Goal: Information Seeking & Learning: Learn about a topic

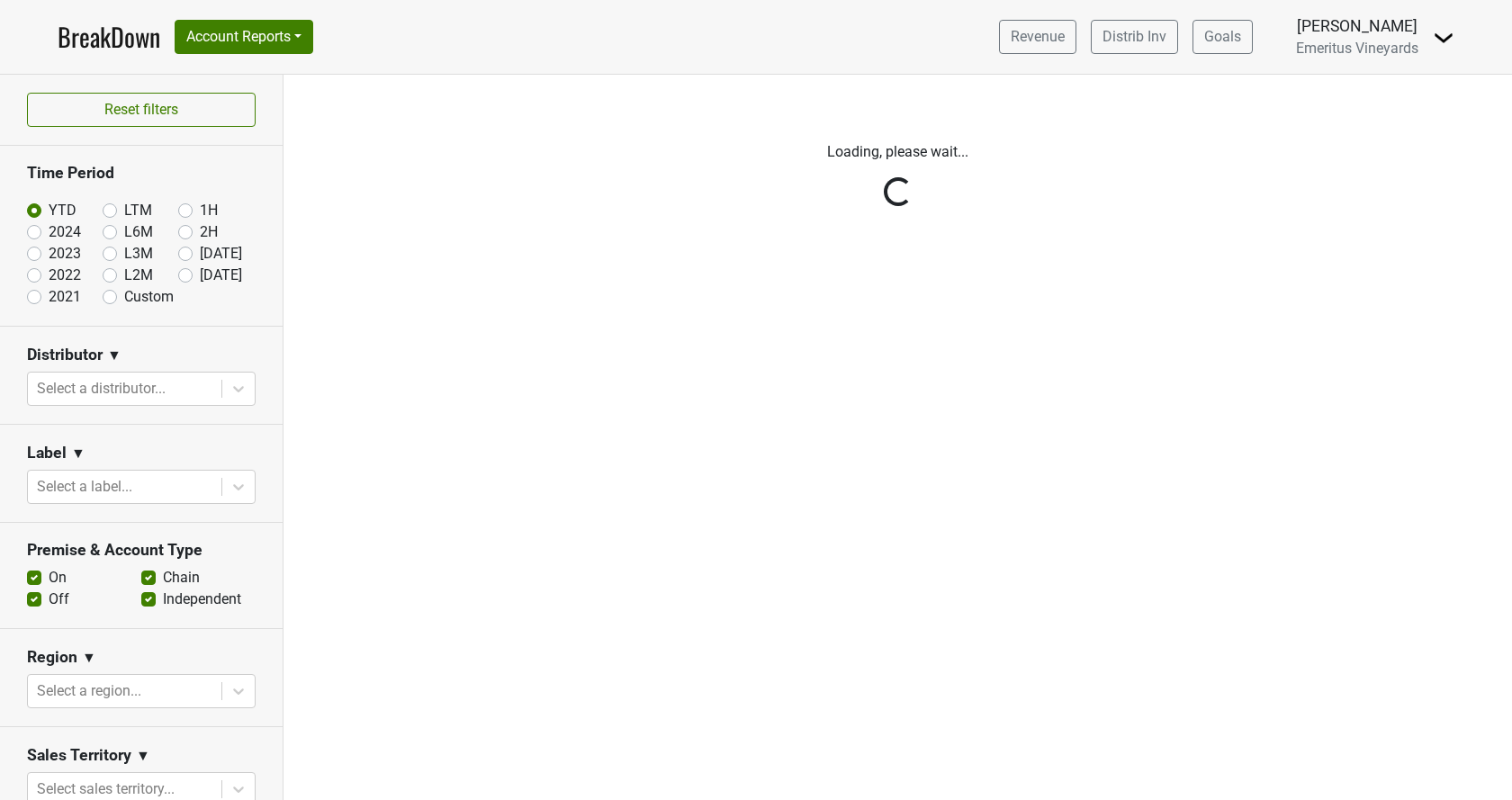
click at [112, 378] on div "Reset filters Time Period YTD LTM 1H 2024 L6M 2H 2023 L3M [DATE] '25 2022 L2M A…" at bounding box center [142, 437] width 283 height 725
click at [112, 386] on div "Reset filters Time Period YTD LTM 1H 2024 L6M 2H 2023 L3M [DATE] '25 2022 L2M A…" at bounding box center [142, 437] width 283 height 725
click at [109, 389] on div "Reset filters Time Period YTD LTM 1H 2024 L6M 2H 2023 L3M Jul '25 2022 L2M Aug …" at bounding box center [142, 437] width 283 height 725
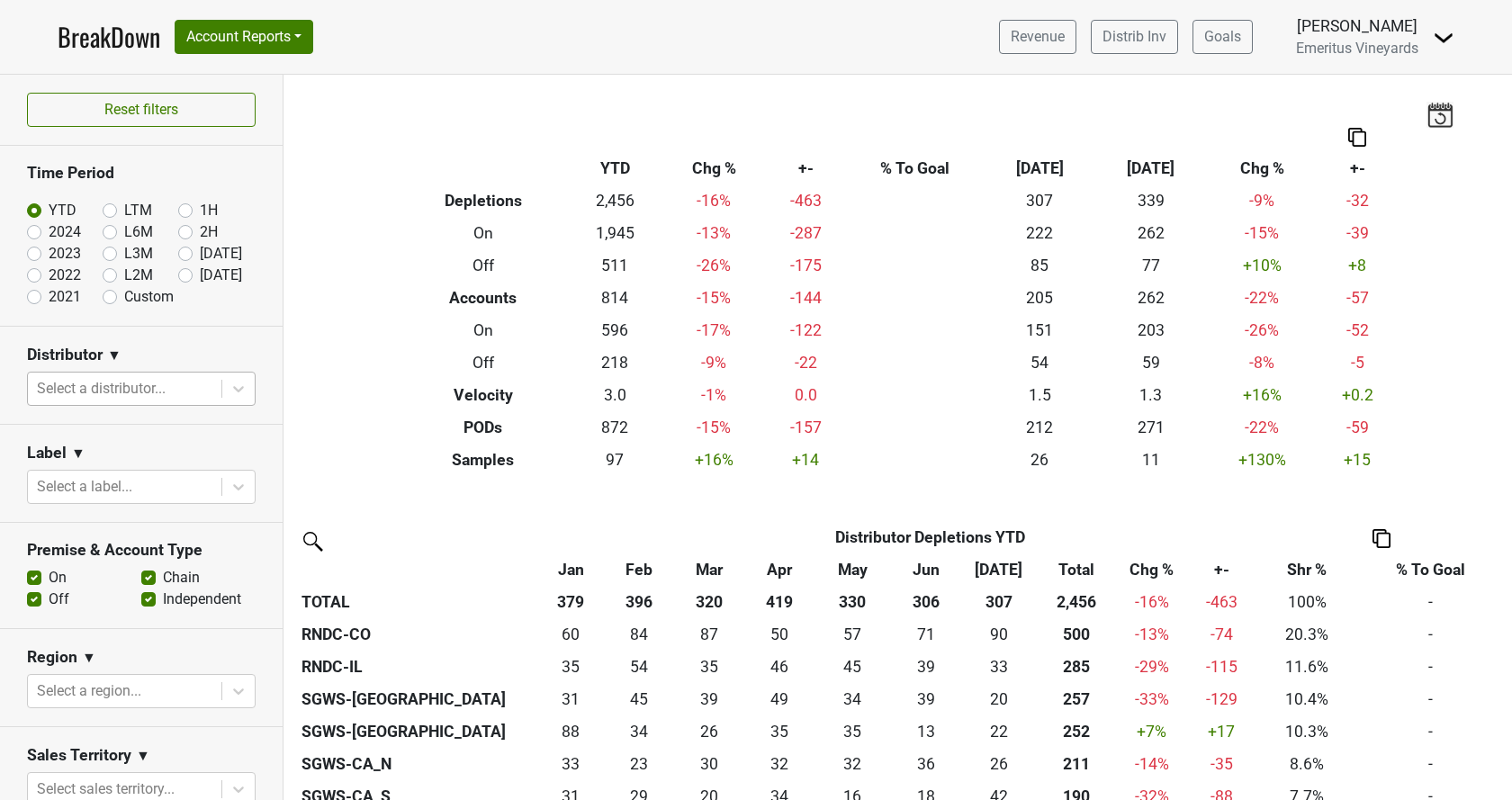
click at [107, 388] on div at bounding box center [124, 389] width 175 height 25
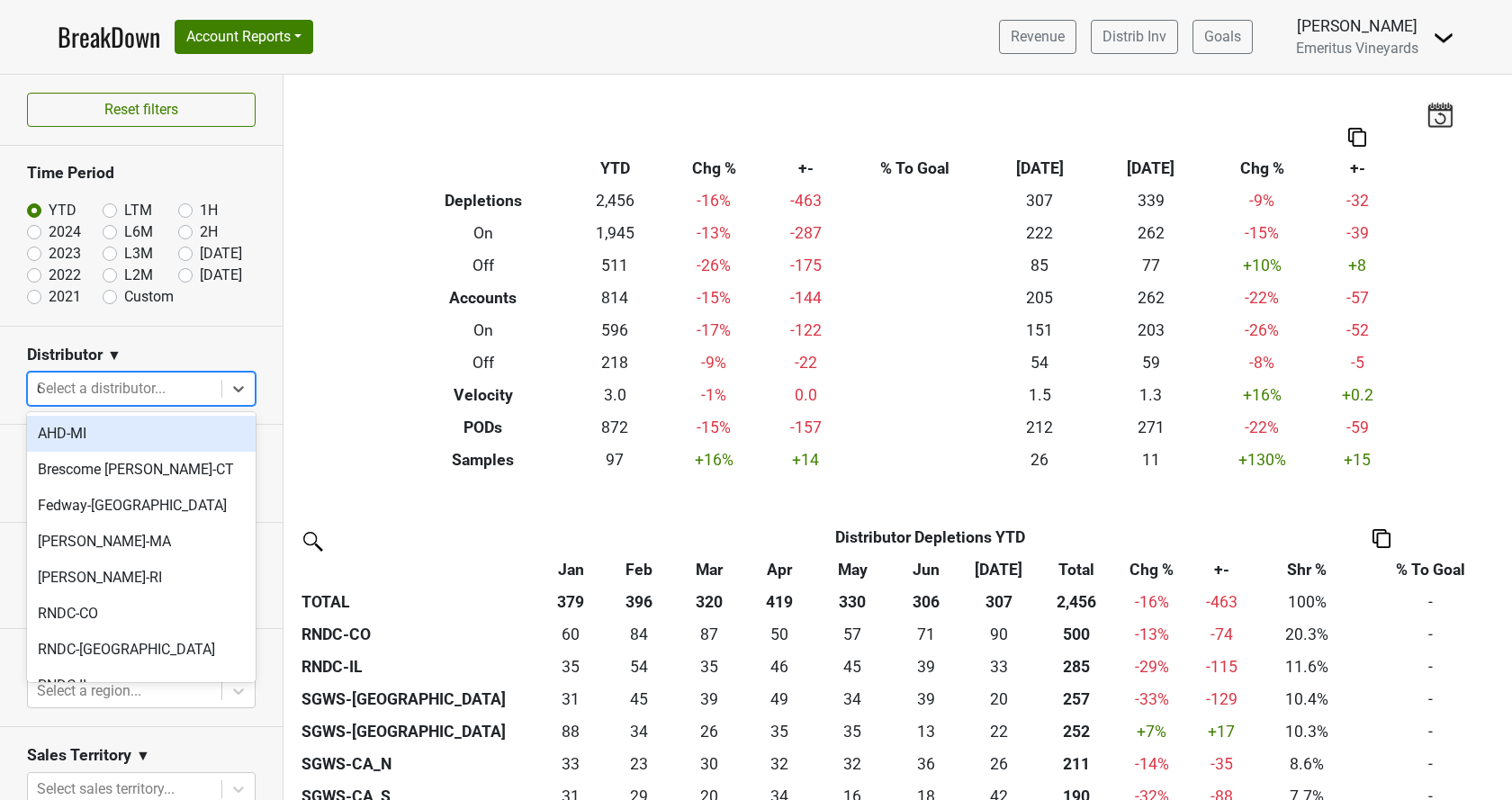
type input "ca"
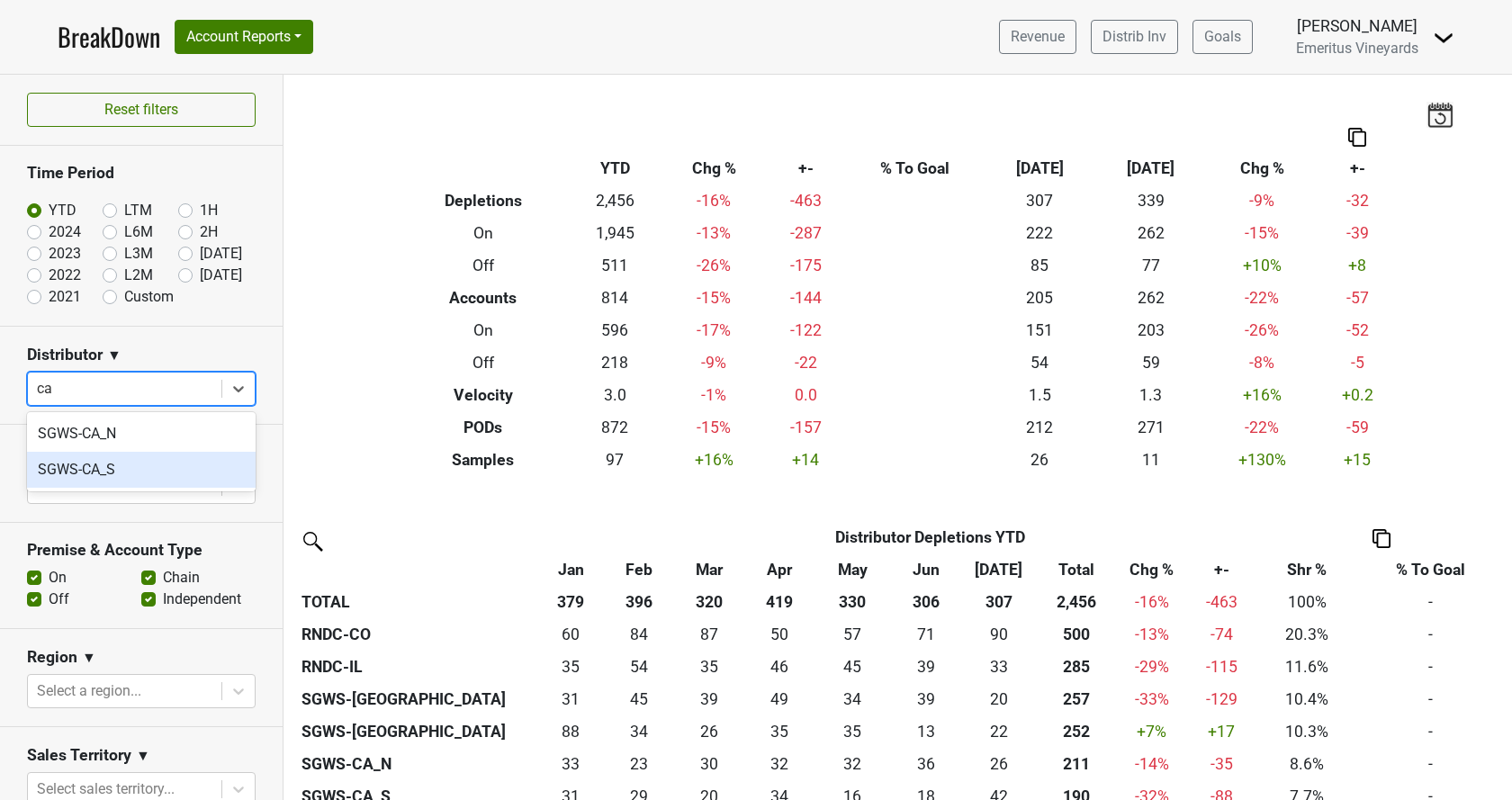
click at [129, 465] on div "SGWS-CA_S" at bounding box center [141, 470] width 229 height 36
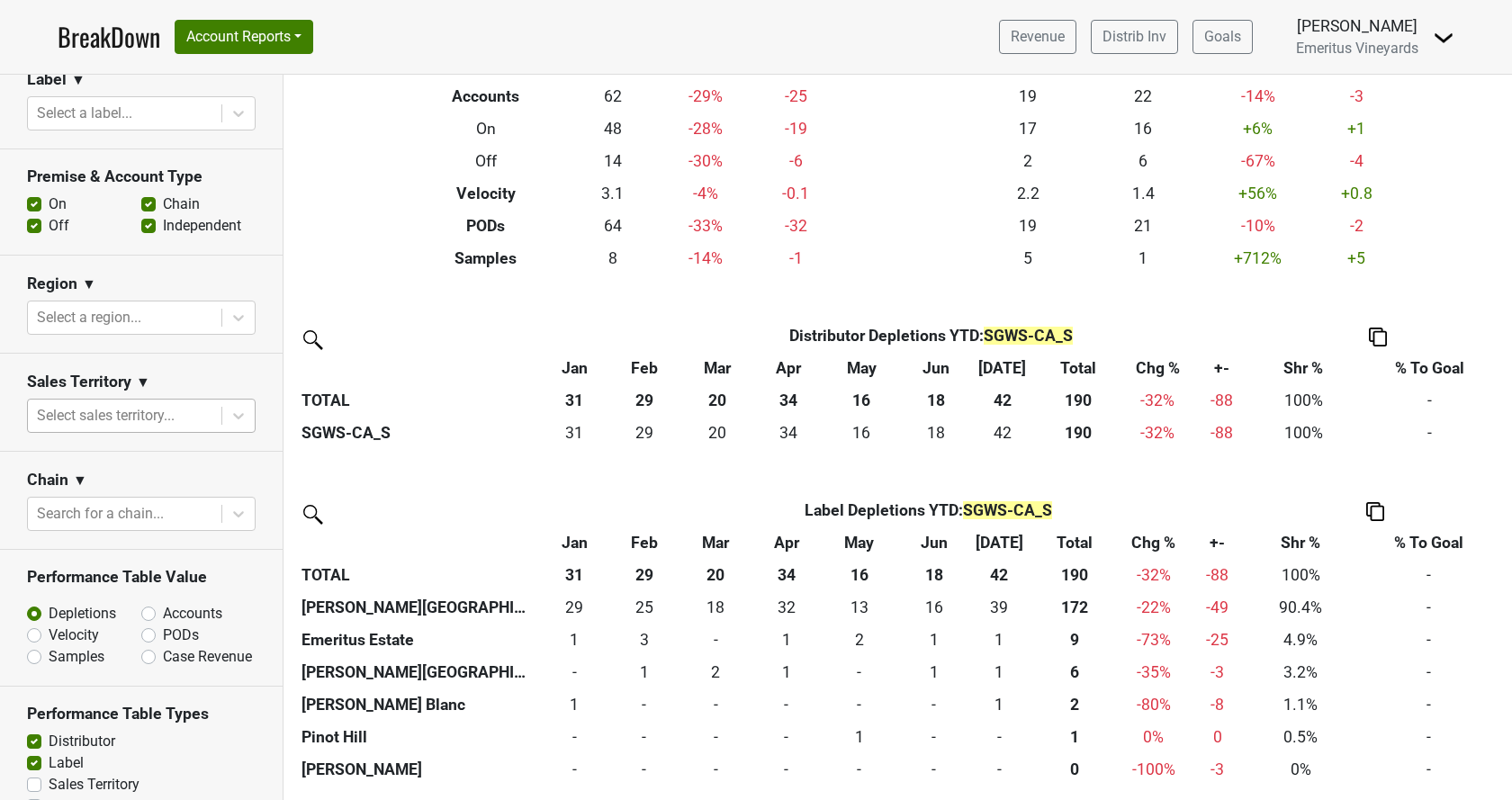
scroll to position [494, 0]
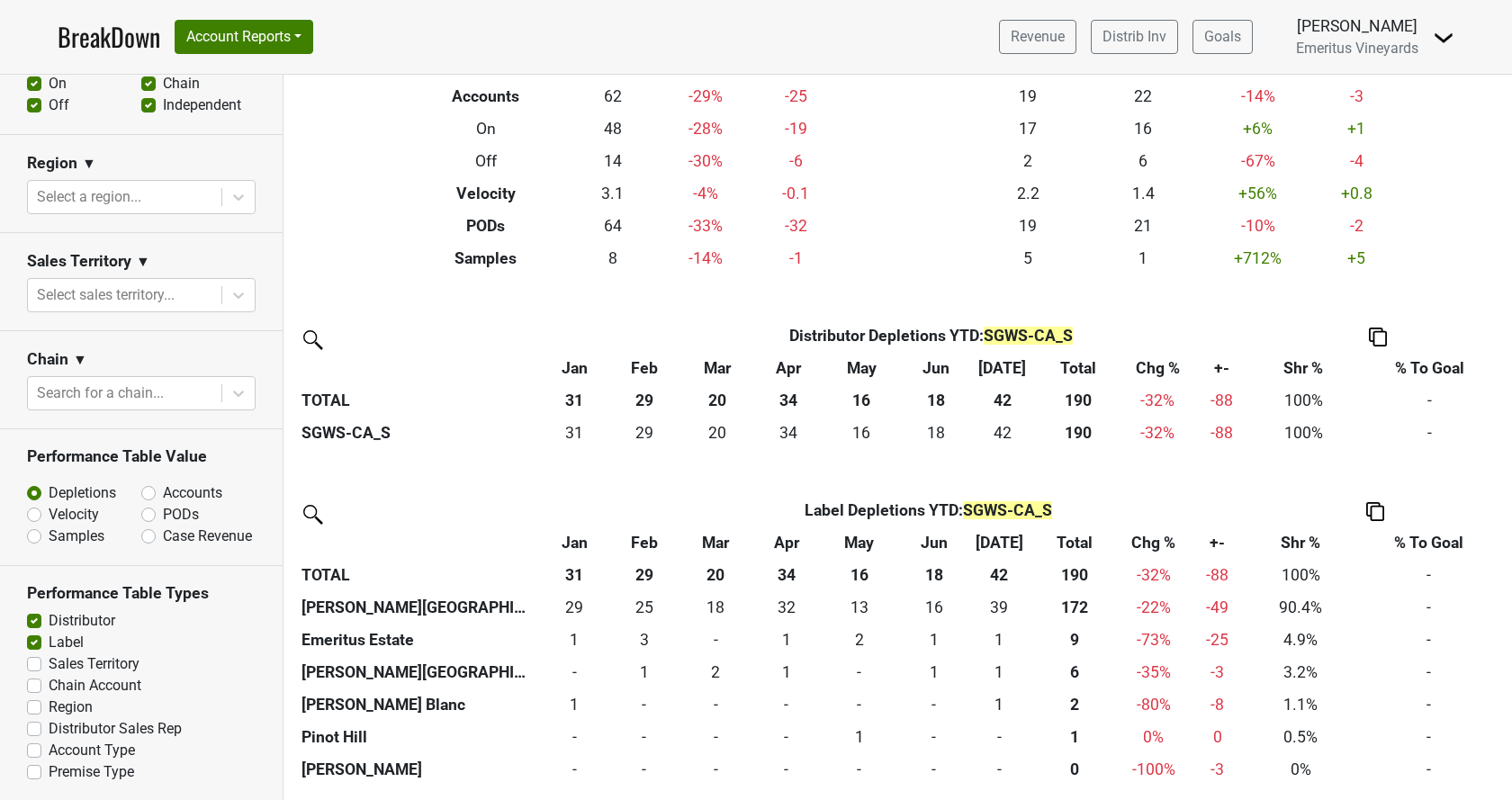
click at [49, 662] on label "Sales Territory" at bounding box center [94, 664] width 91 height 22
click at [36, 662] on input "Sales Territory" at bounding box center [33, 662] width 14 height 18
checkbox input "true"
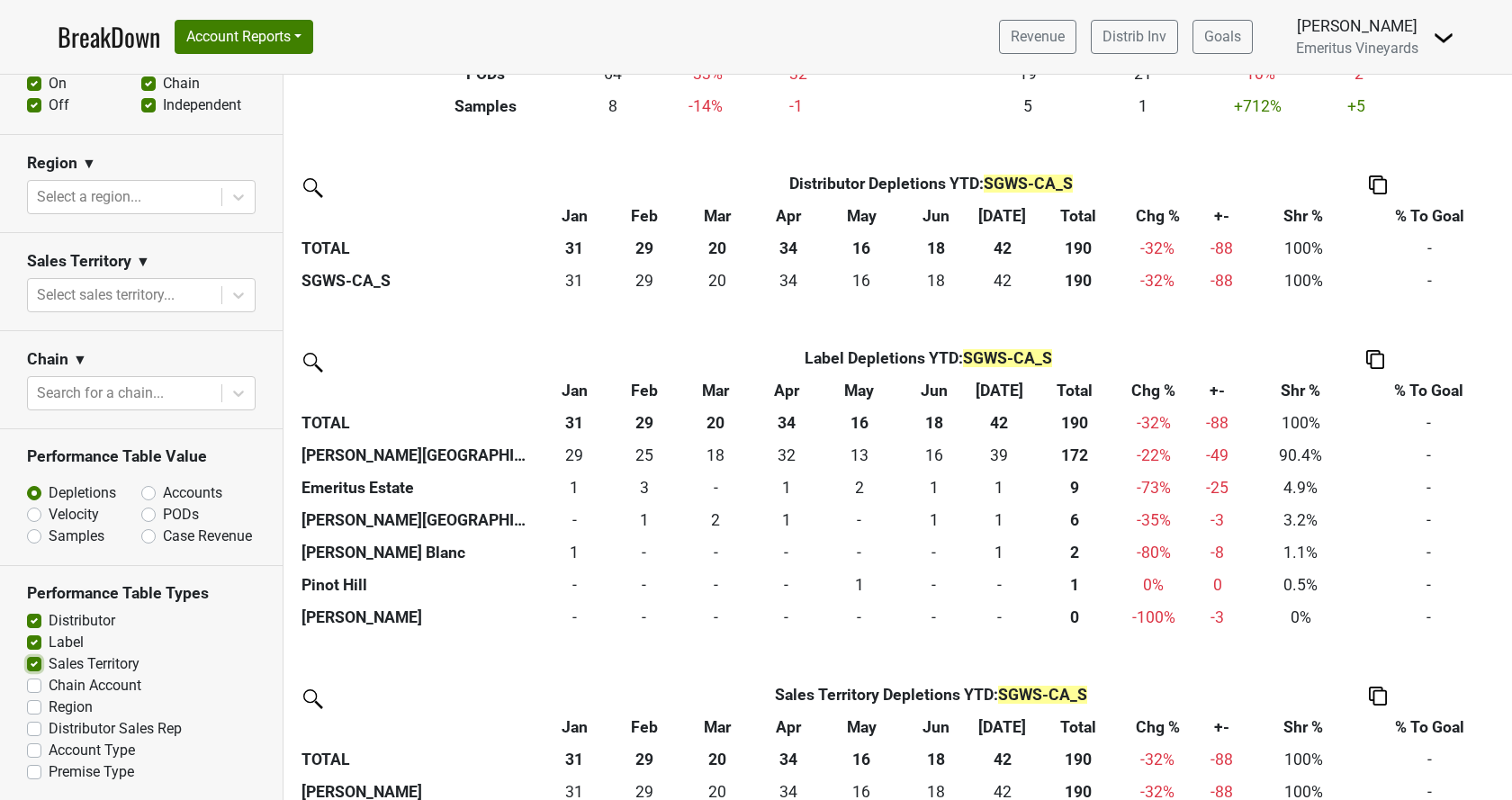
scroll to position [376, 0]
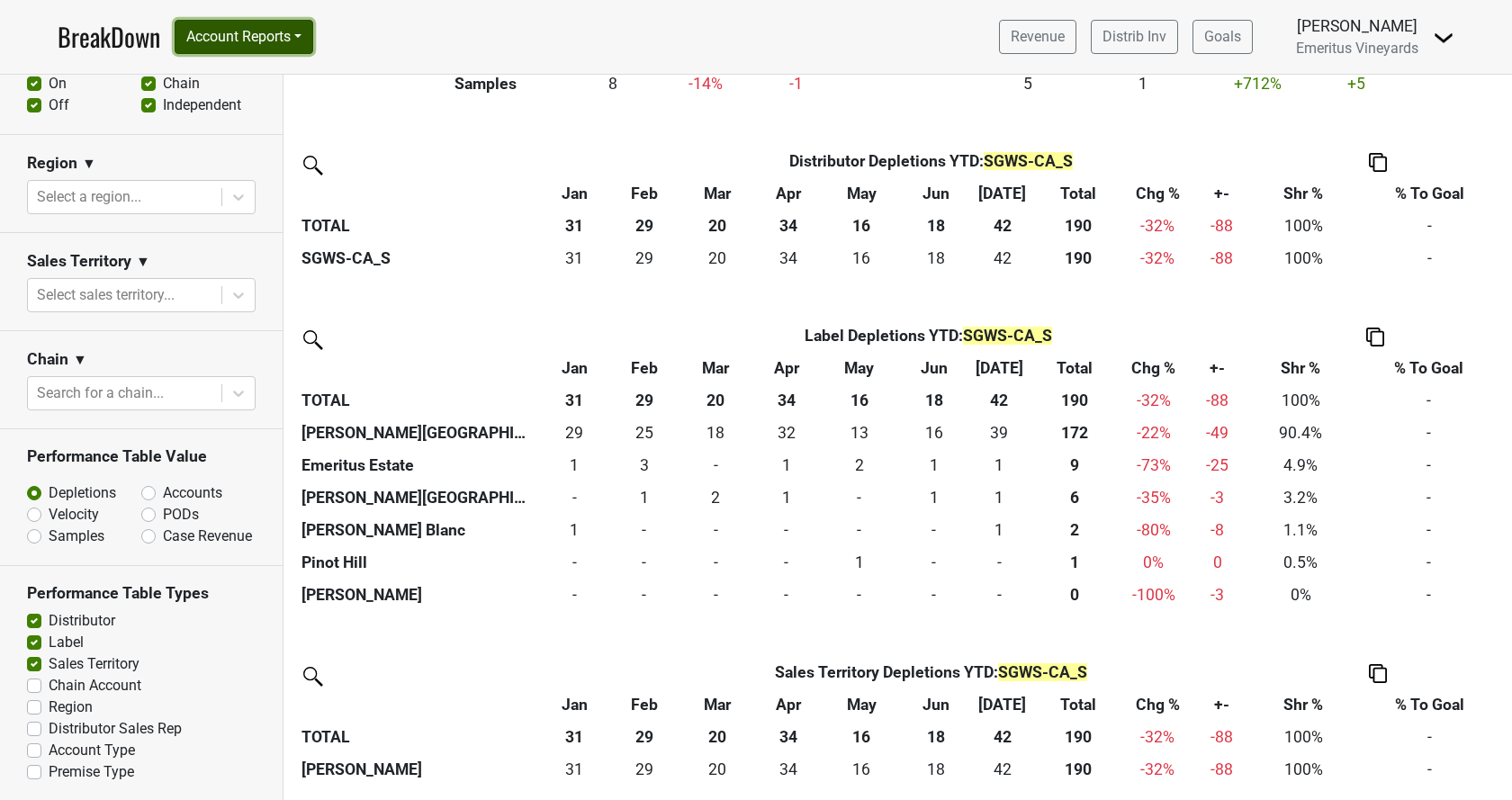
click at [248, 31] on button "Account Reports" at bounding box center [244, 37] width 139 height 34
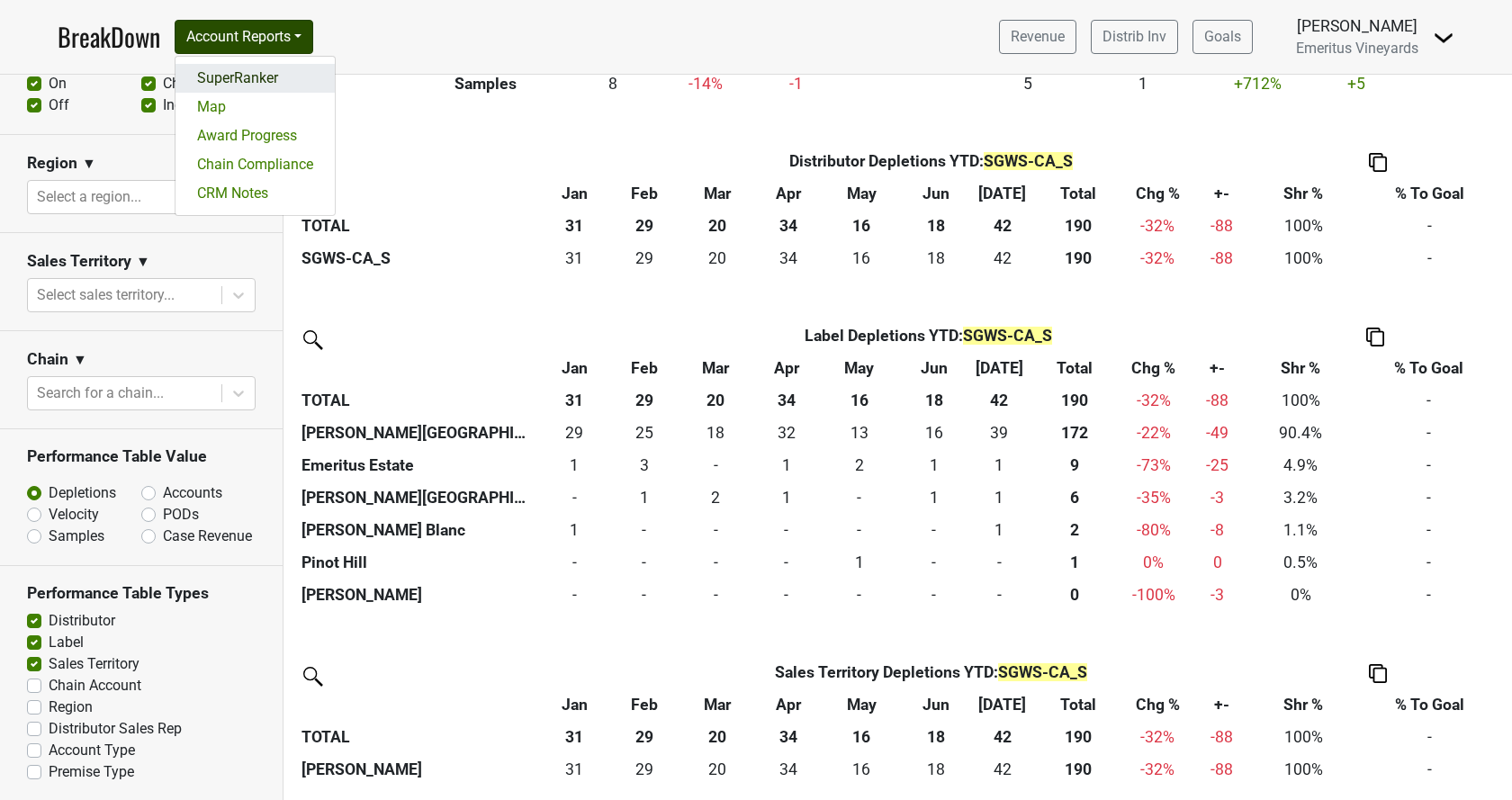
click at [251, 73] on link "SuperRanker" at bounding box center [255, 78] width 160 height 29
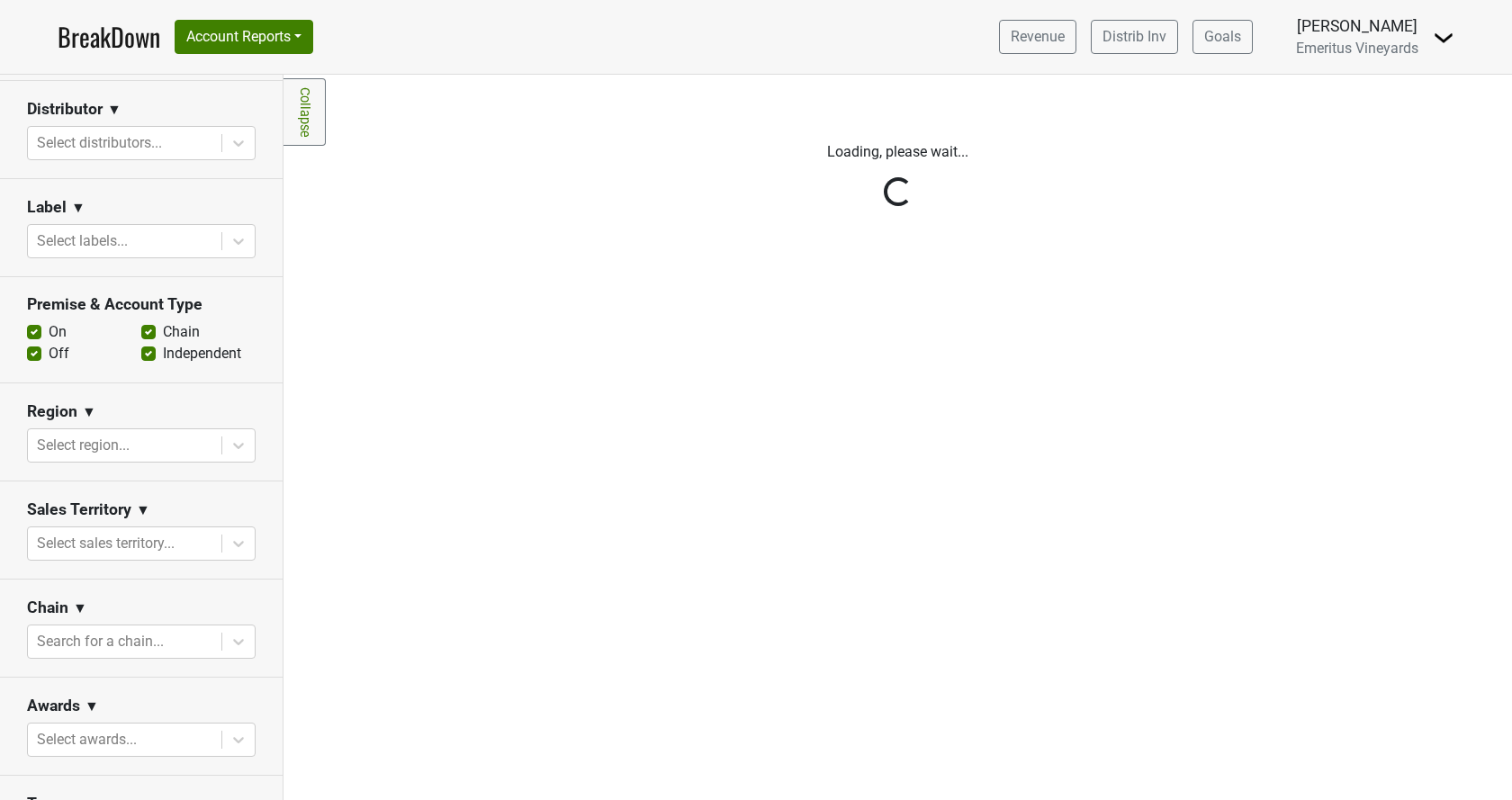
scroll to position [506, 0]
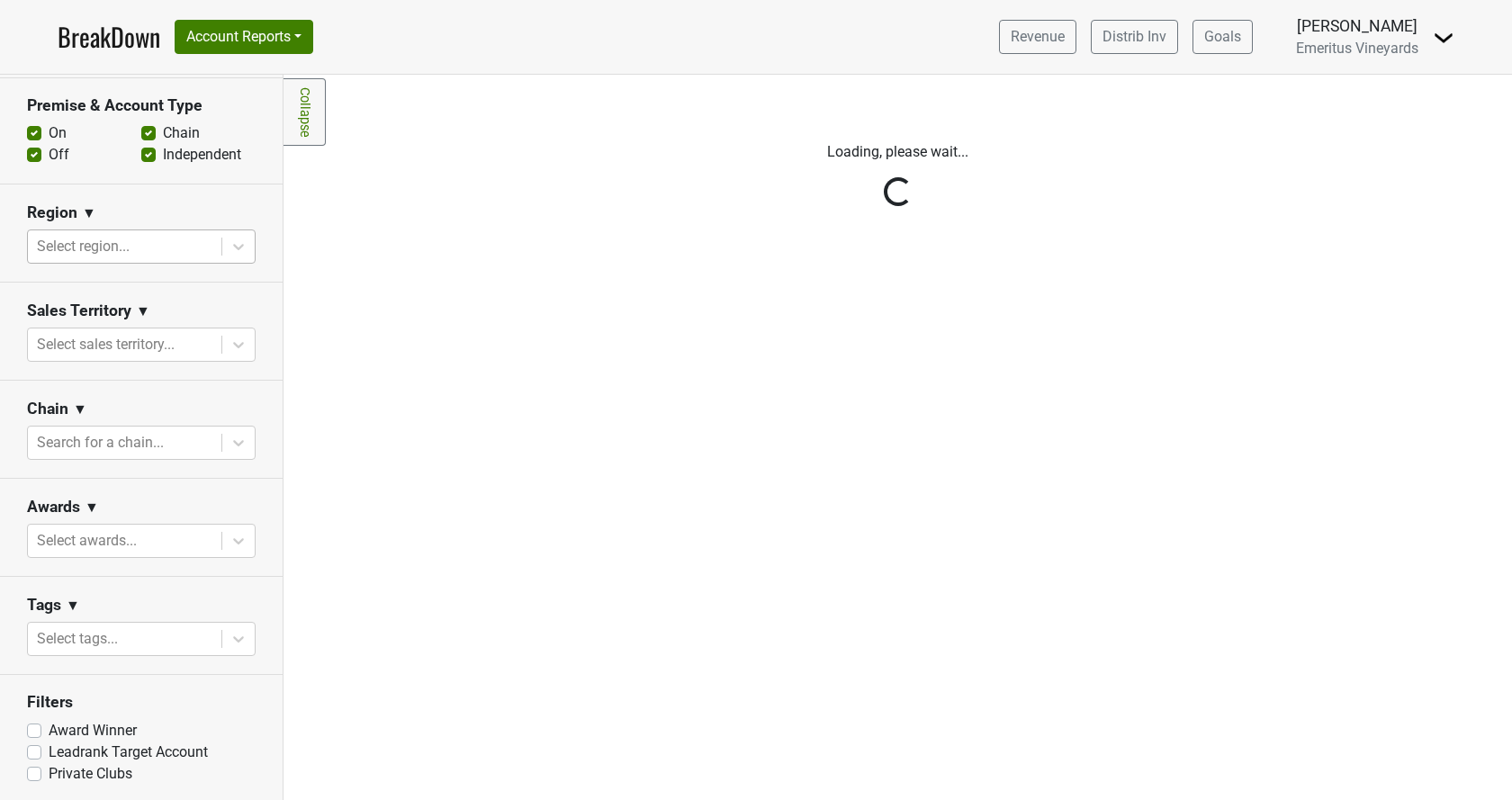
click at [114, 251] on div at bounding box center [124, 247] width 175 height 25
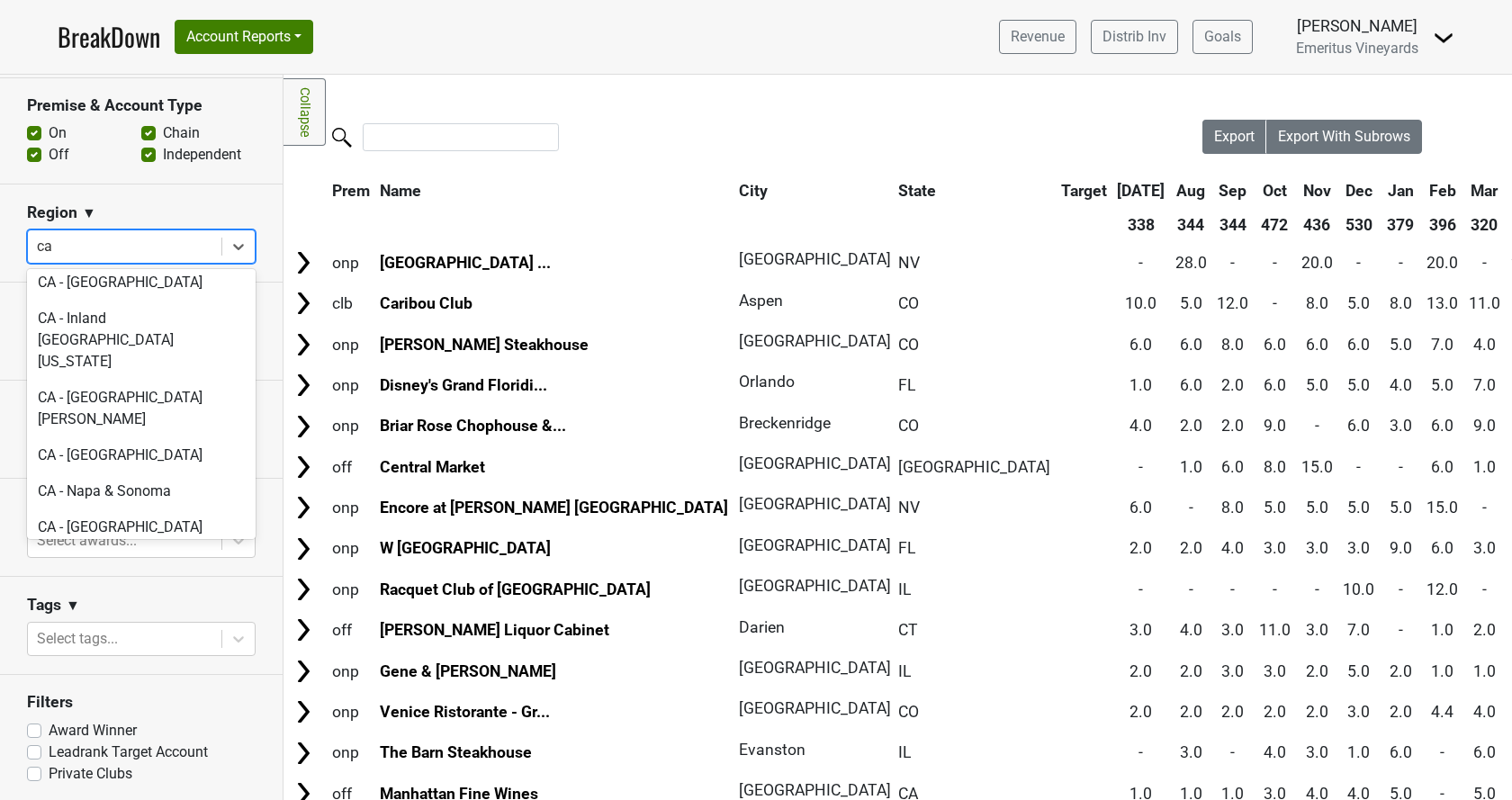
scroll to position [205, 0]
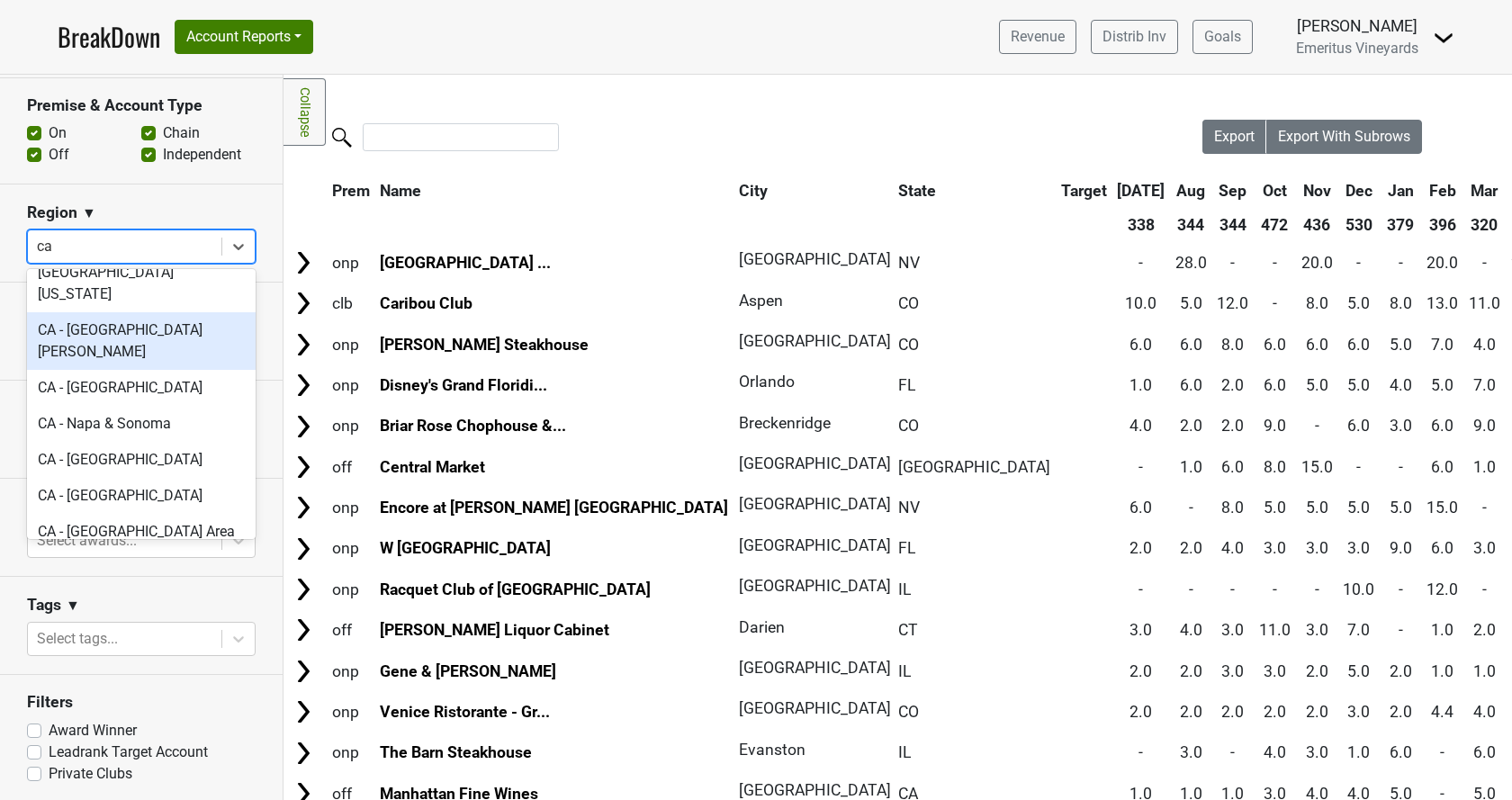
type input "ca"
click at [163, 205] on div "Region ▼" at bounding box center [141, 216] width 229 height 27
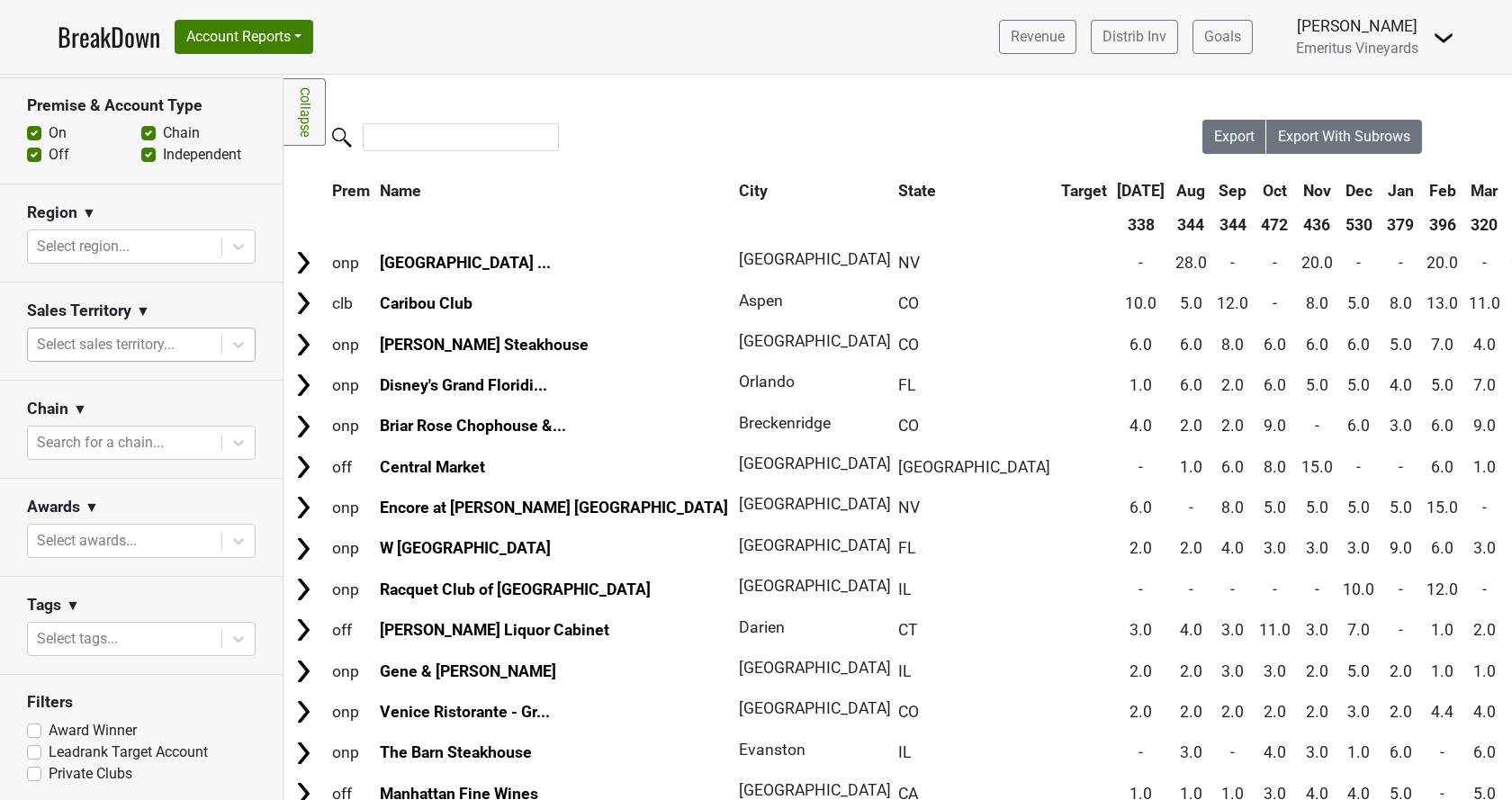
click at [137, 341] on div at bounding box center [124, 344] width 175 height 25
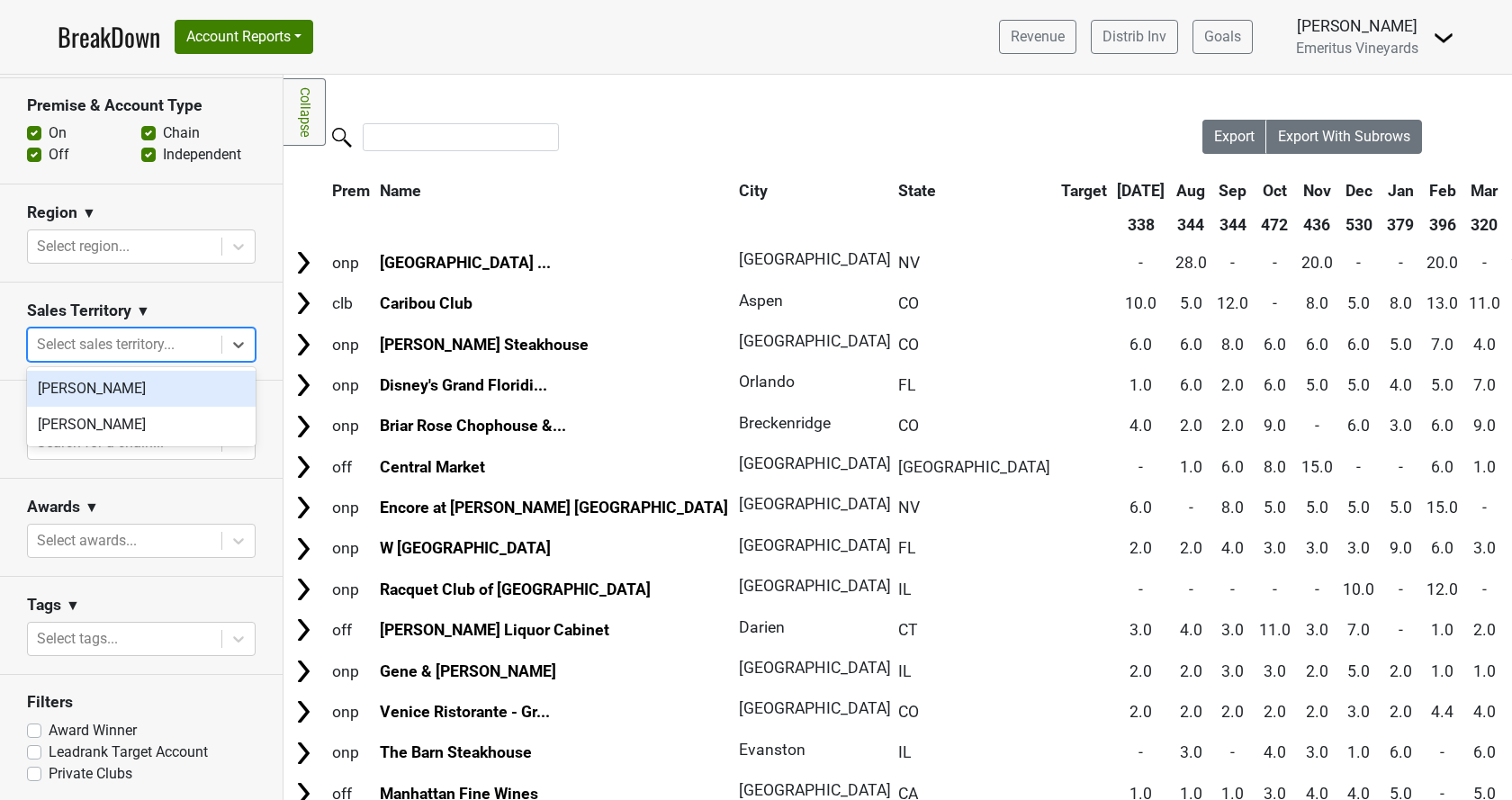
click at [137, 341] on div at bounding box center [124, 344] width 175 height 25
click at [128, 428] on div "Search for a chain..." at bounding box center [124, 443] width 193 height 33
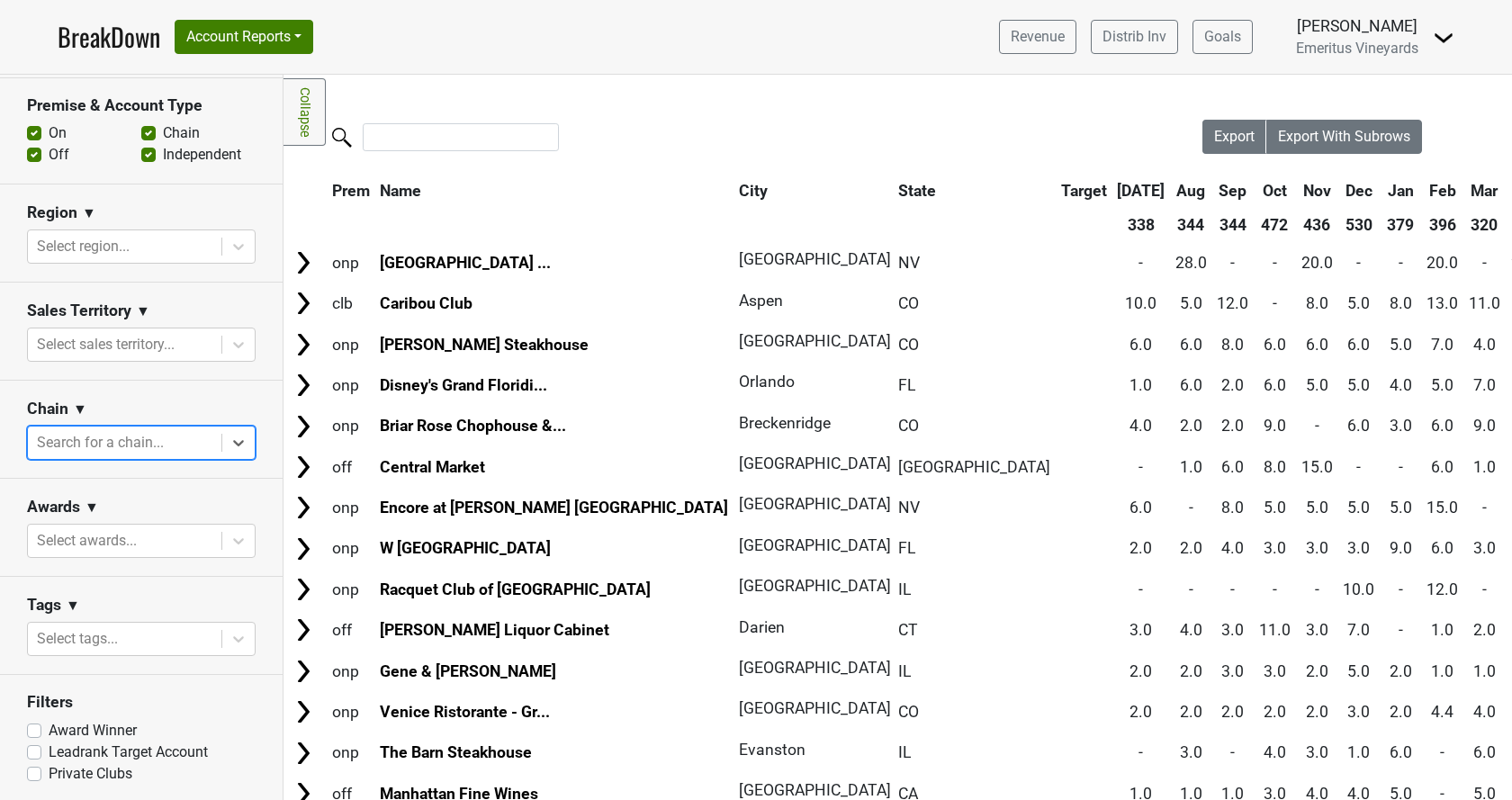
click at [128, 428] on div "Search for a chain..." at bounding box center [124, 443] width 193 height 33
click at [275, 45] on button "Account Reports" at bounding box center [244, 37] width 139 height 34
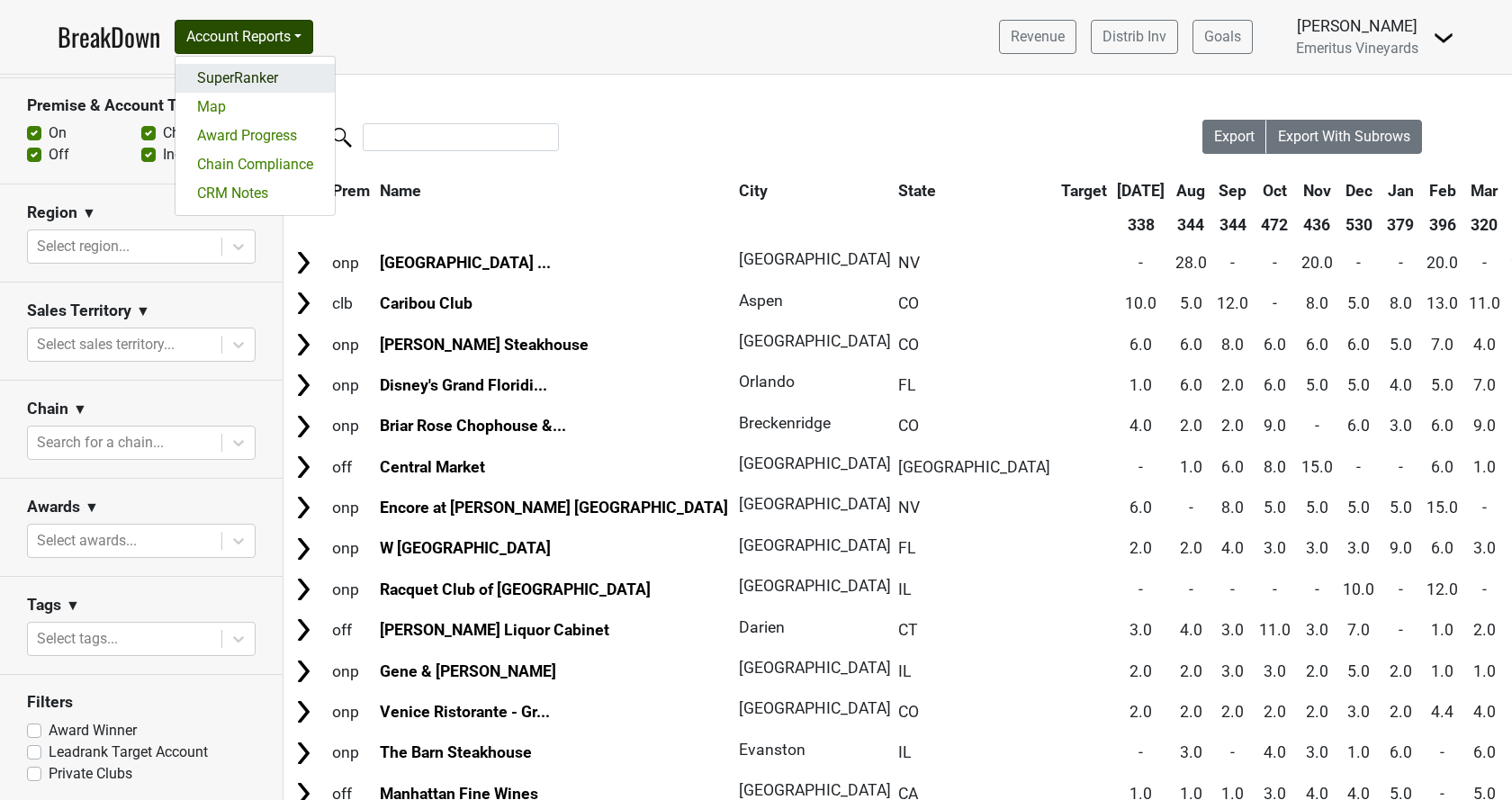
click at [269, 75] on link "SuperRanker" at bounding box center [255, 78] width 160 height 29
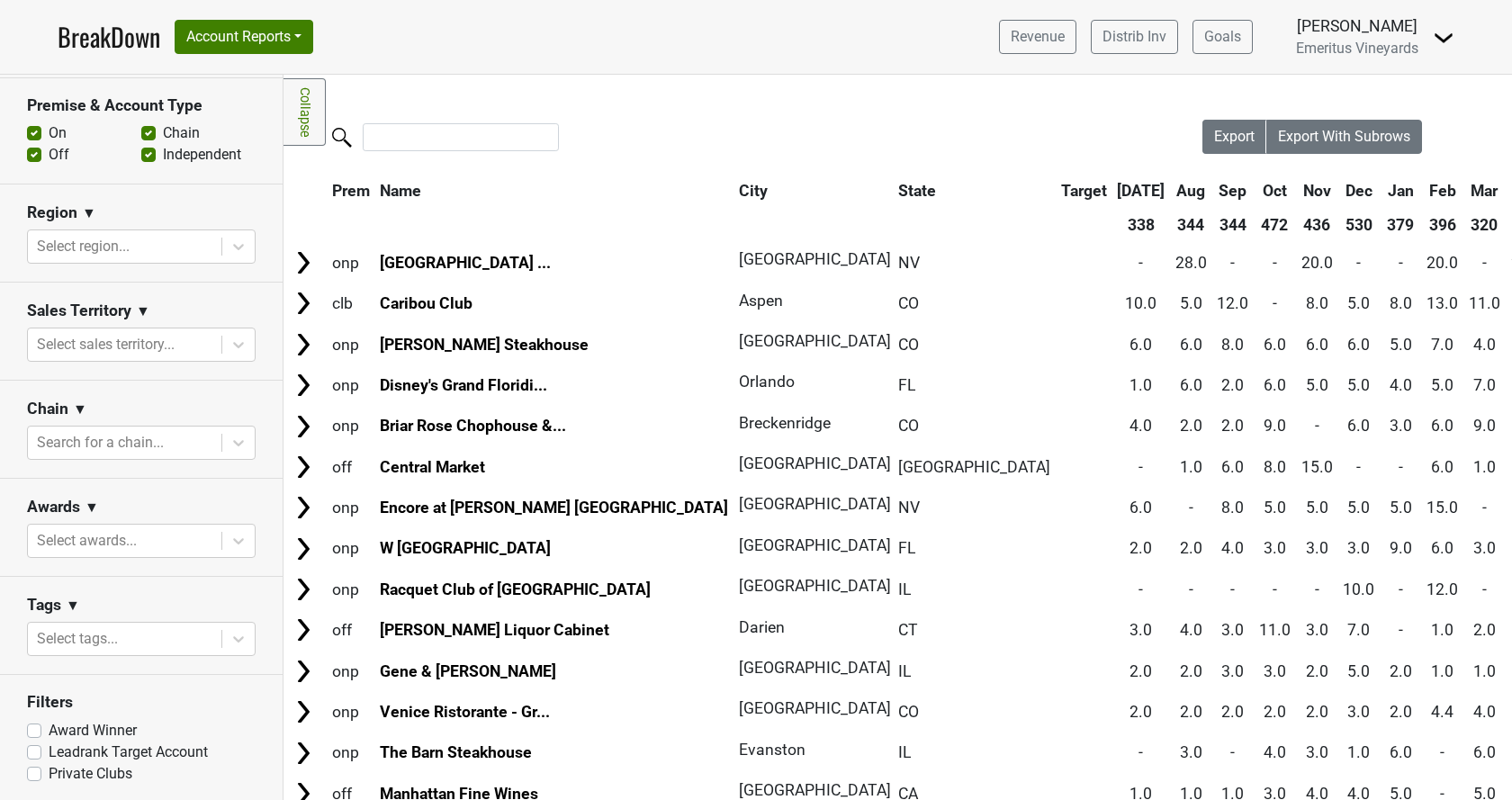
click at [248, 12] on nav "BreakDown Account Reports SuperRanker Map Award Progress Chain Compliance CRM N…" at bounding box center [756, 36] width 1426 height 74
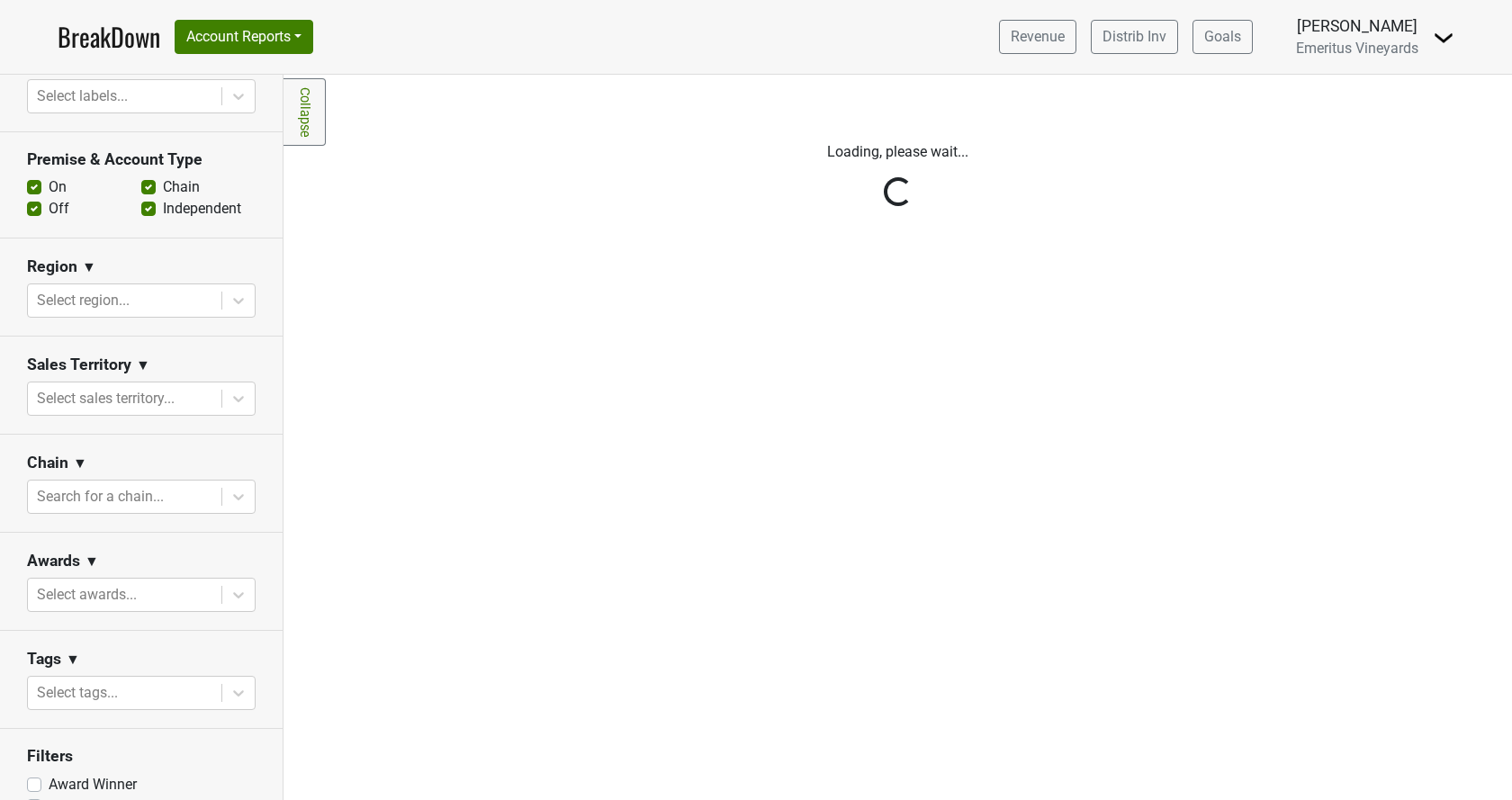
scroll to position [506, 0]
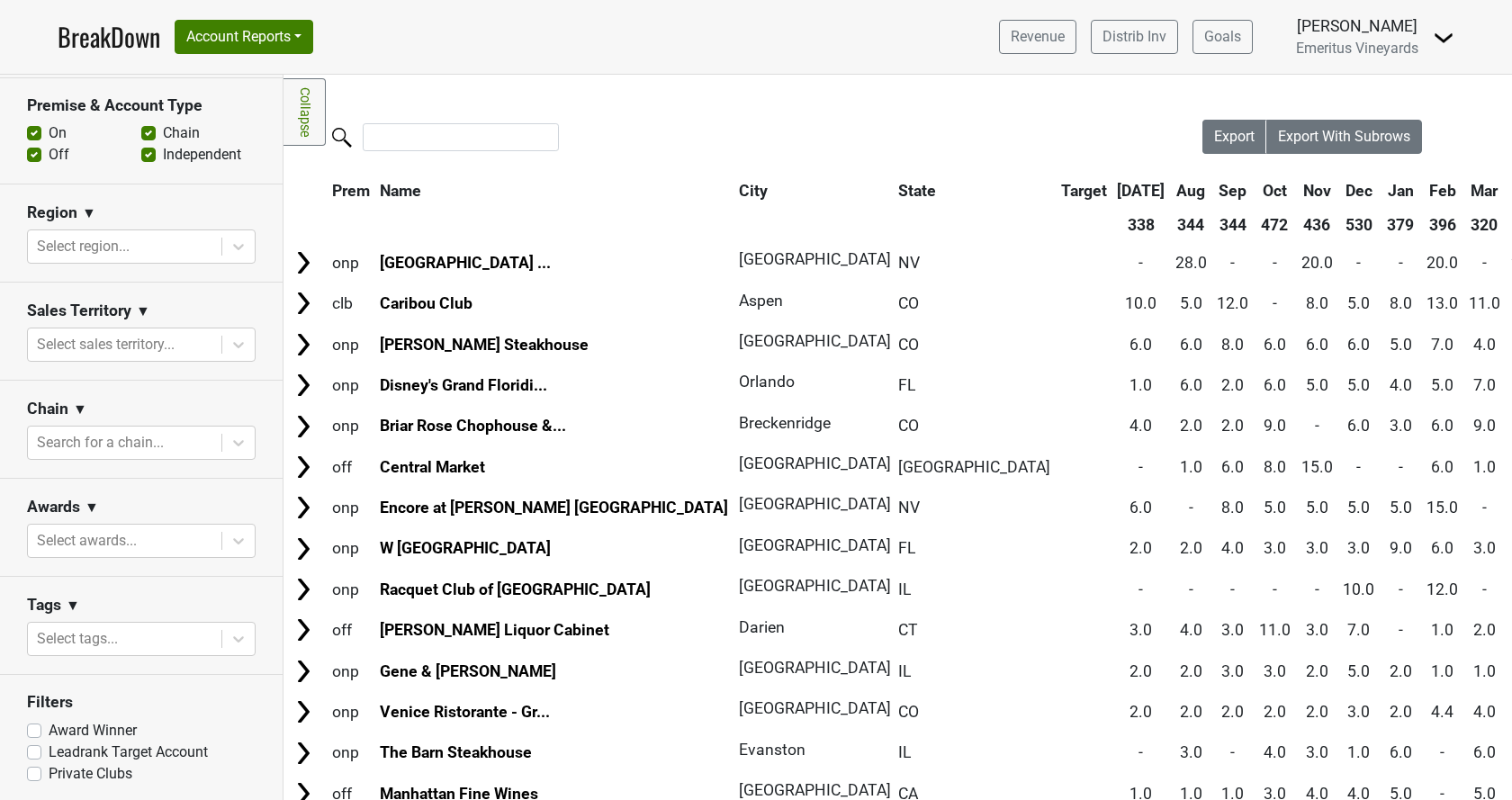
click at [144, 370] on section "Sales Territory ▼ Select sales territory..." at bounding box center [141, 331] width 282 height 99
click at [146, 344] on div at bounding box center [124, 344] width 175 height 25
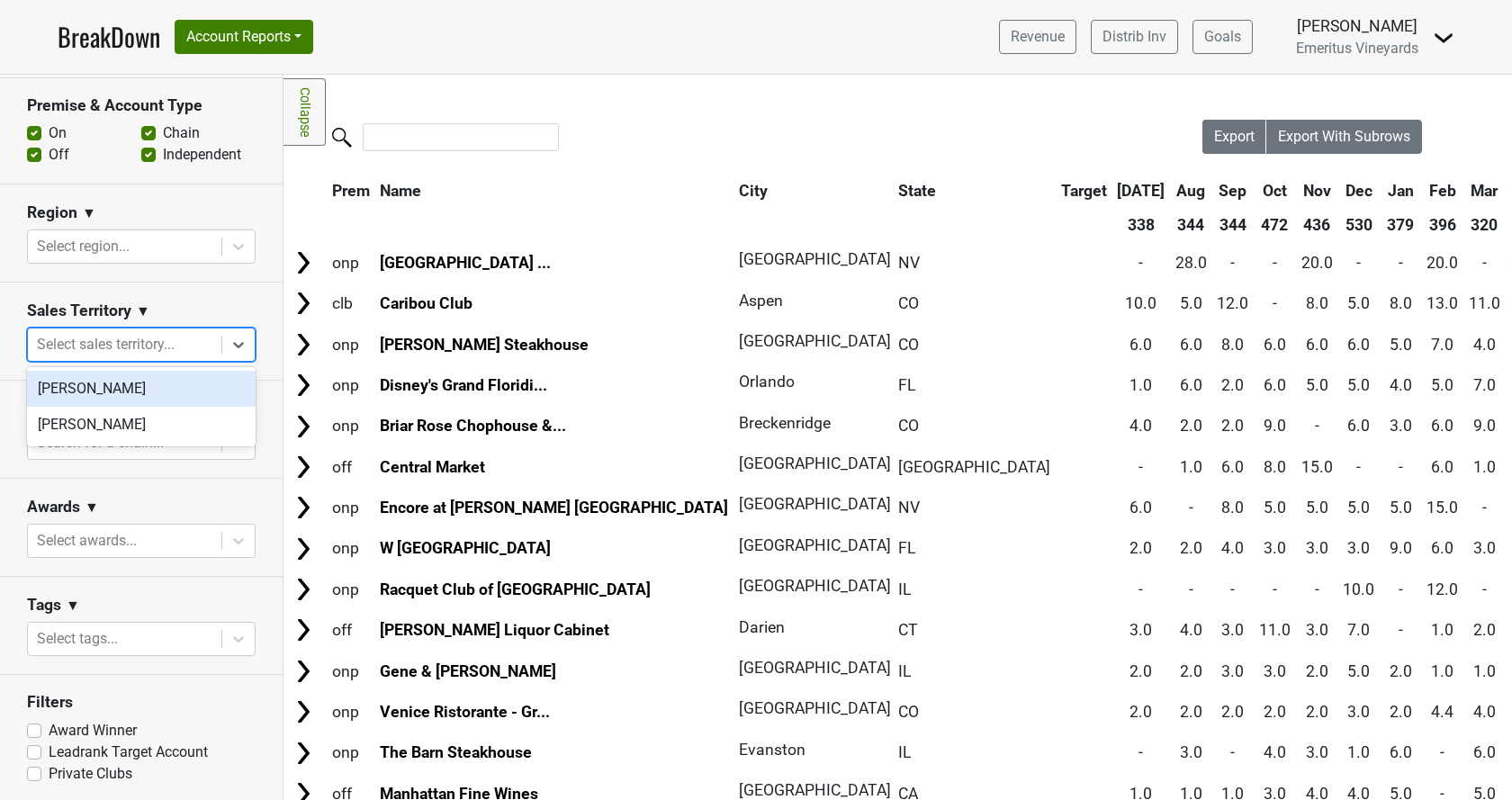
scroll to position [0, 0]
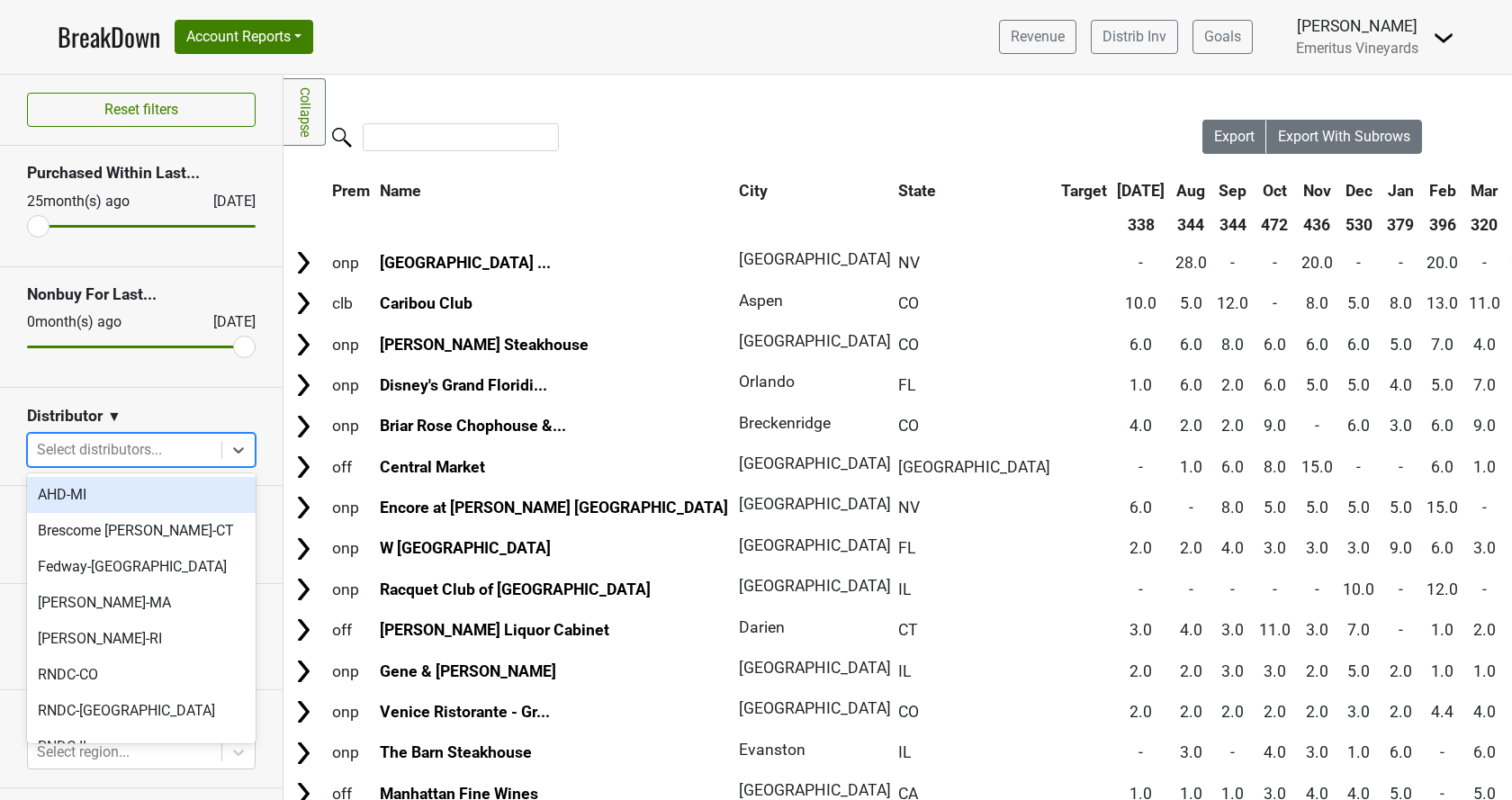
click at [117, 456] on div at bounding box center [124, 450] width 175 height 25
type input "ca"
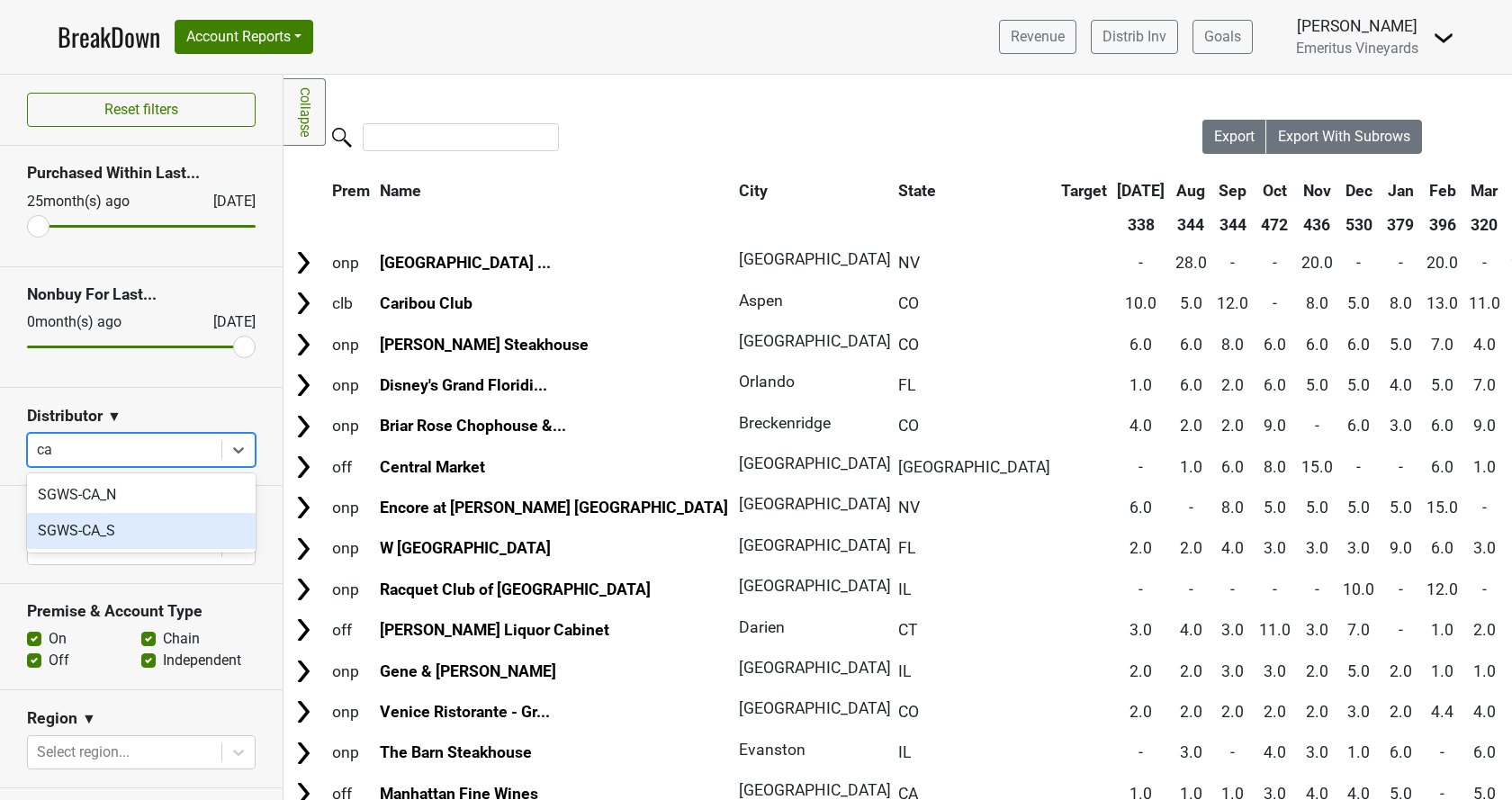
click at [141, 523] on div "SGWS-CA_S" at bounding box center [141, 531] width 229 height 36
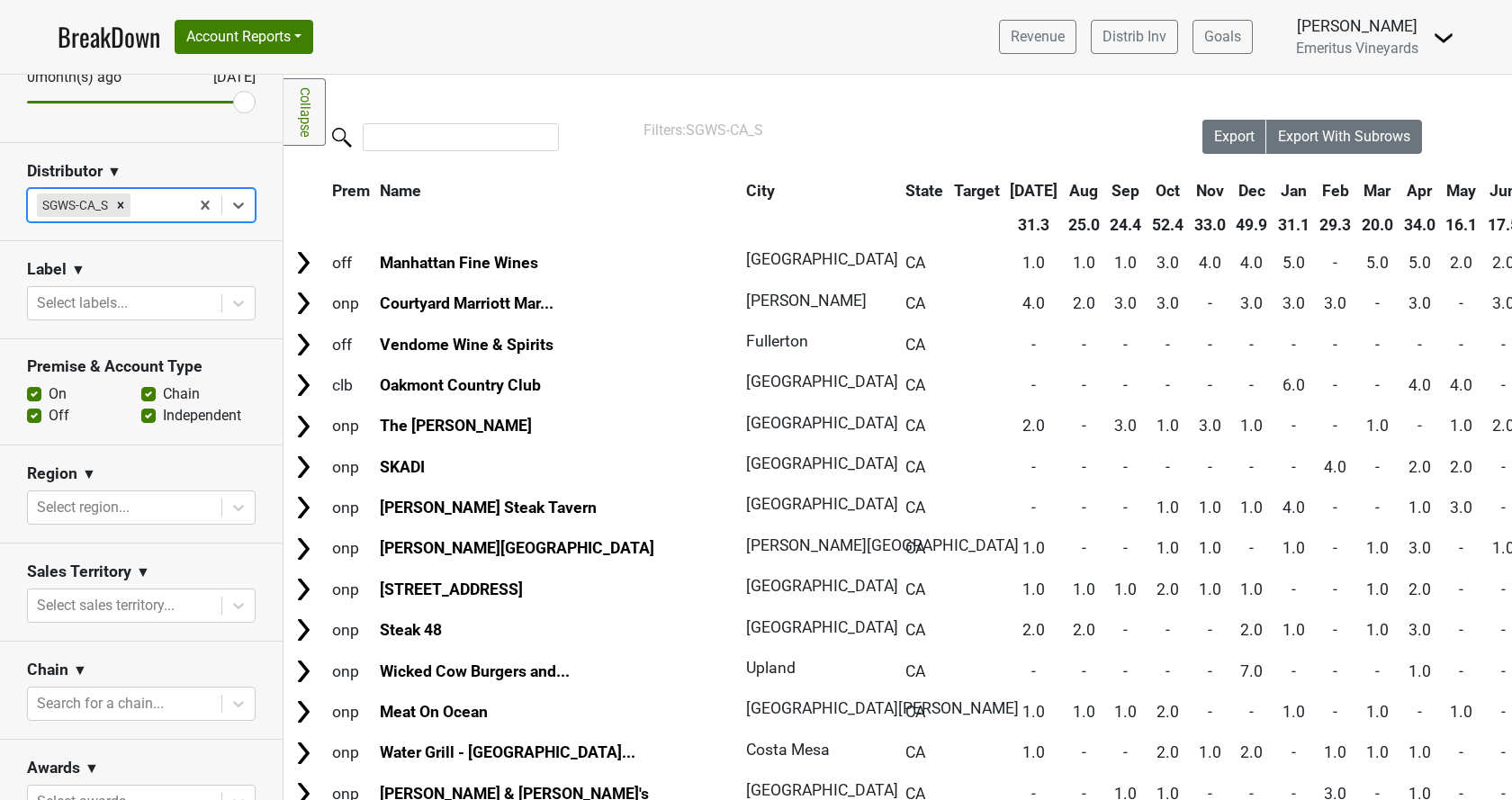
scroll to position [308, 0]
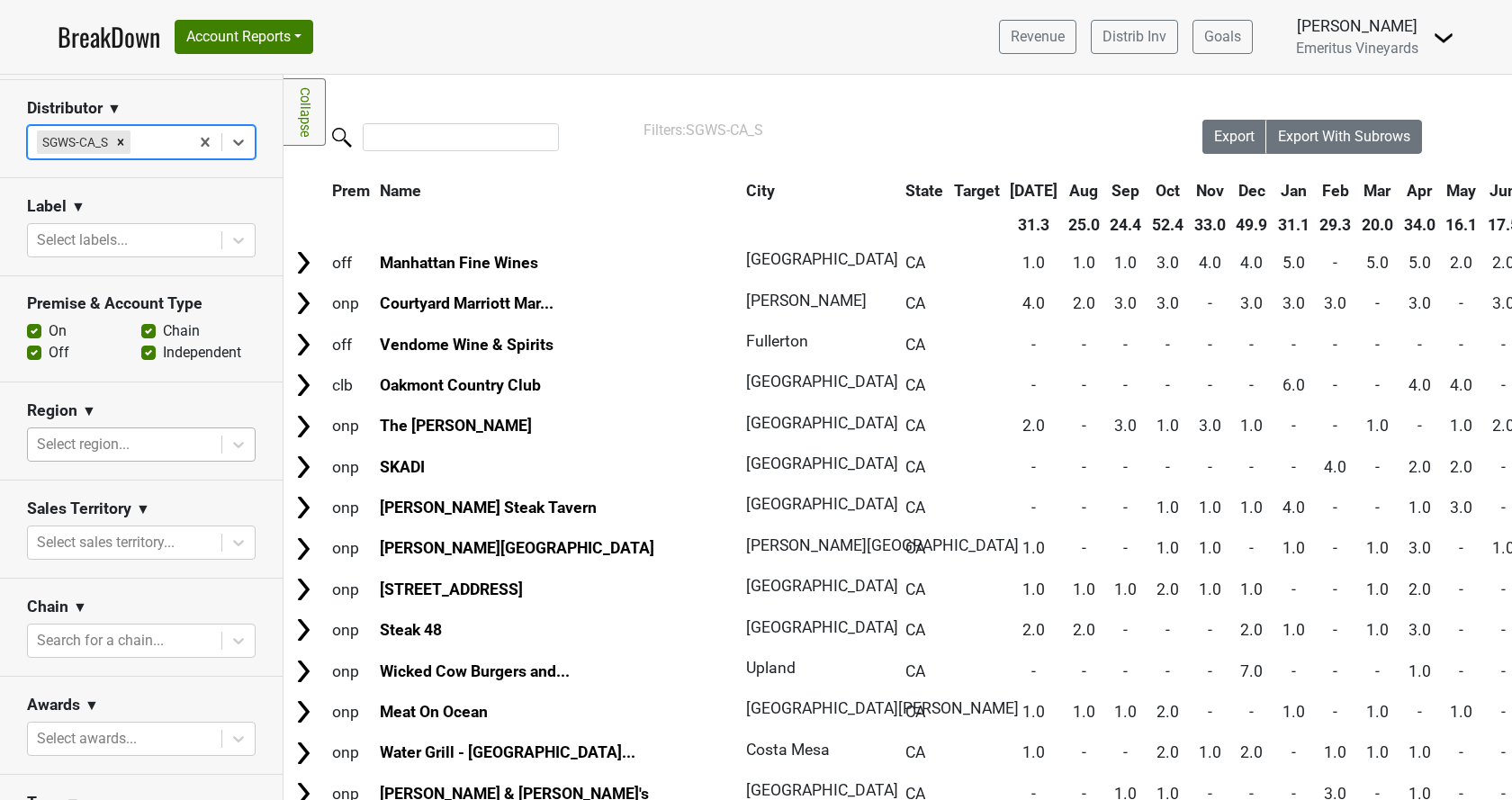
click at [128, 460] on div "Select region..." at bounding box center [141, 445] width 229 height 34
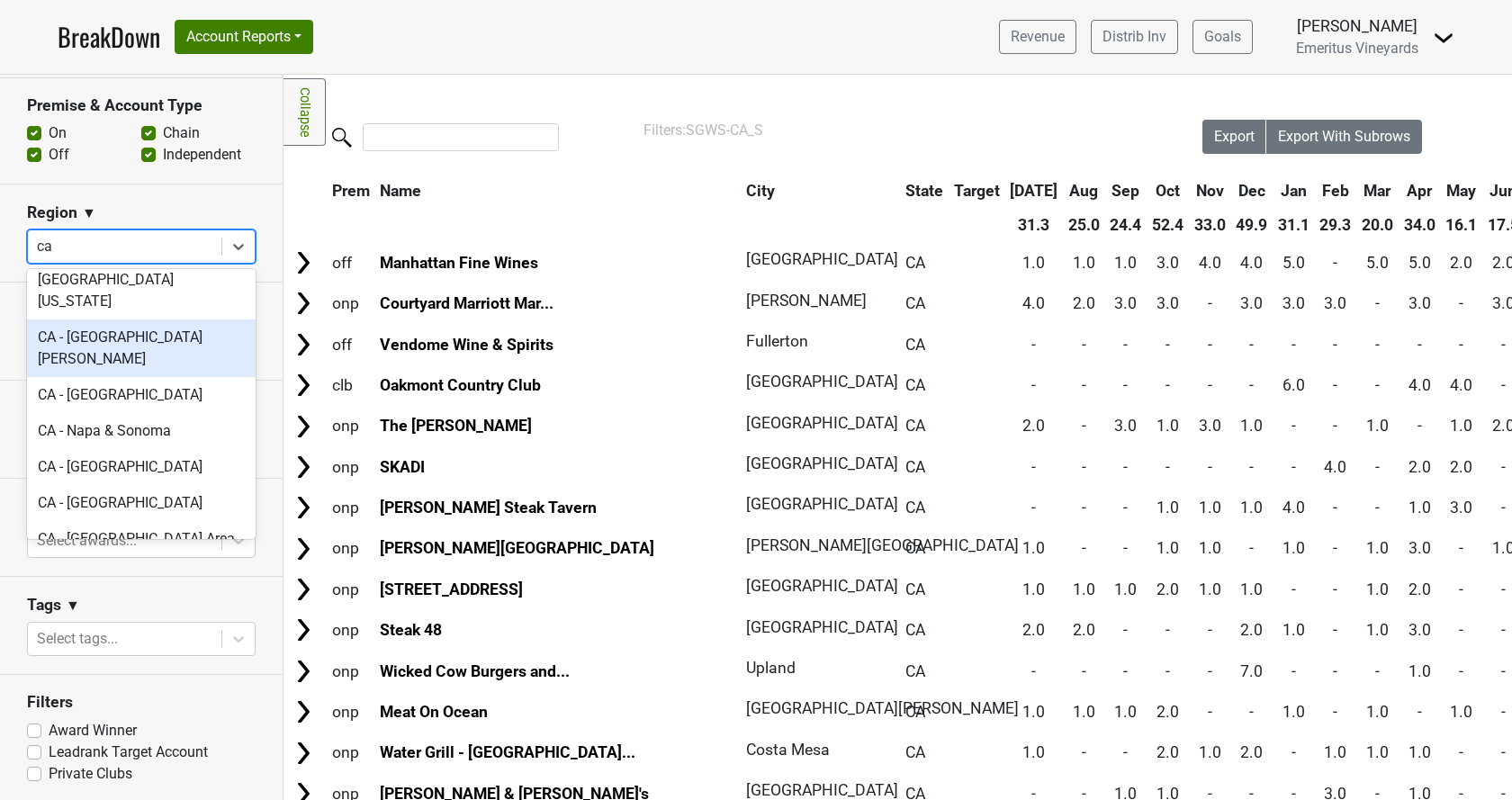
scroll to position [205, 0]
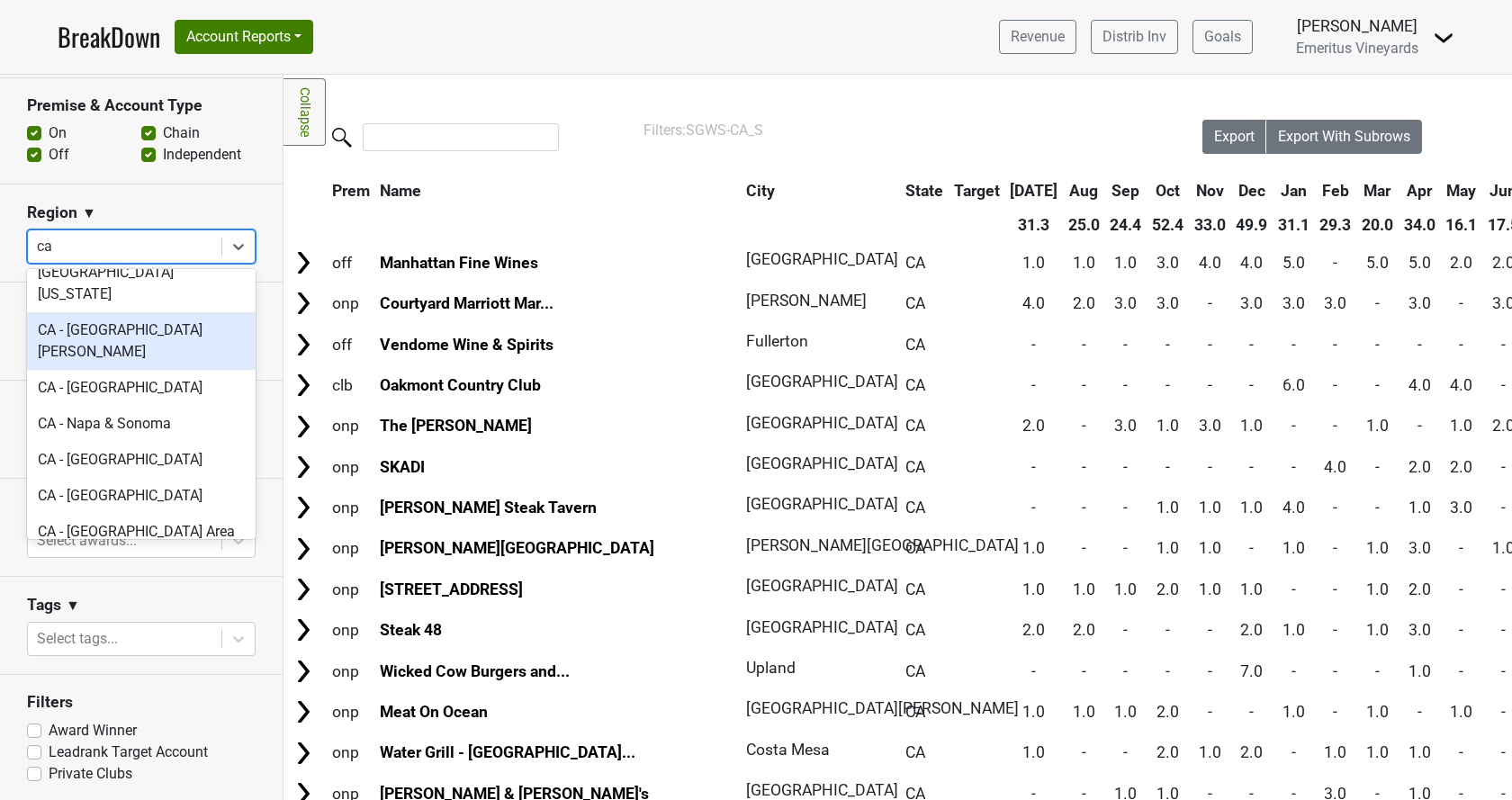
type input "ca"
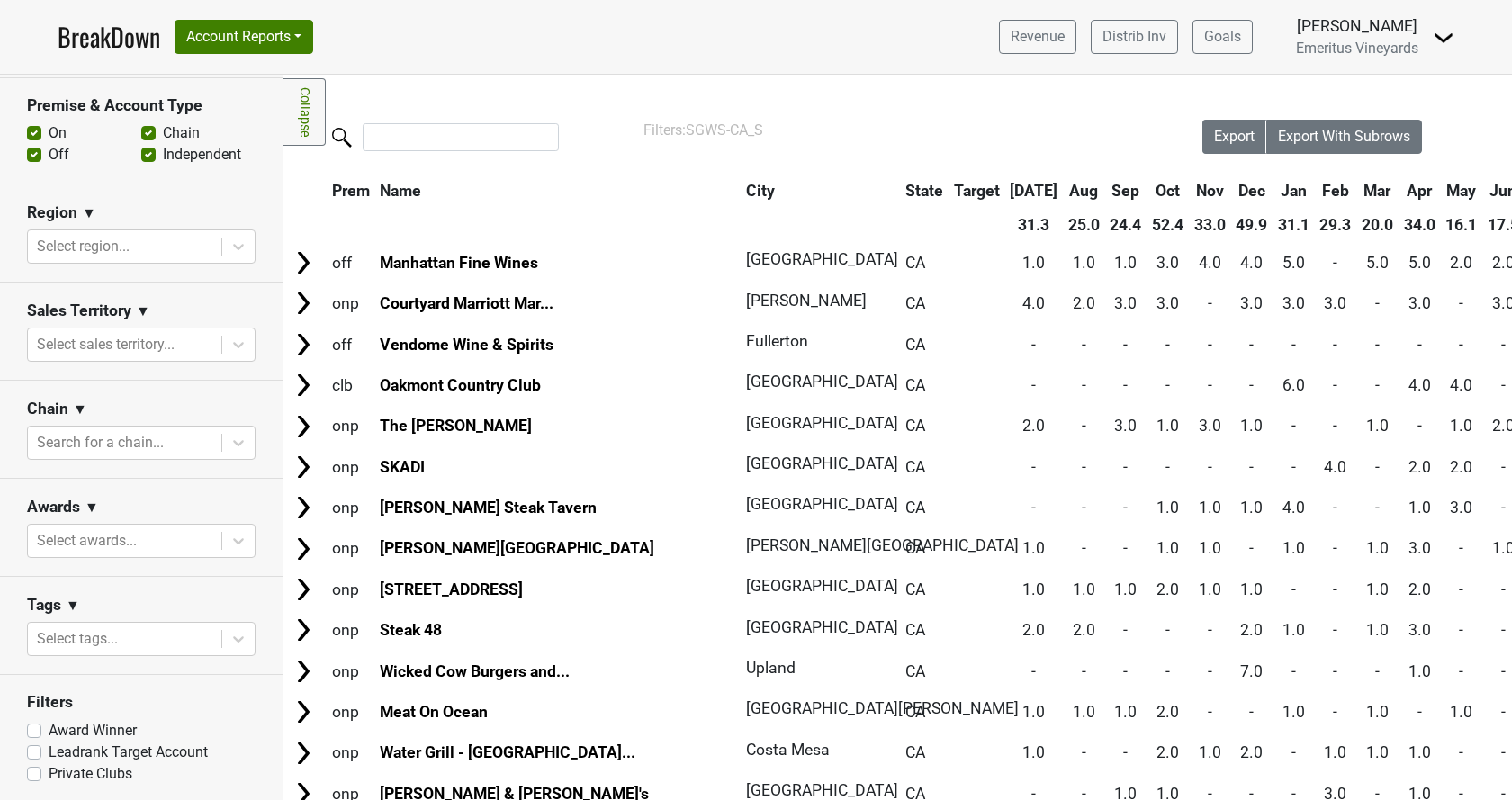
click at [122, 212] on div "Region ▼" at bounding box center [141, 216] width 229 height 27
click at [260, 33] on button "Account Reports" at bounding box center [244, 37] width 139 height 34
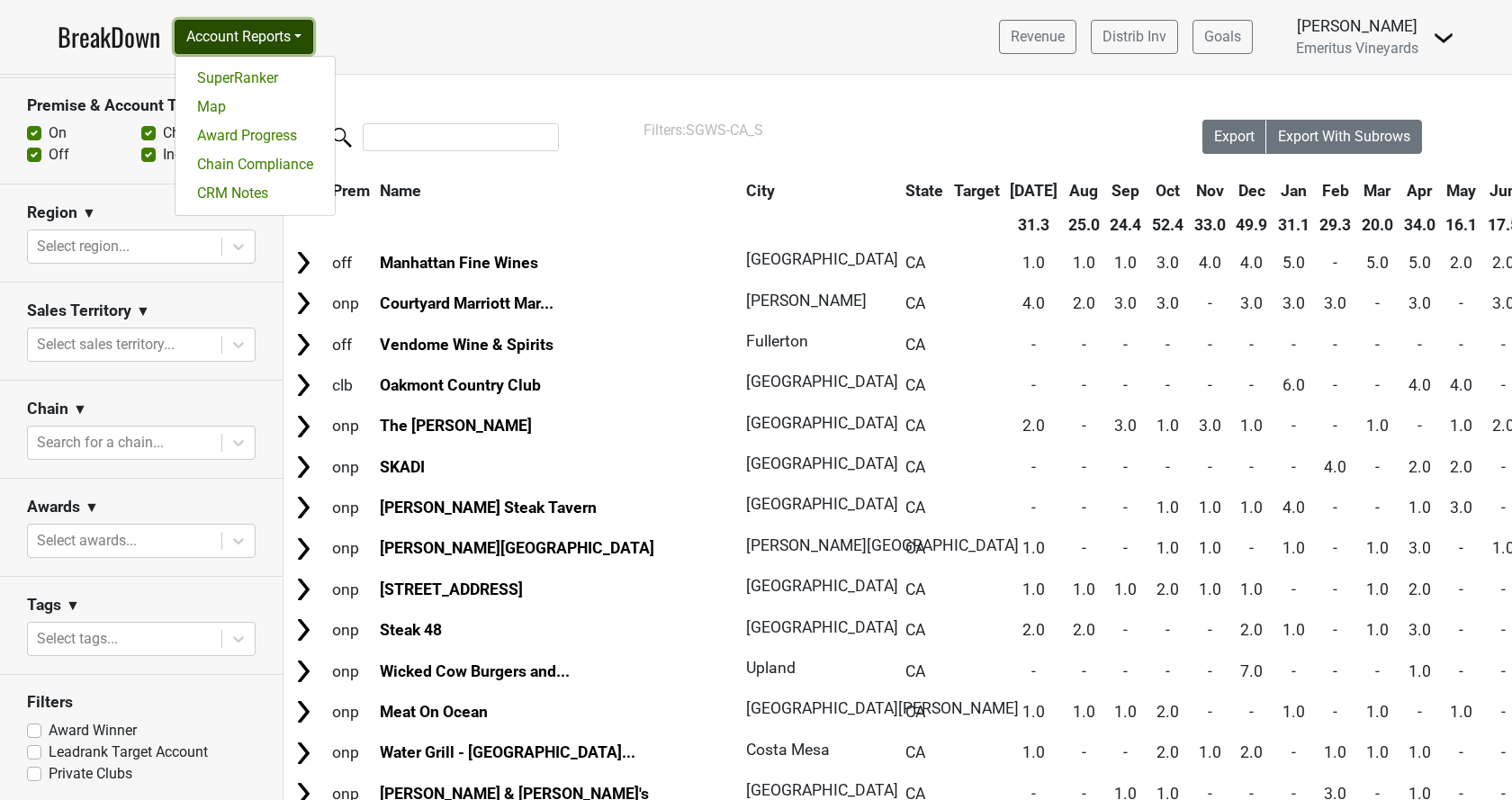
click at [237, 28] on button "Account Reports" at bounding box center [244, 37] width 139 height 34
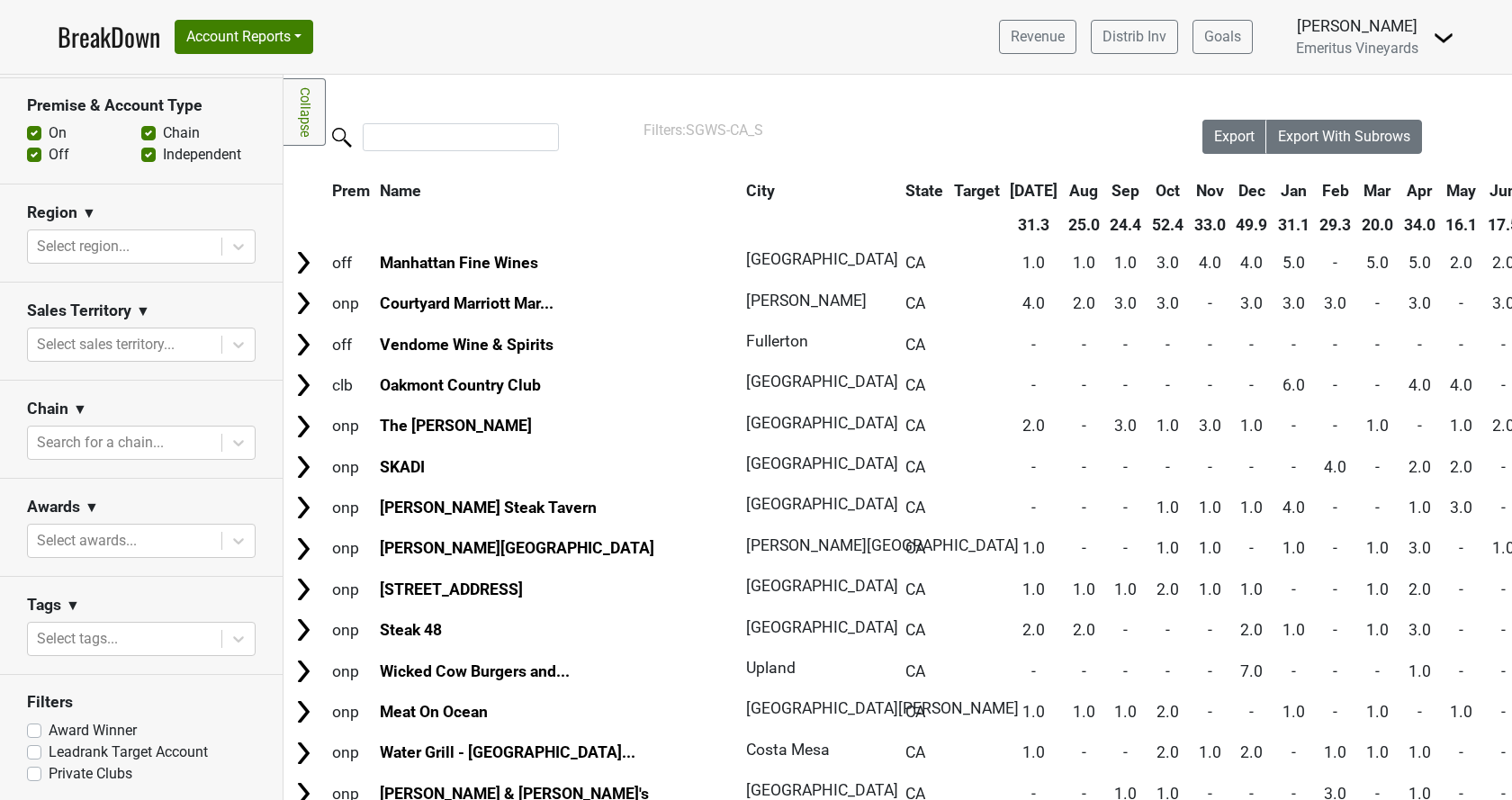
click at [88, 25] on link "BreakDown" at bounding box center [108, 37] width 102 height 38
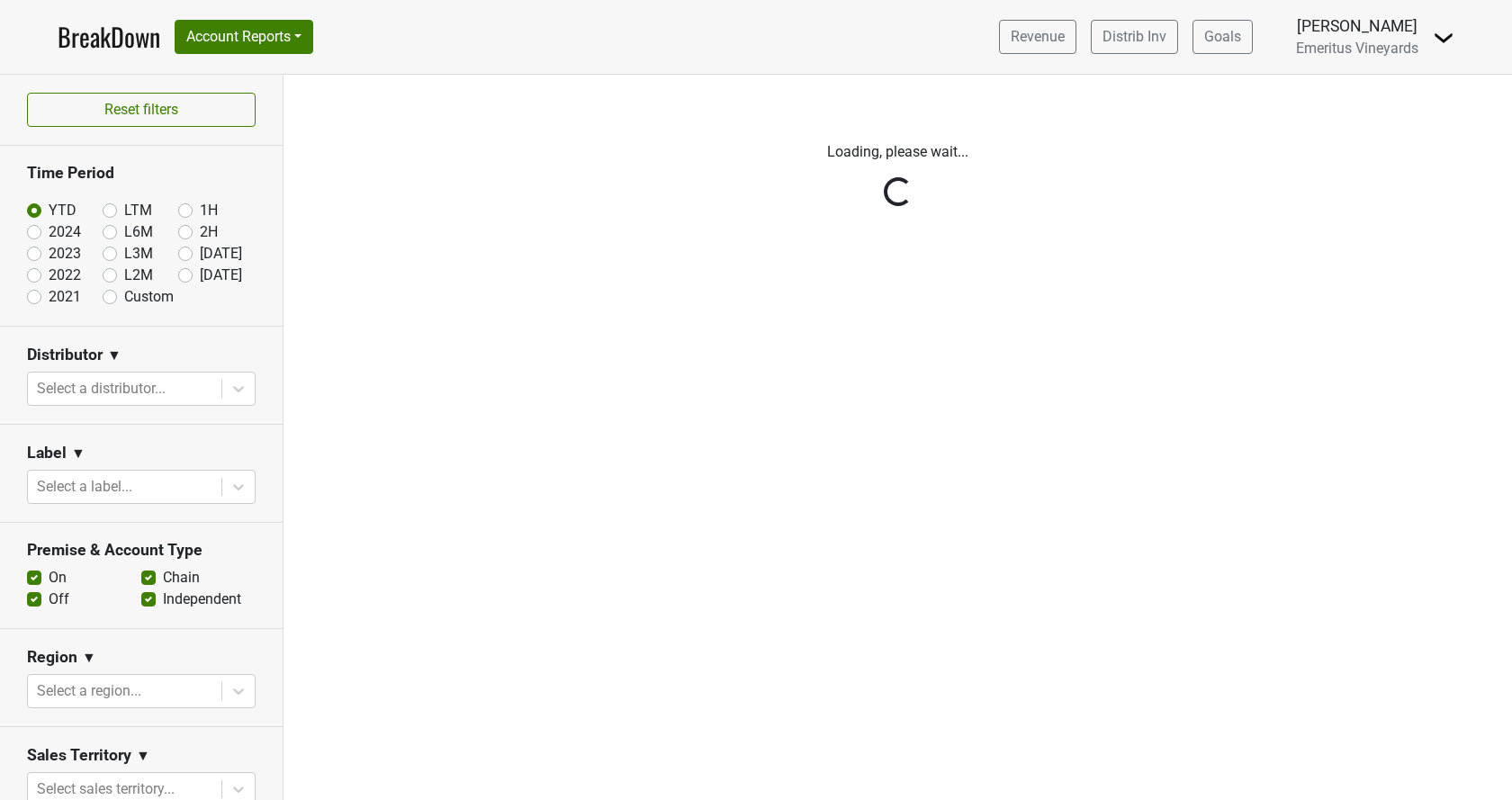
scroll to position [494, 0]
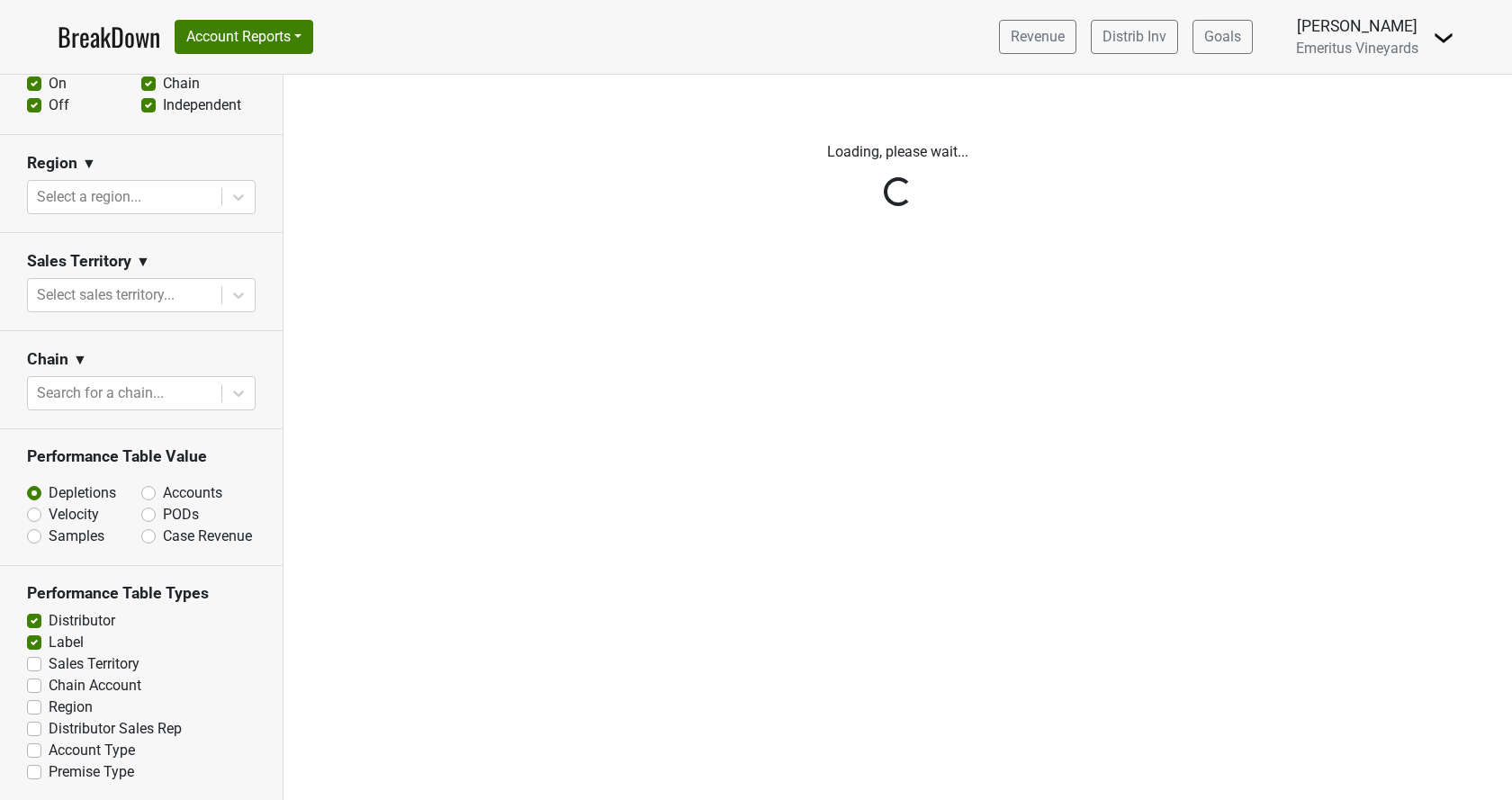
click at [35, 663] on div "Reset filters Time Period YTD LTM 1H 2024 L6M 2H 2023 L3M Jul '25 2022 L2M Aug …" at bounding box center [142, 437] width 283 height 725
click at [38, 707] on div "Reset filters Time Period YTD LTM 1H 2024 L6M 2H 2023 L3M Jul '25 2022 L2M Aug …" at bounding box center [142, 437] width 283 height 725
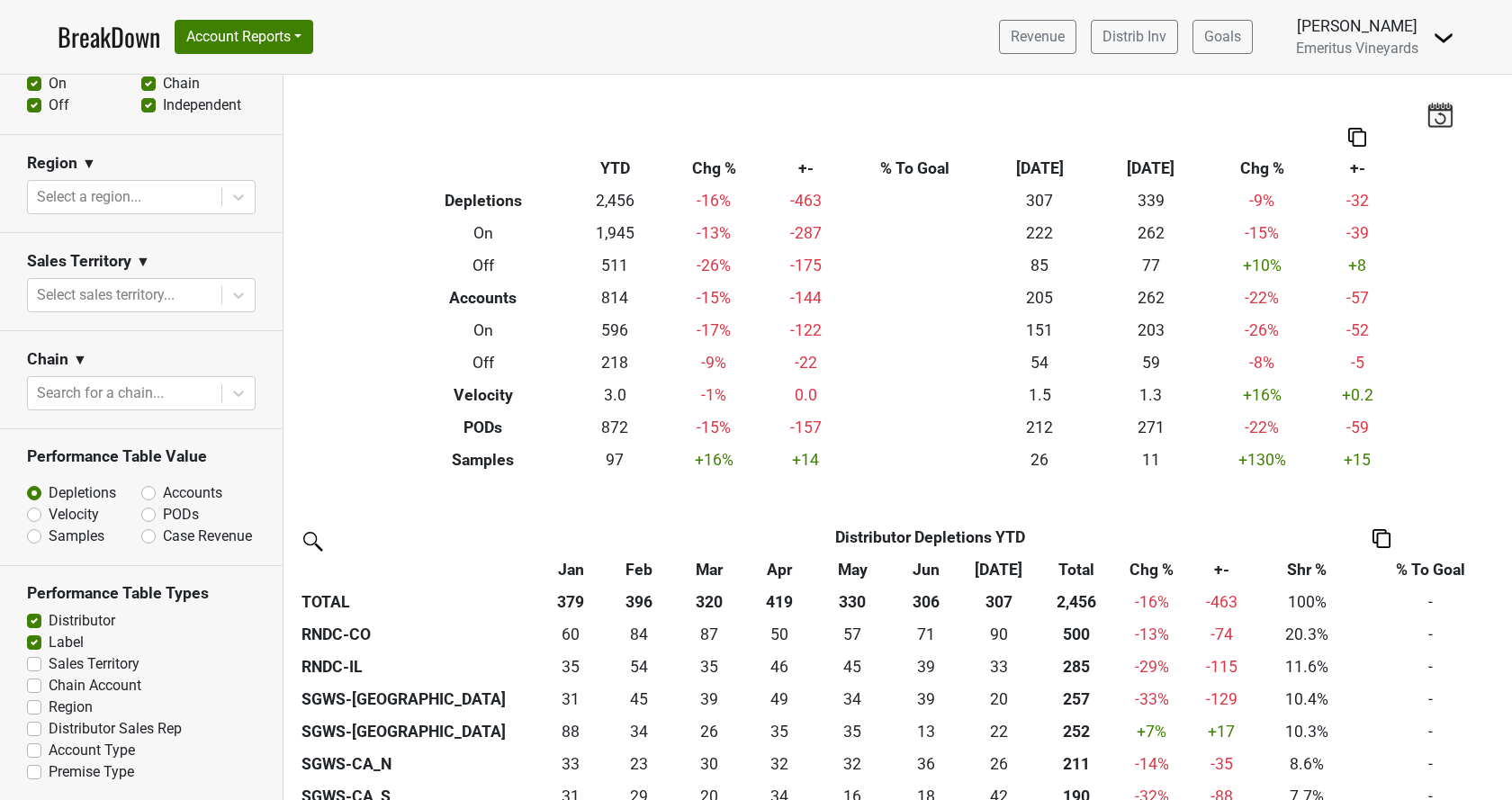
click at [49, 706] on label "Region" at bounding box center [71, 707] width 44 height 22
click at [38, 706] on input "Region" at bounding box center [33, 705] width 14 height 18
checkbox input "true"
click at [49, 639] on label "Label" at bounding box center [66, 642] width 35 height 22
click at [34, 639] on input "Label" at bounding box center [33, 640] width 14 height 18
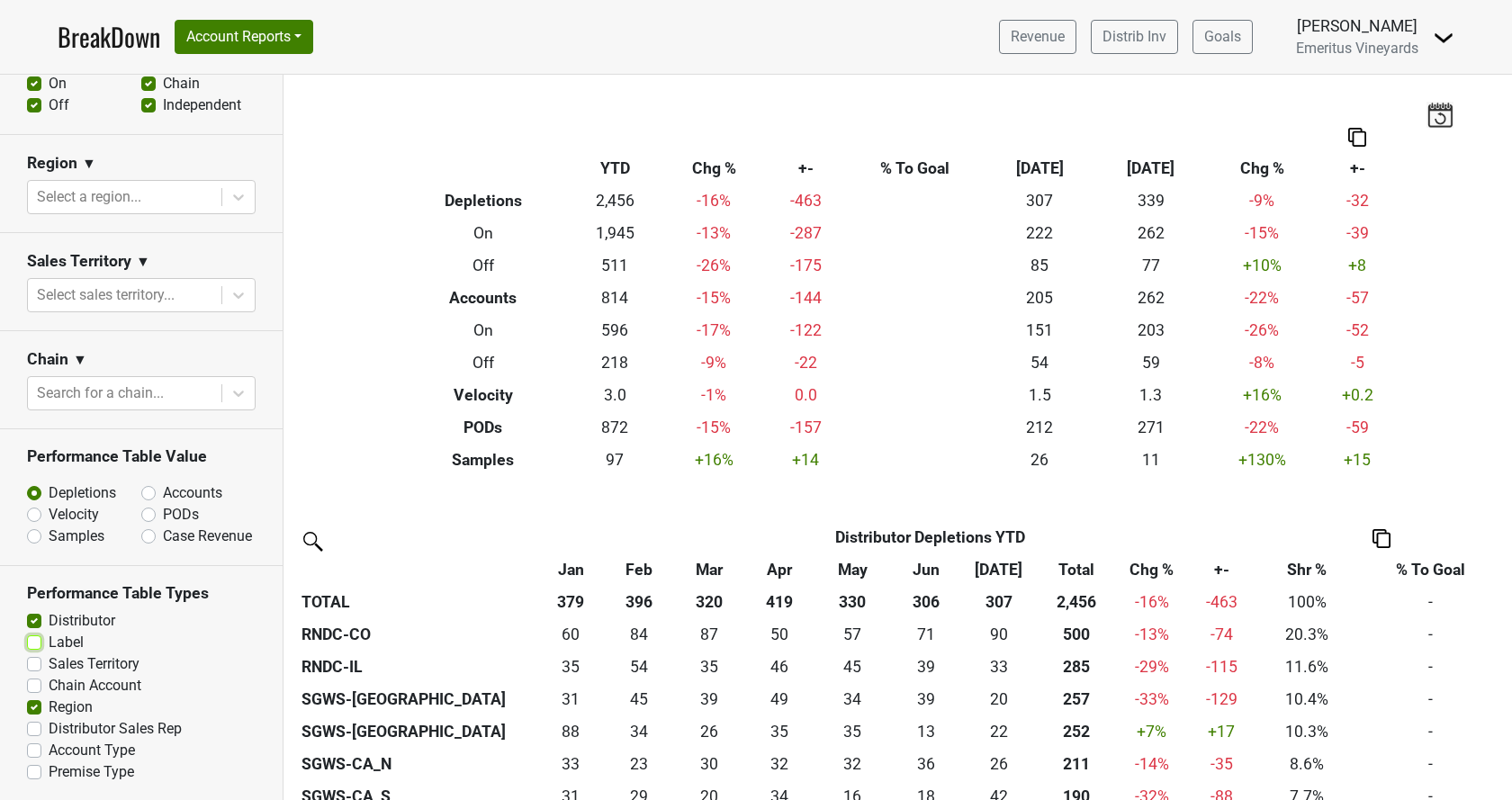
checkbox input "false"
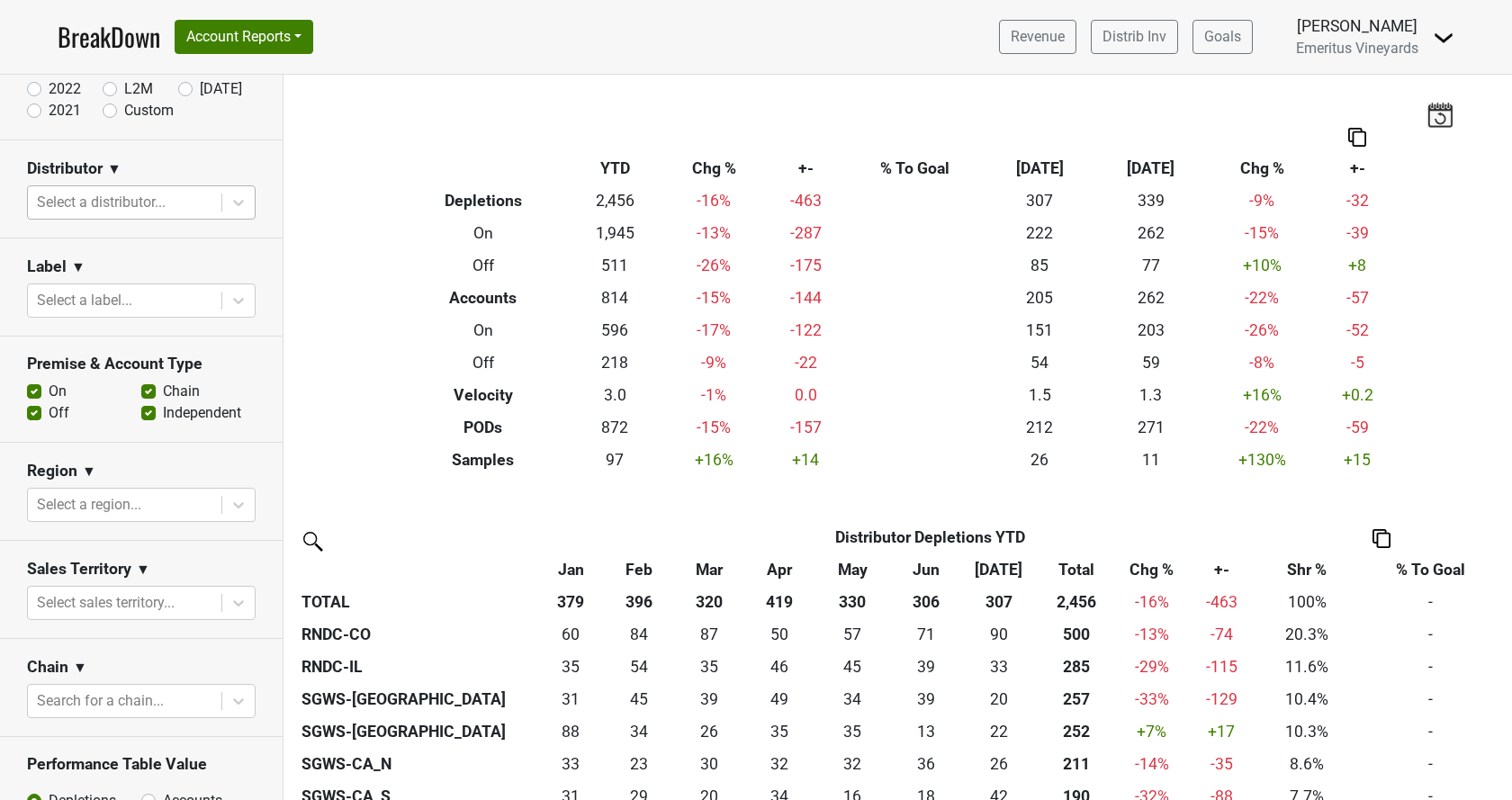
click at [100, 196] on div at bounding box center [124, 202] width 175 height 25
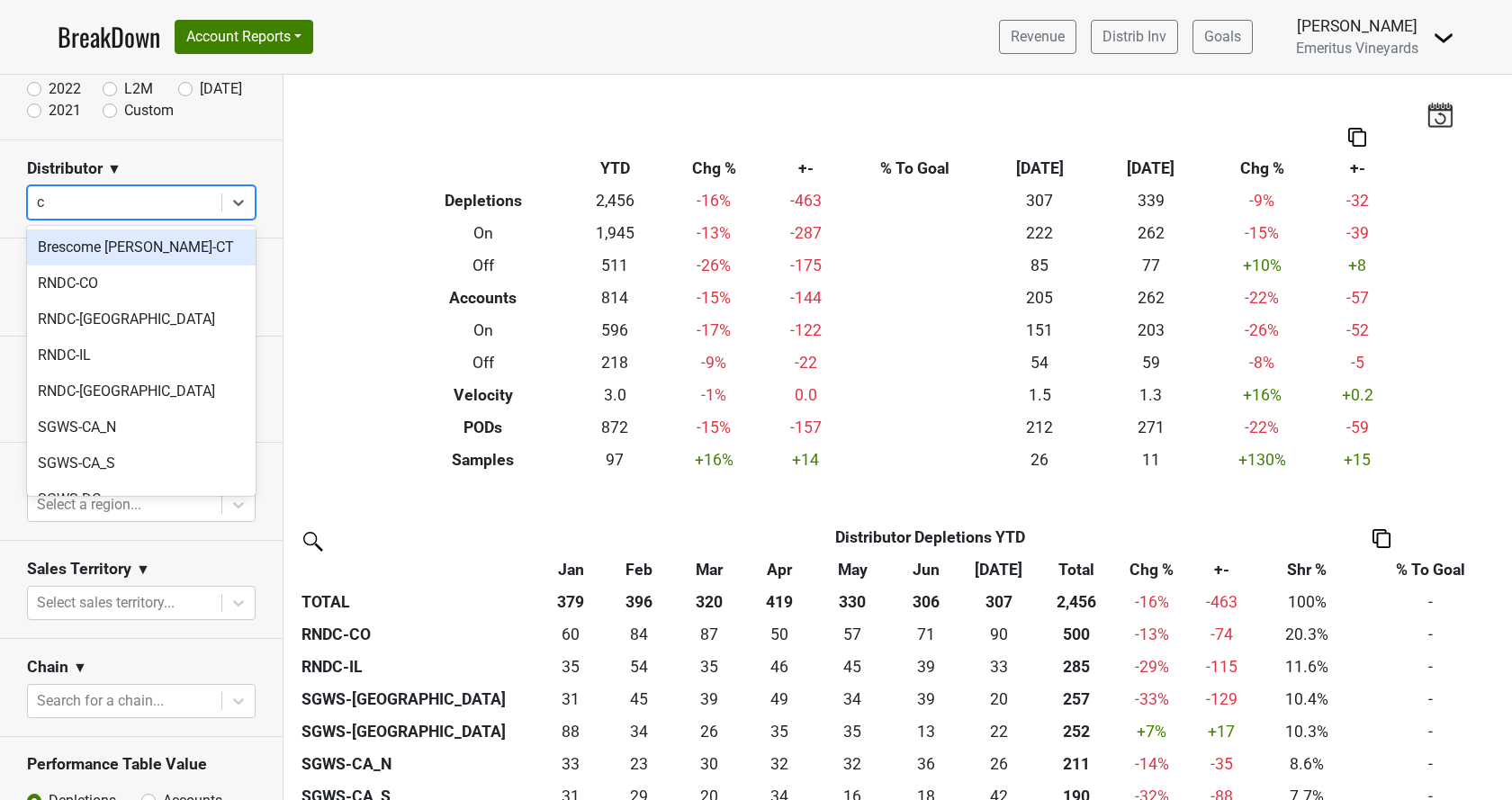
type input "ca"
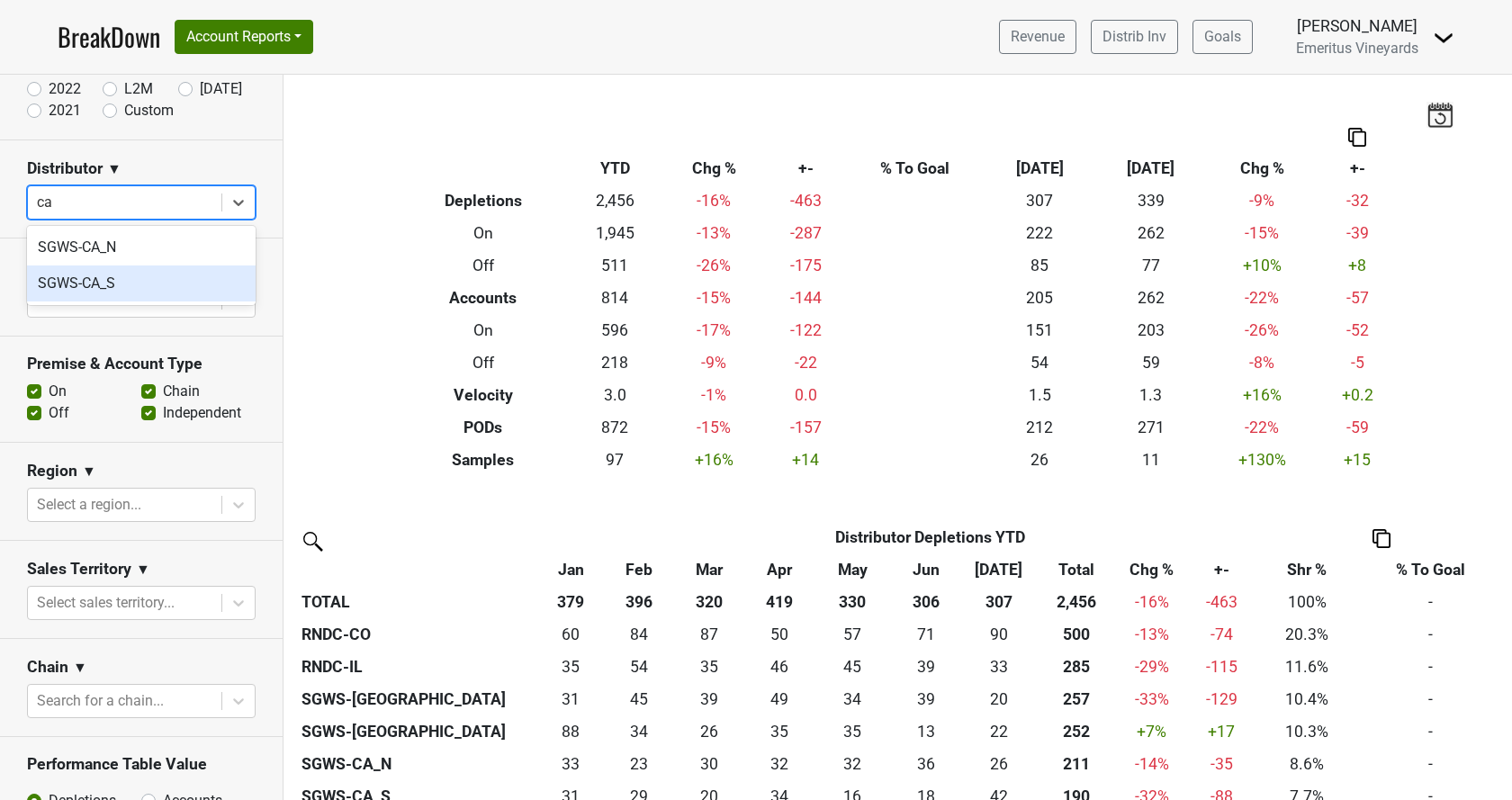
click at [130, 280] on div "SGWS-CA_S" at bounding box center [141, 284] width 229 height 36
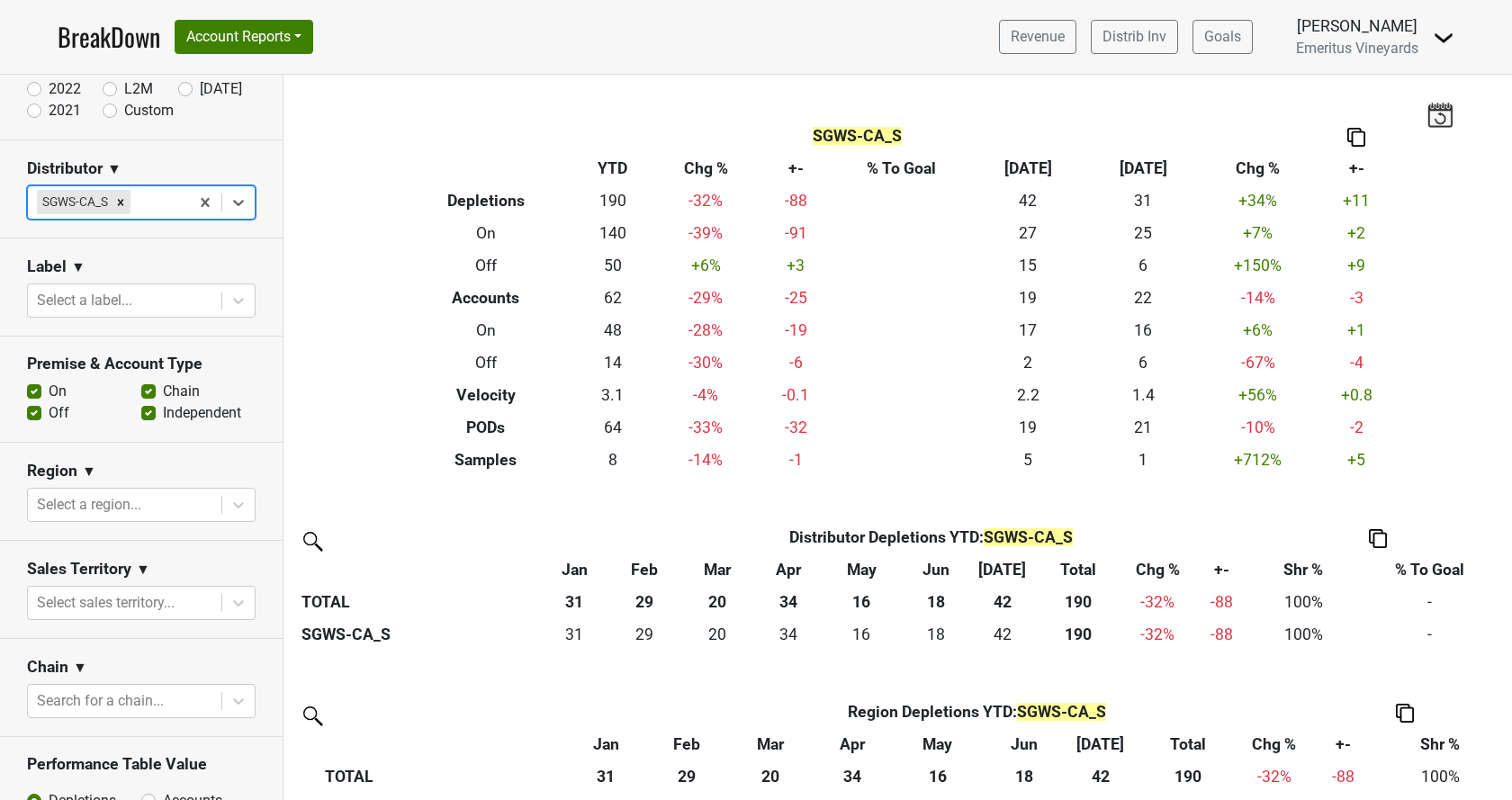
scroll to position [234, 0]
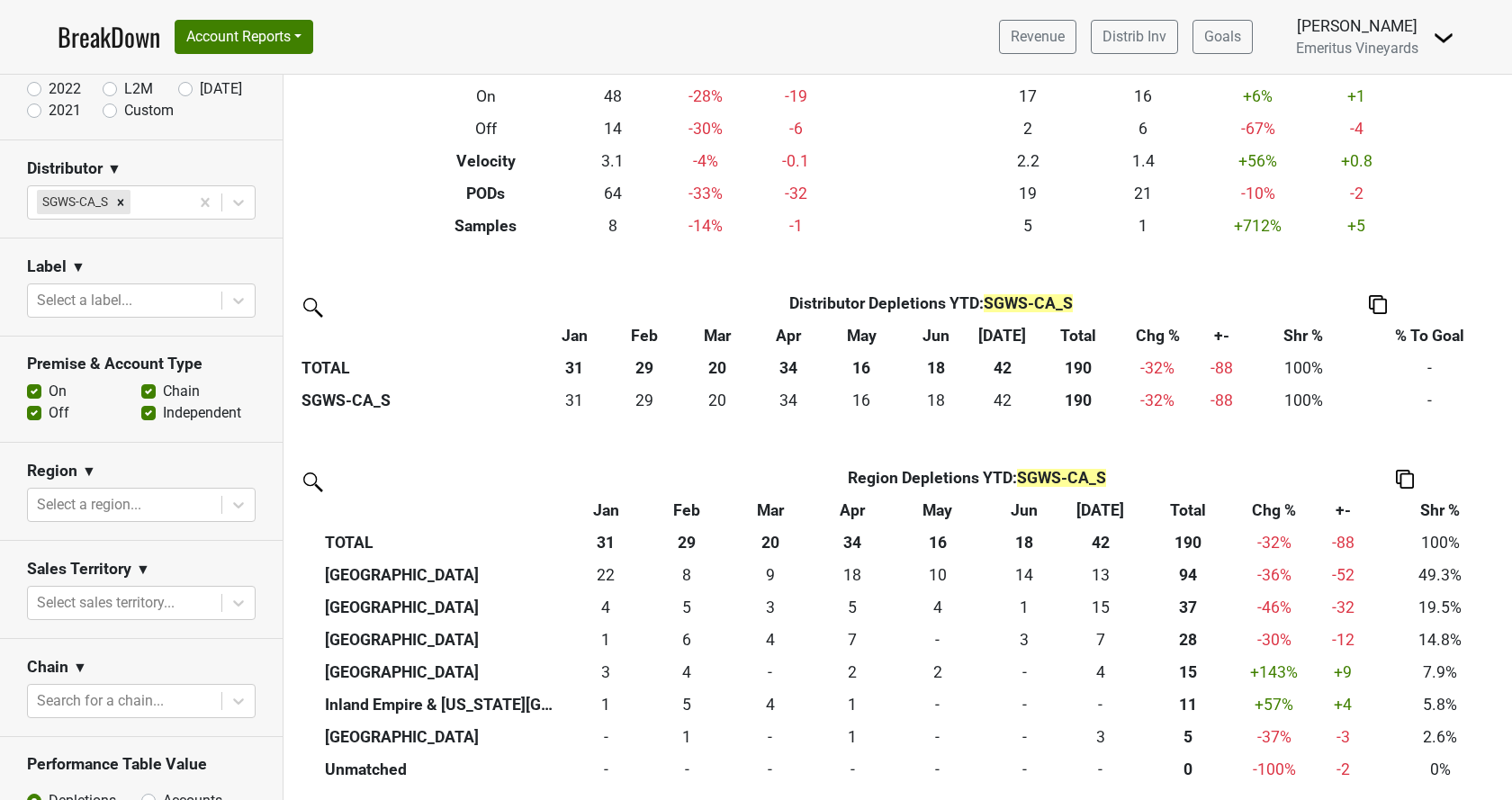
click at [1348, 514] on th "+-" at bounding box center [1344, 510] width 71 height 33
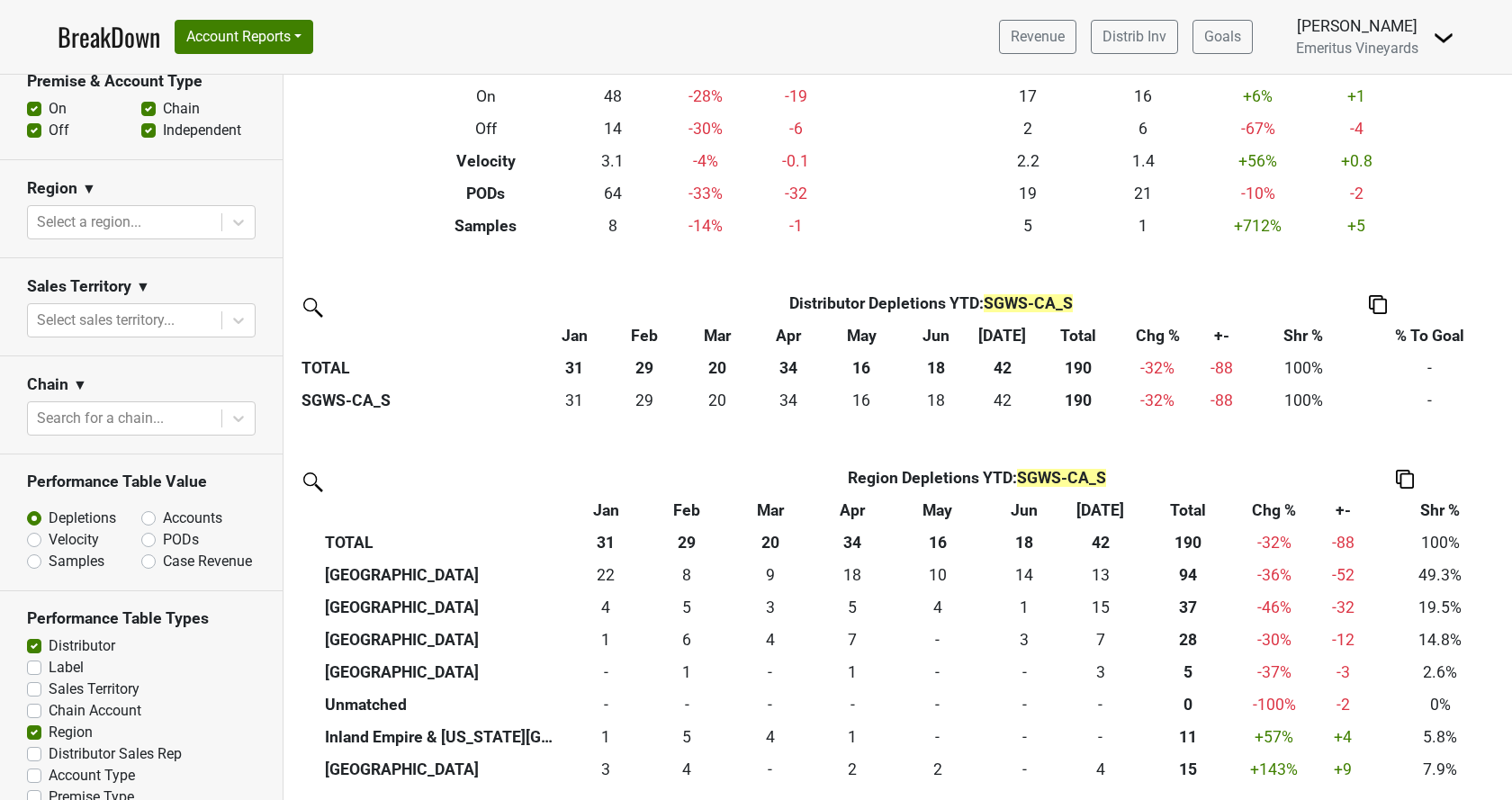
scroll to position [494, 0]
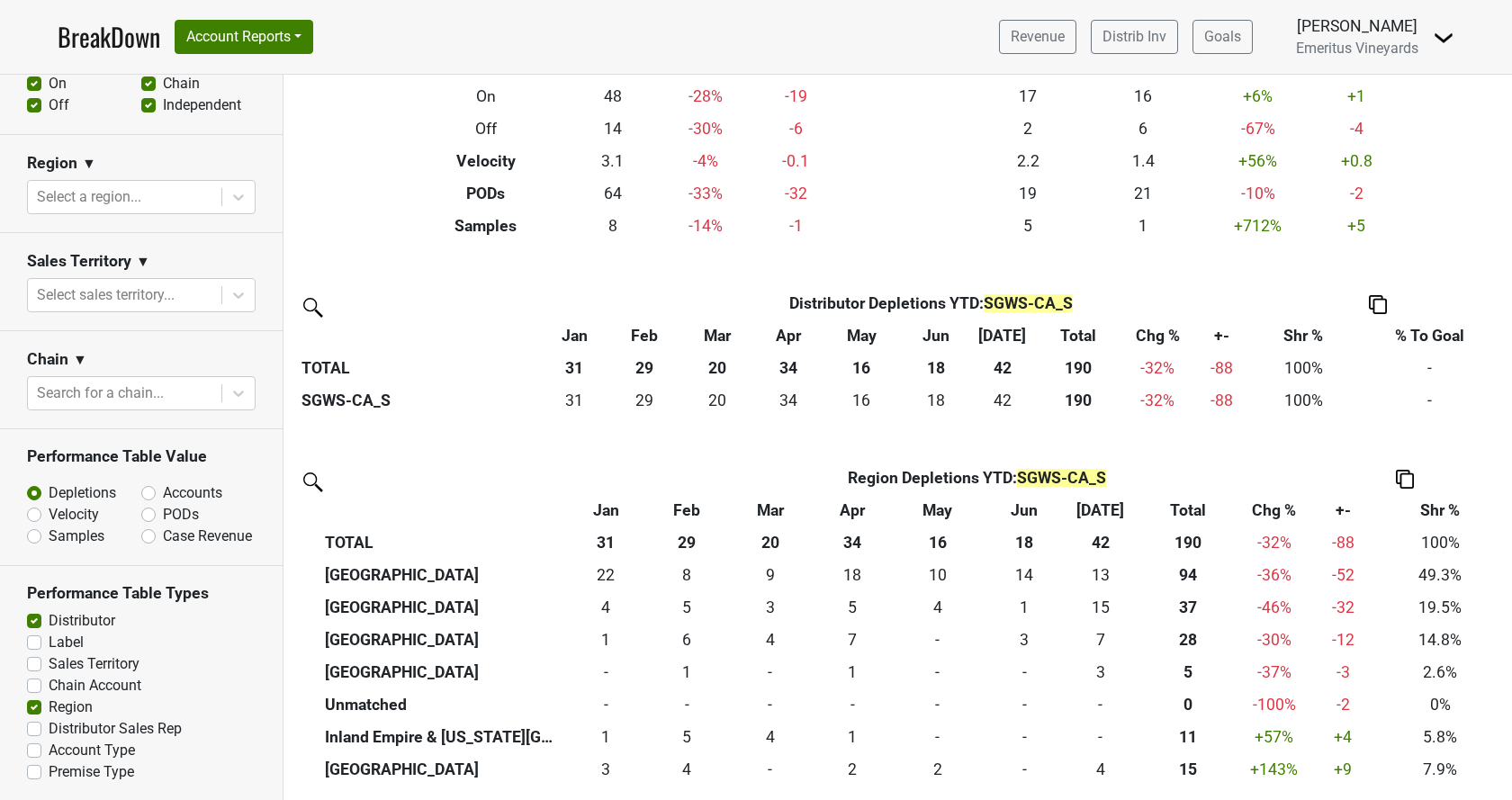
click at [163, 489] on label "Accounts" at bounding box center [192, 493] width 59 height 22
click at [155, 489] on input "Accounts" at bounding box center [196, 491] width 109 height 18
radio input "true"
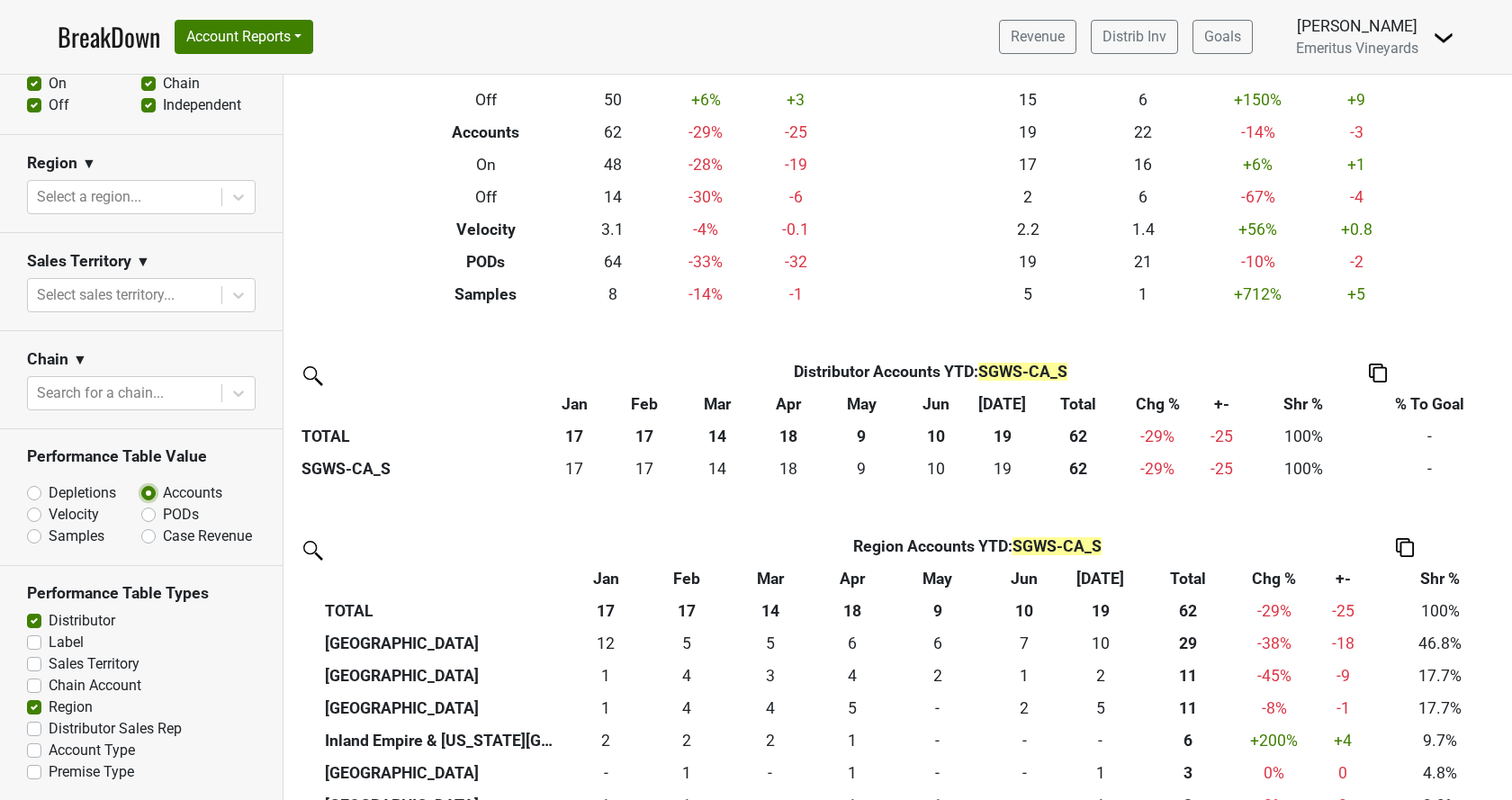
scroll to position [234, 0]
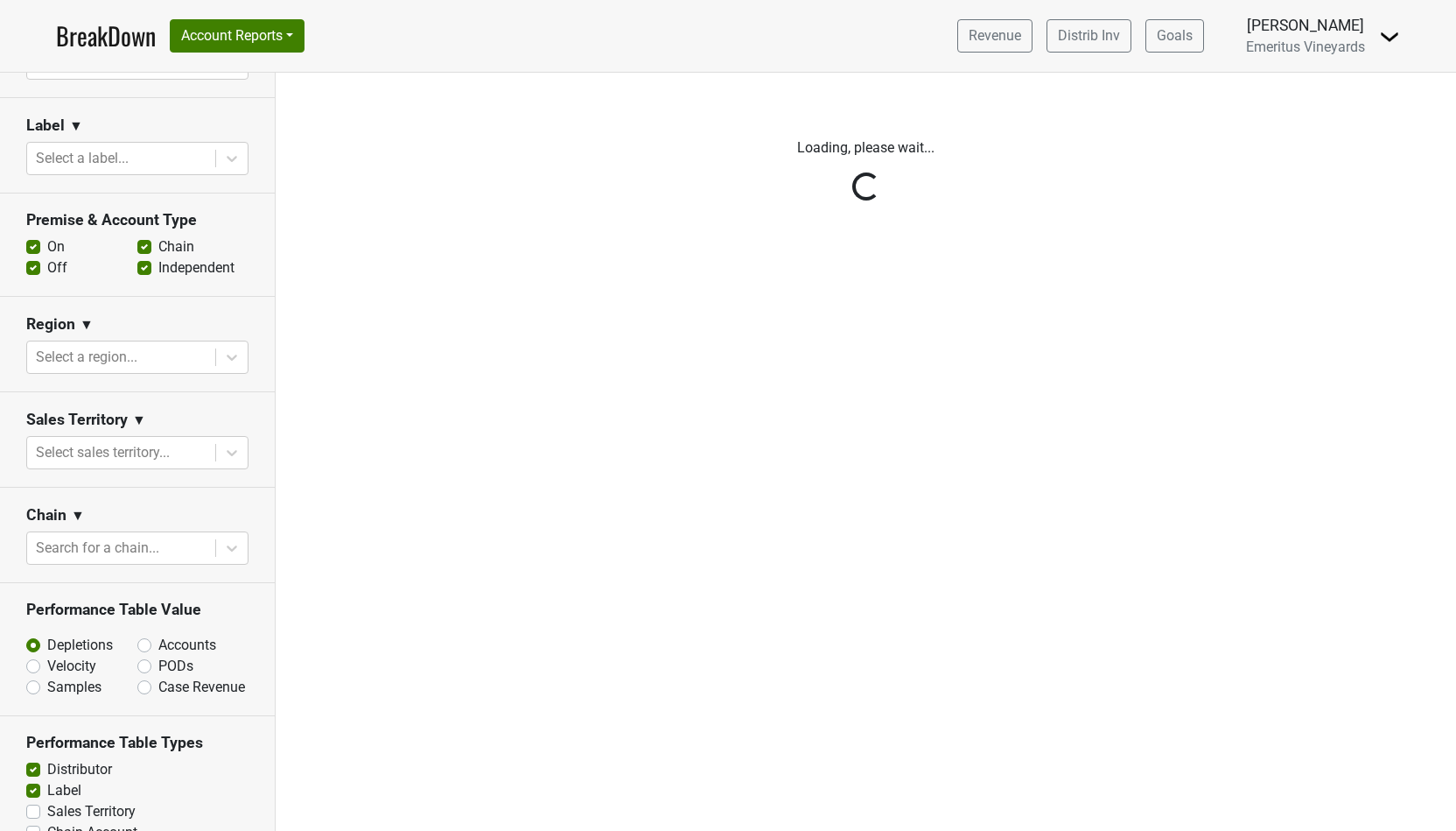
scroll to position [406, 0]
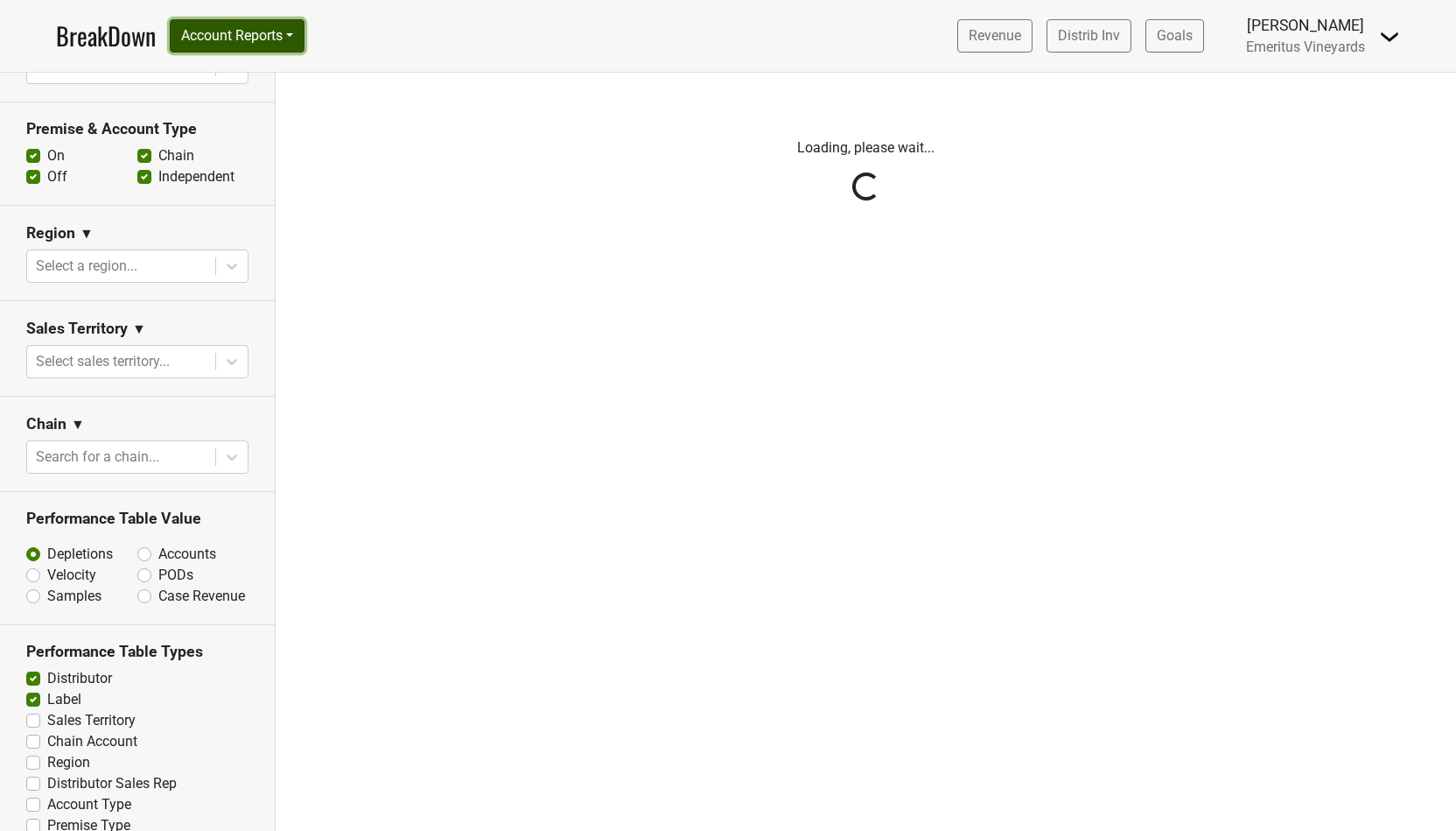
click at [233, 36] on button "Account Reports" at bounding box center [237, 36] width 135 height 34
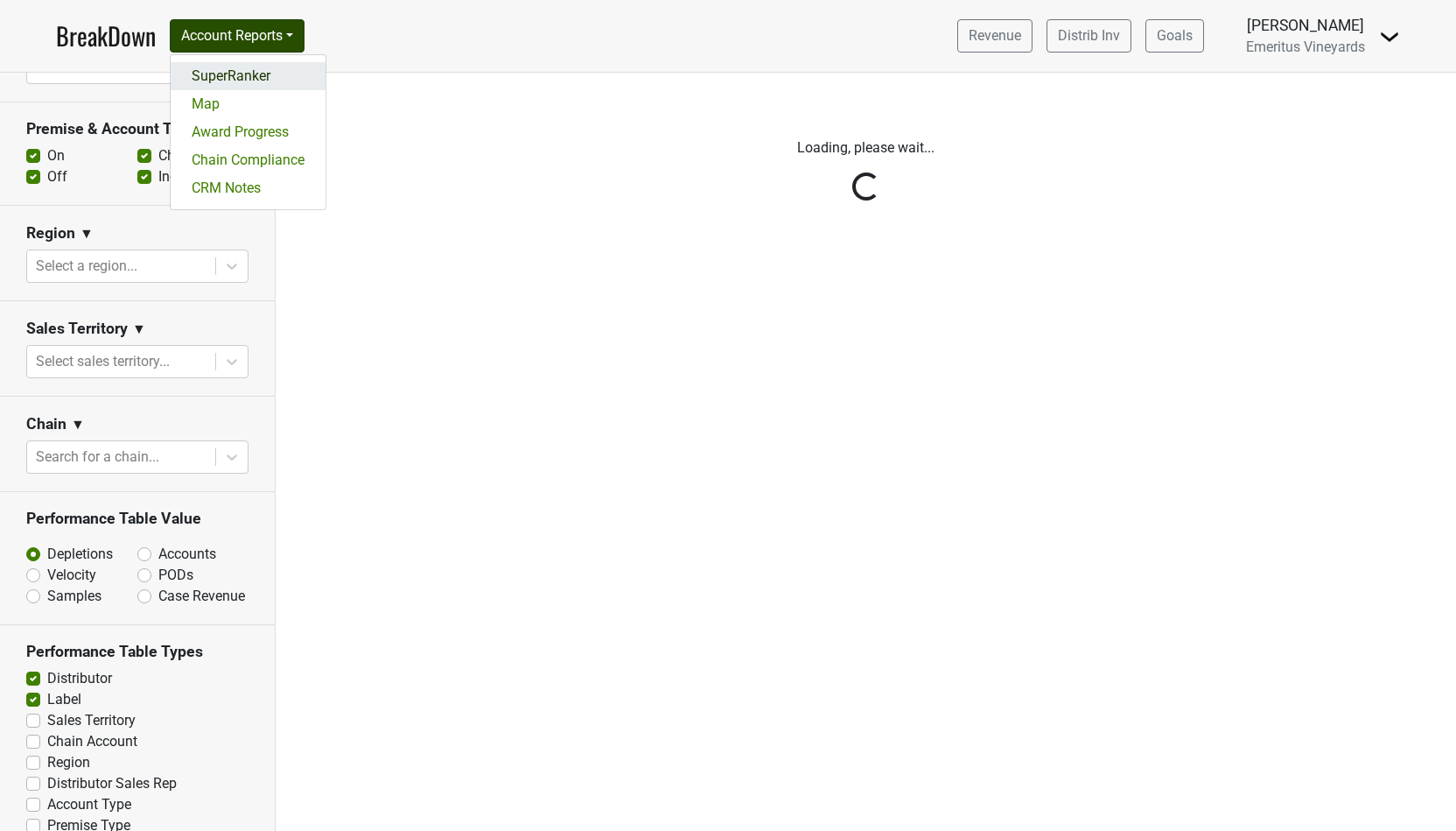
click at [233, 83] on link "SuperRanker" at bounding box center [247, 76] width 155 height 28
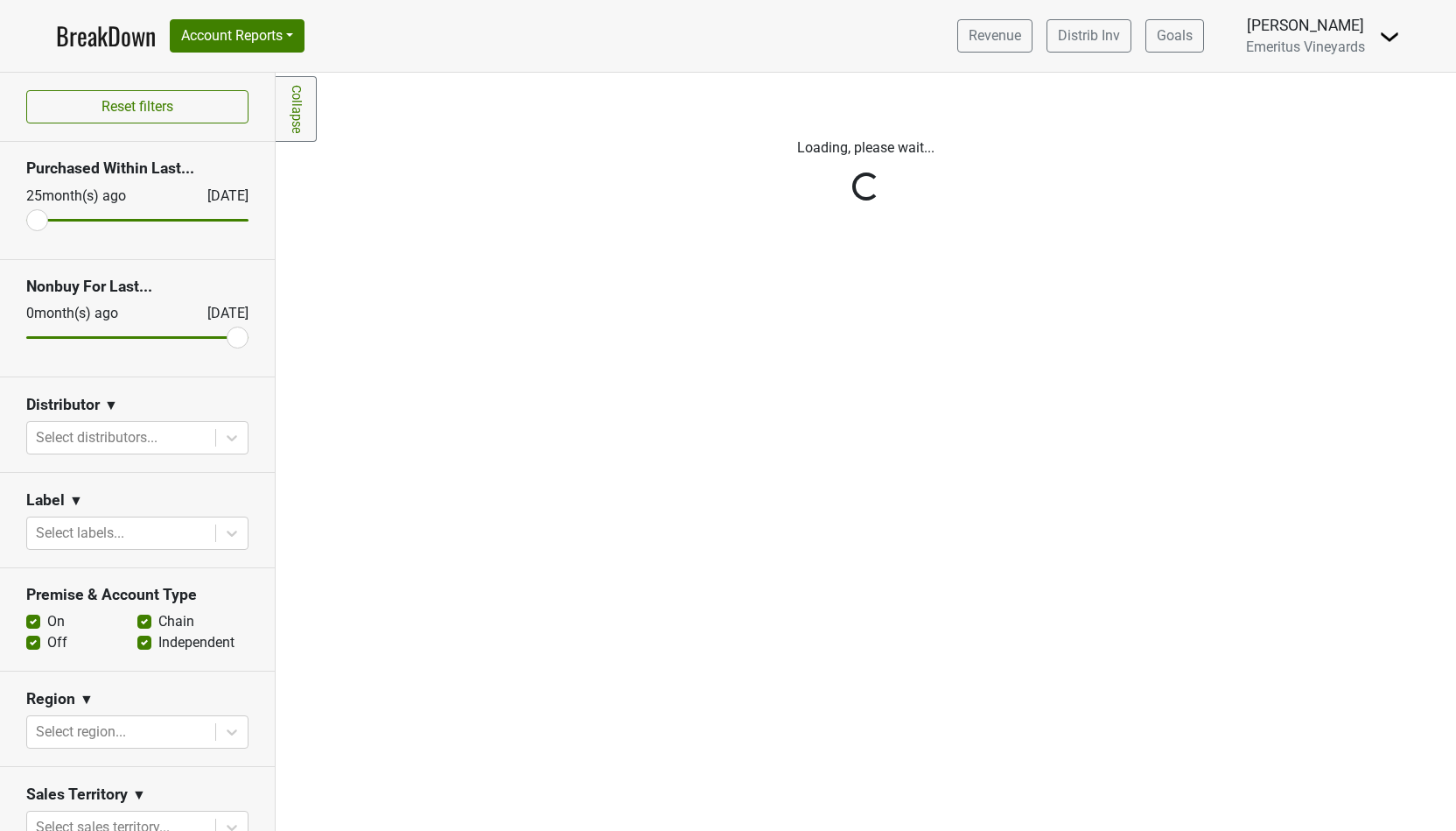
click at [110, 447] on div "Reset filters Purchased Within Last... [DATE] [DATE] Nonbuy For Last... [DATE] …" at bounding box center [138, 451] width 275 height 758
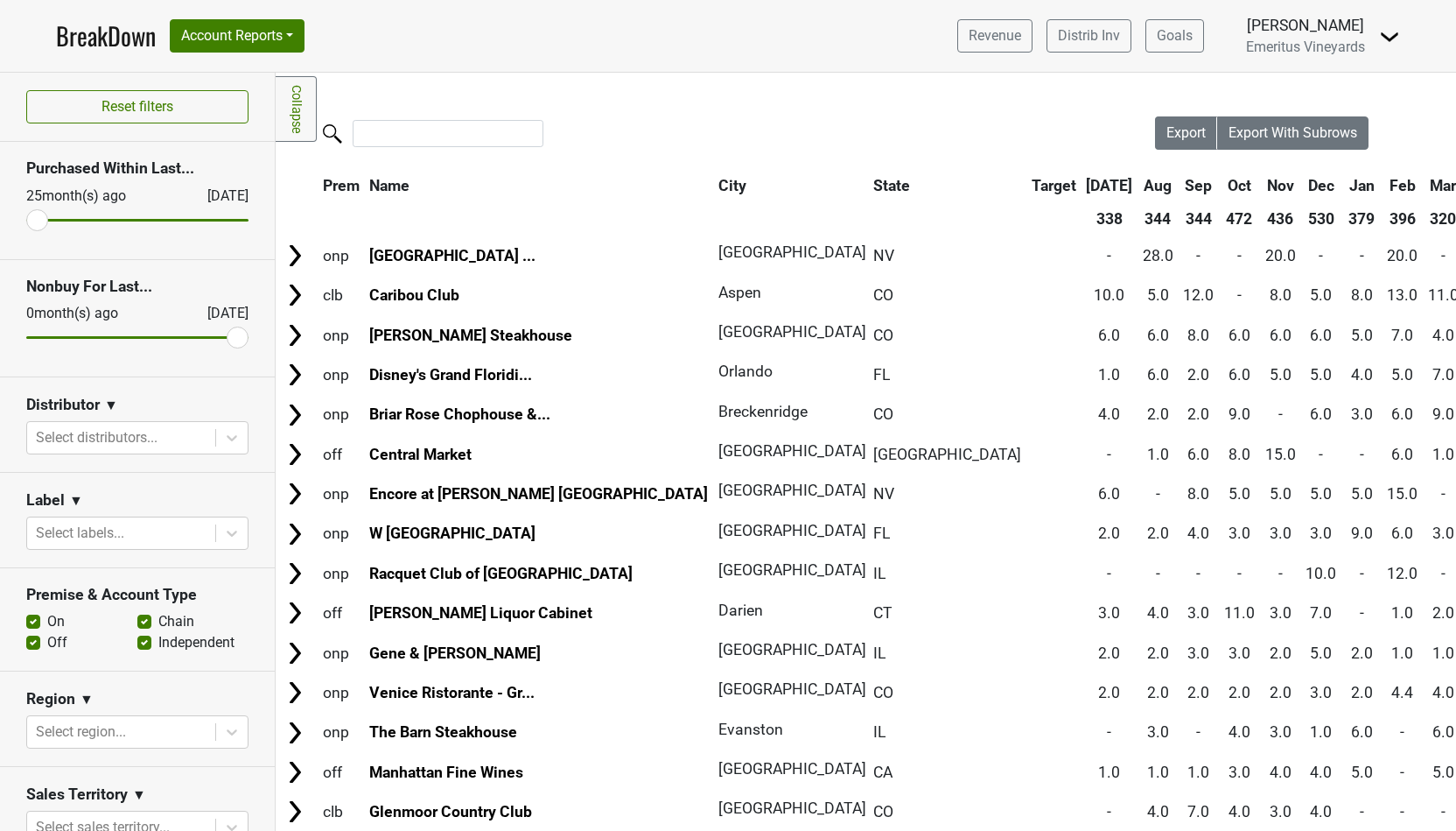
click at [107, 436] on div at bounding box center [121, 437] width 170 height 24
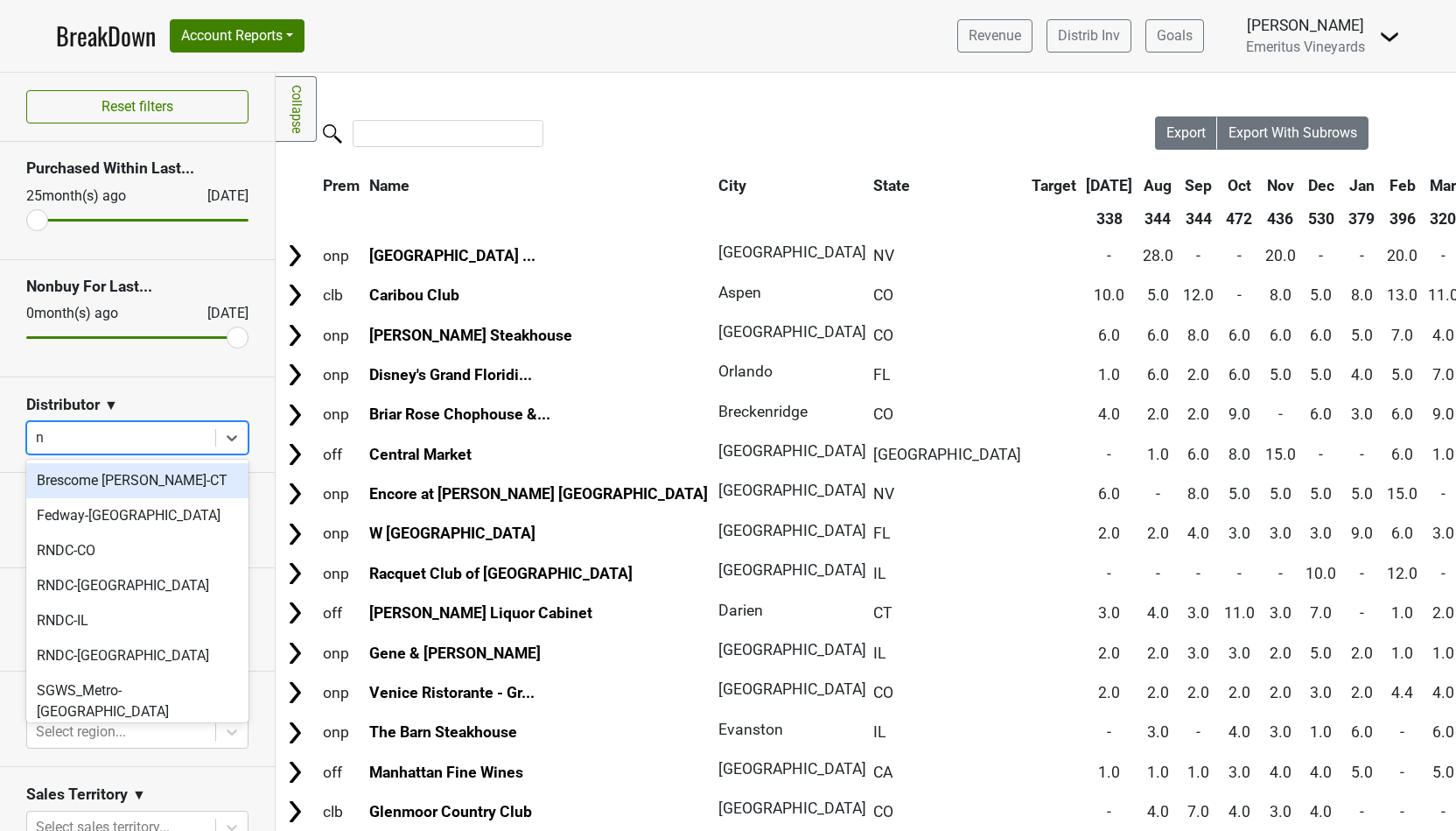
type input "nj"
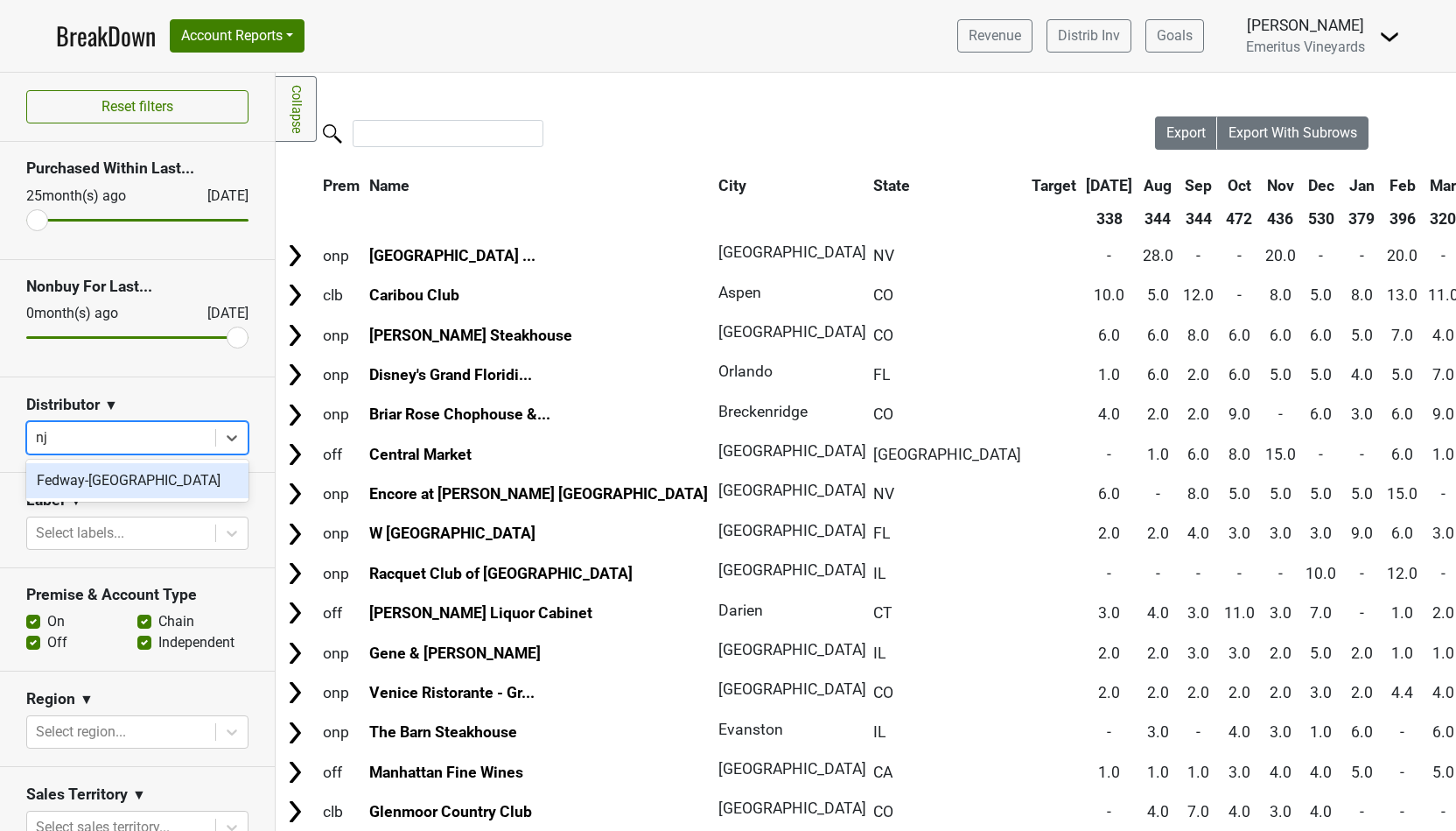
click at [112, 488] on div "Fedway-[GEOGRAPHIC_DATA]" at bounding box center [137, 481] width 222 height 35
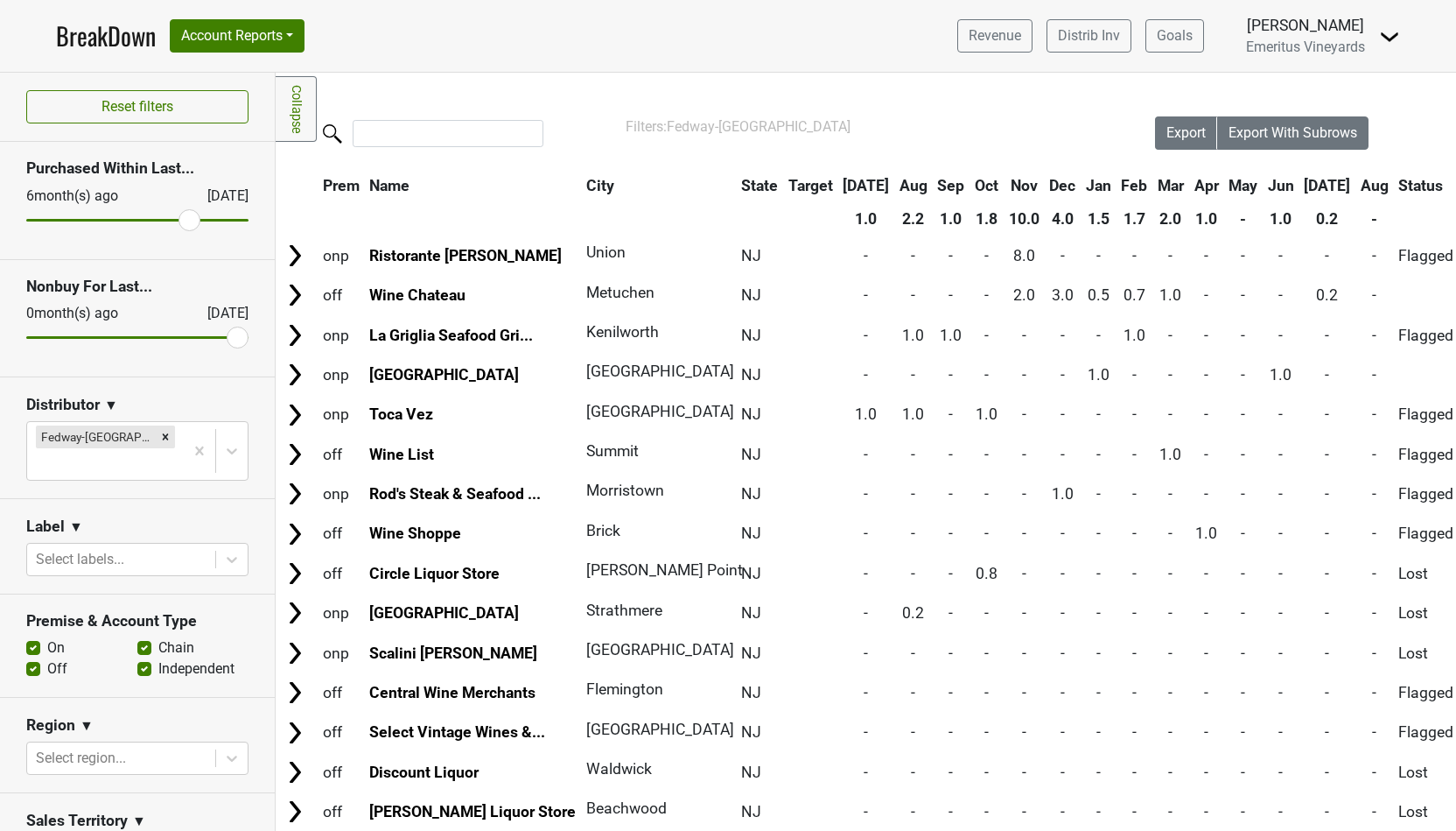
drag, startPoint x: 33, startPoint y: 227, endPoint x: 188, endPoint y: 229, distance: 155.0
type input "6"
click at [188, 221] on input "range" at bounding box center [137, 220] width 222 height 3
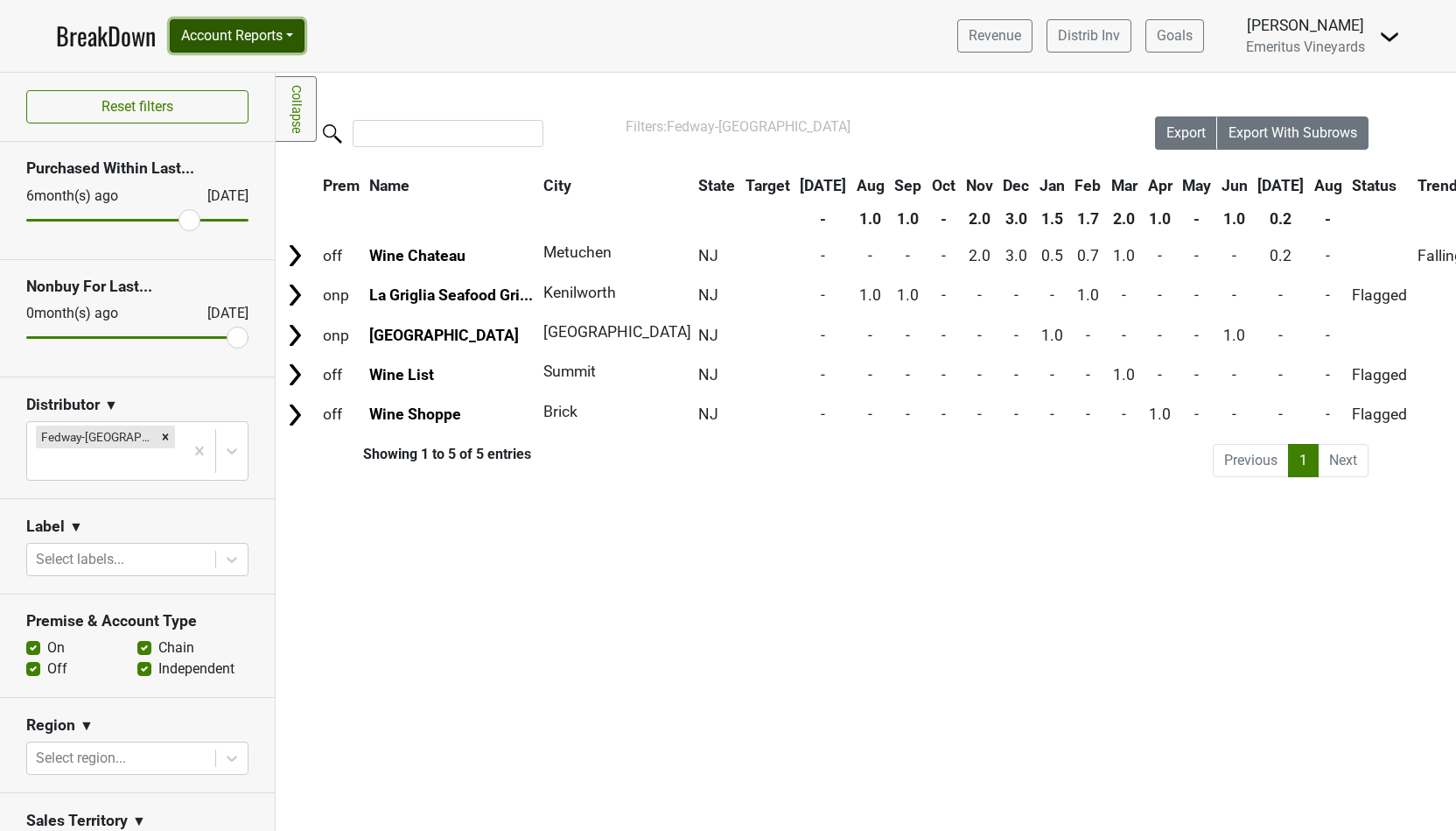
click at [225, 38] on button "Account Reports" at bounding box center [237, 36] width 135 height 34
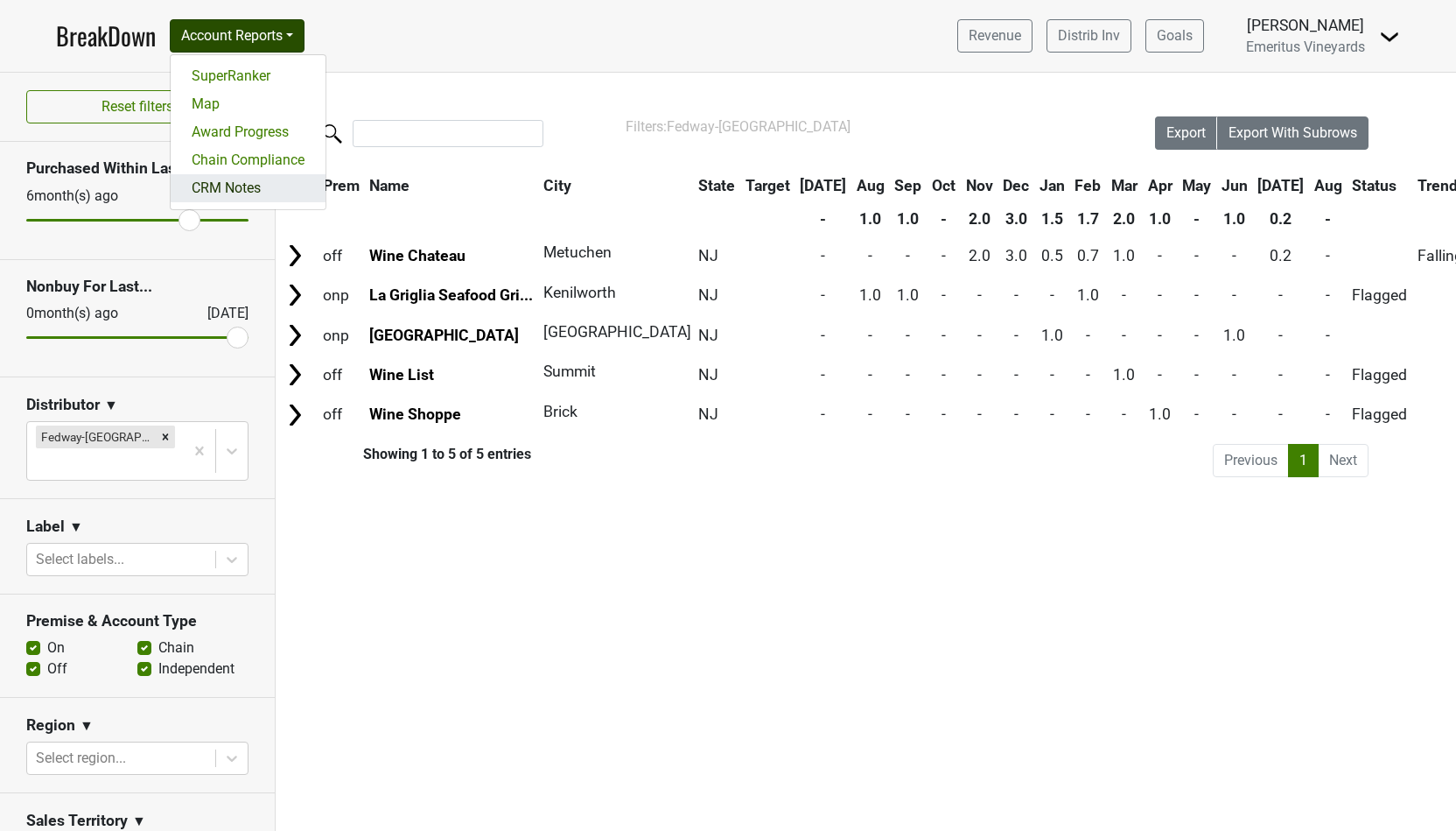
click at [235, 198] on link "CRM Notes" at bounding box center [247, 188] width 155 height 28
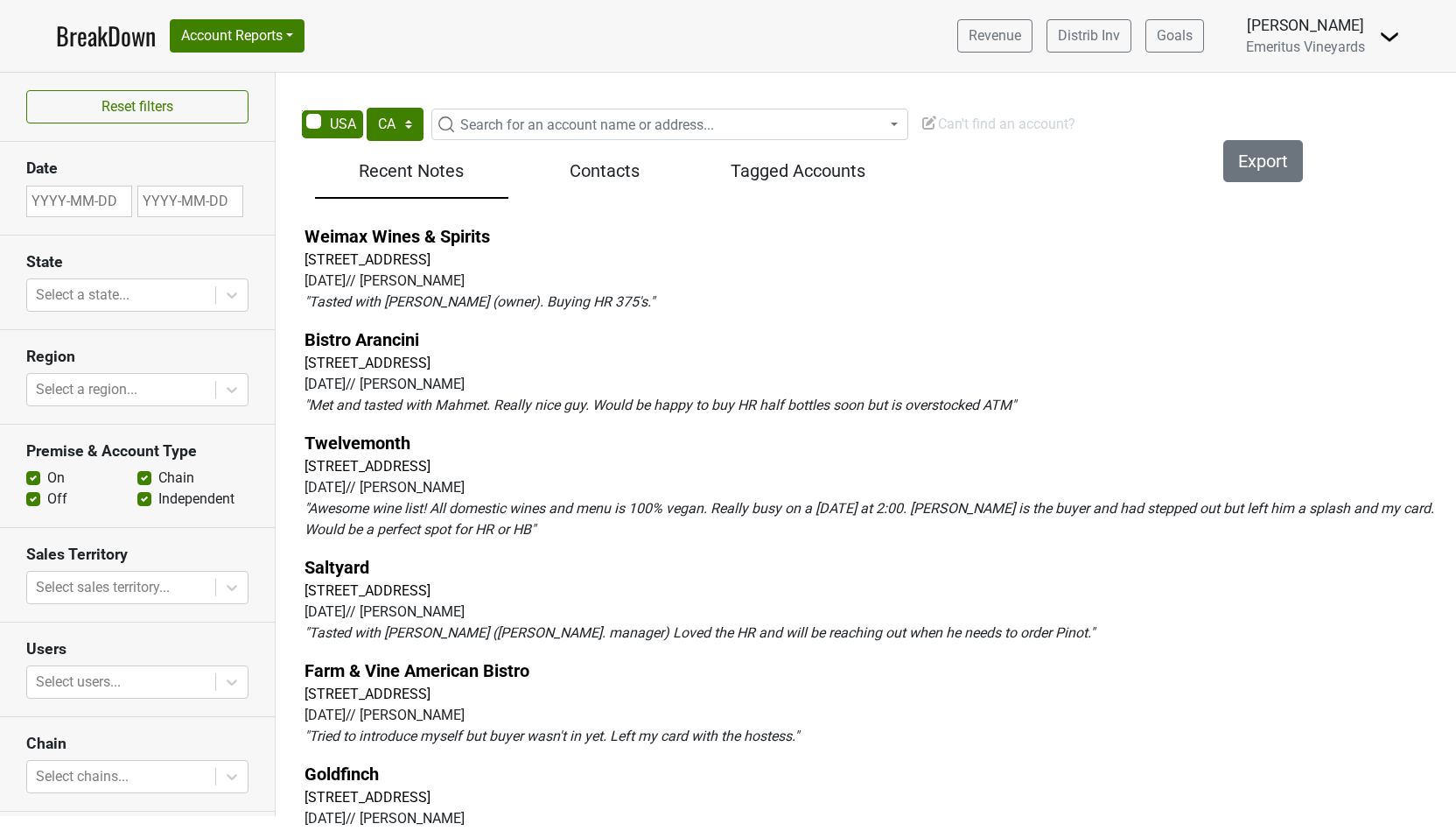
select select "KS"
click at [545, 132] on span "Search for an account name or address..." at bounding box center [587, 125] width 254 height 17
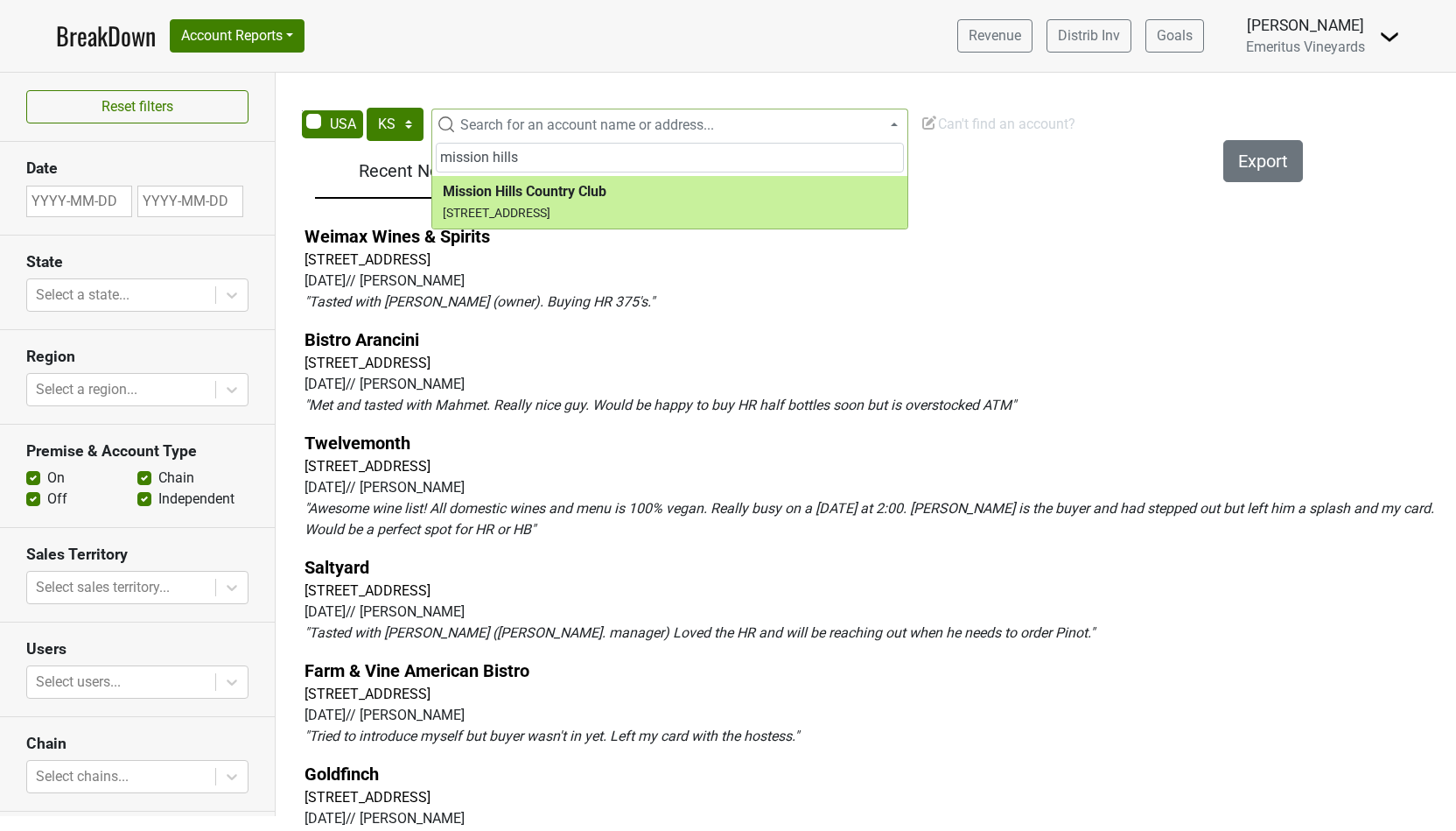
type input "mission hills"
select select "123854204"
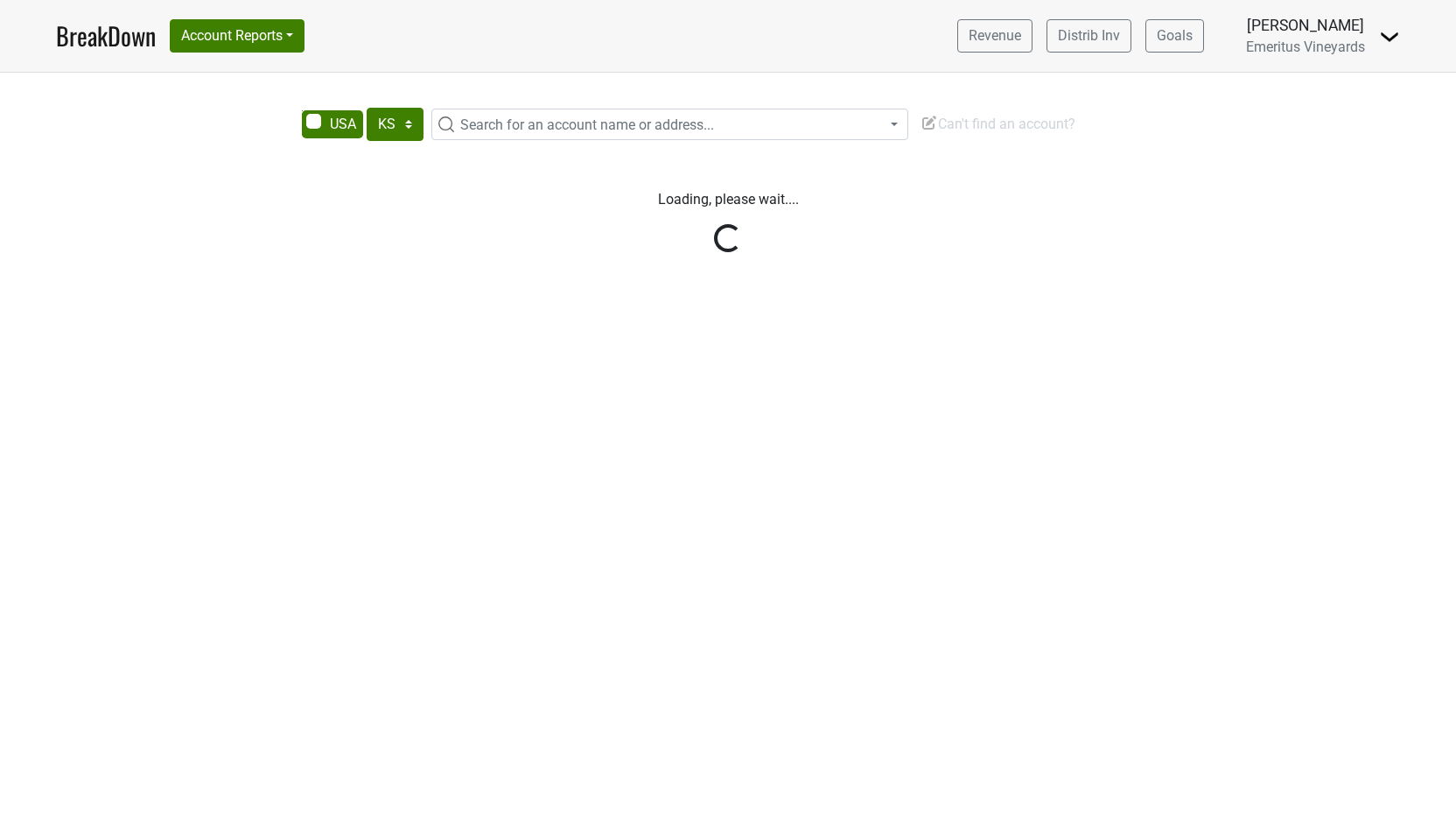
select select "KS"
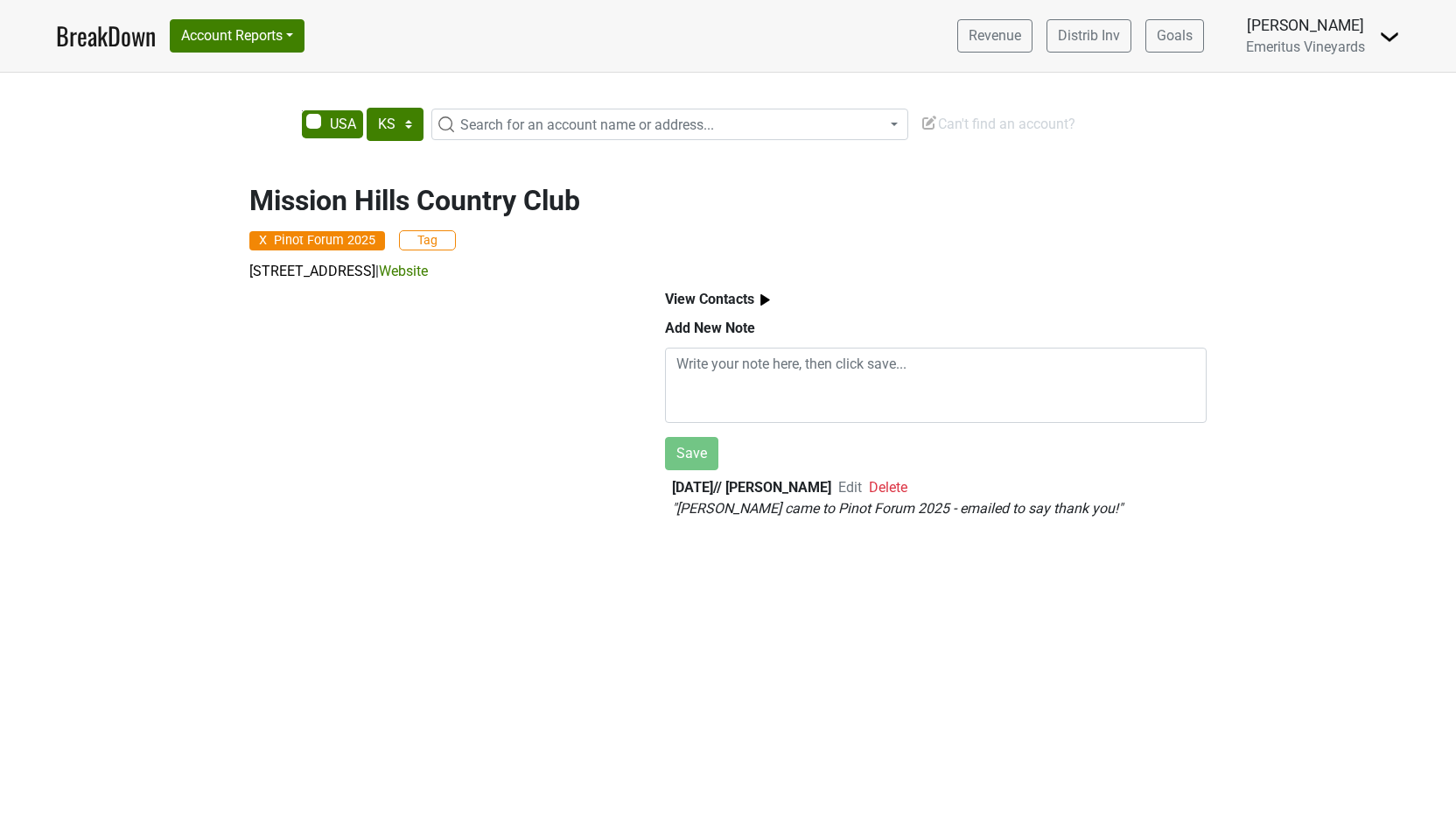
click at [106, 31] on link "BreakDown" at bounding box center [105, 36] width 100 height 37
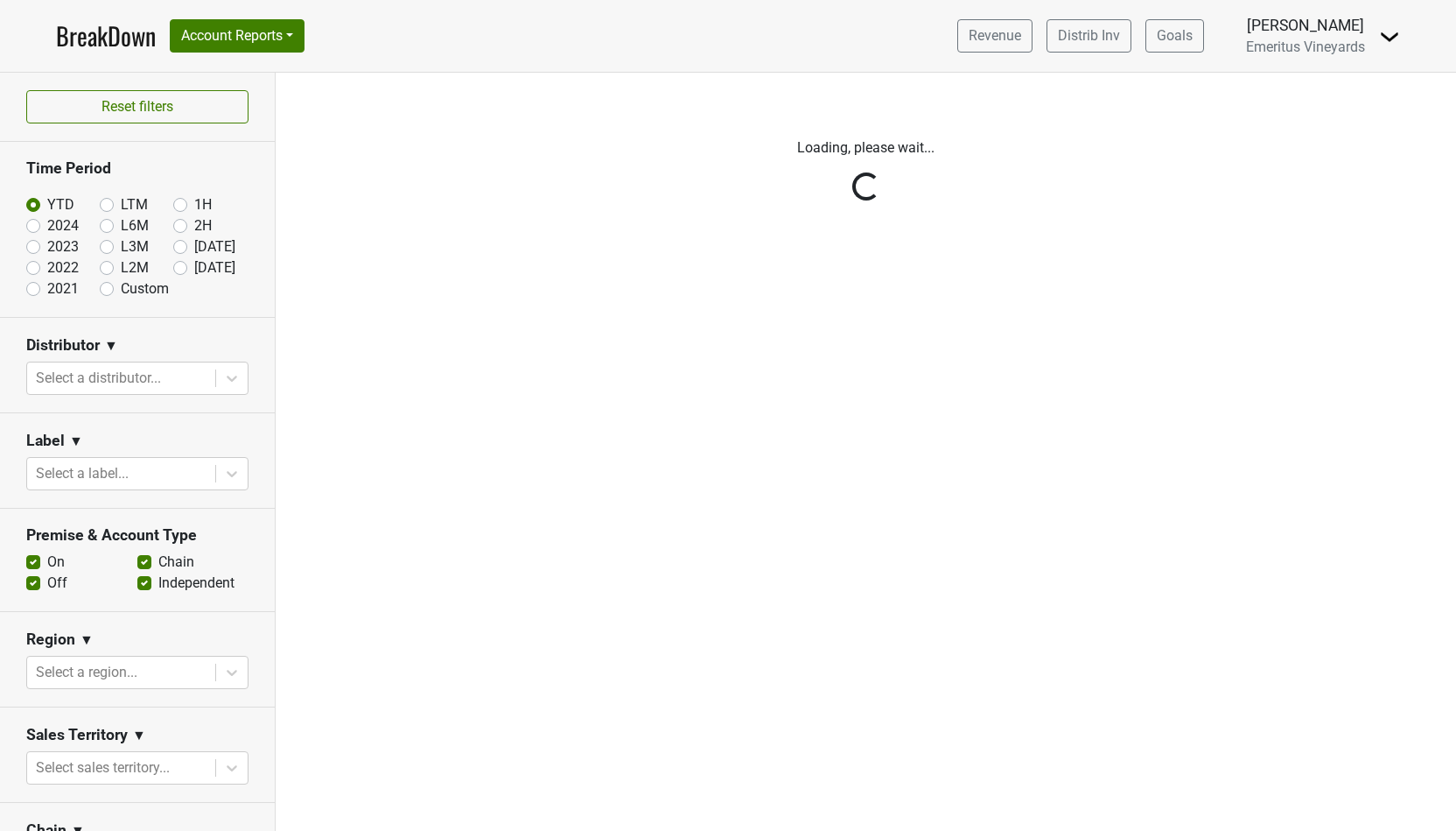
click at [122, 378] on div "Reset filters Time Period YTD LTM 1H 2024 L6M 2H 2023 L3M [DATE] '25 2022 L2M A…" at bounding box center [138, 451] width 275 height 758
click at [122, 377] on div "Reset filters Time Period YTD LTM 1H 2024 L6M 2H 2023 L3M [DATE] '25 2022 L2M A…" at bounding box center [138, 451] width 275 height 758
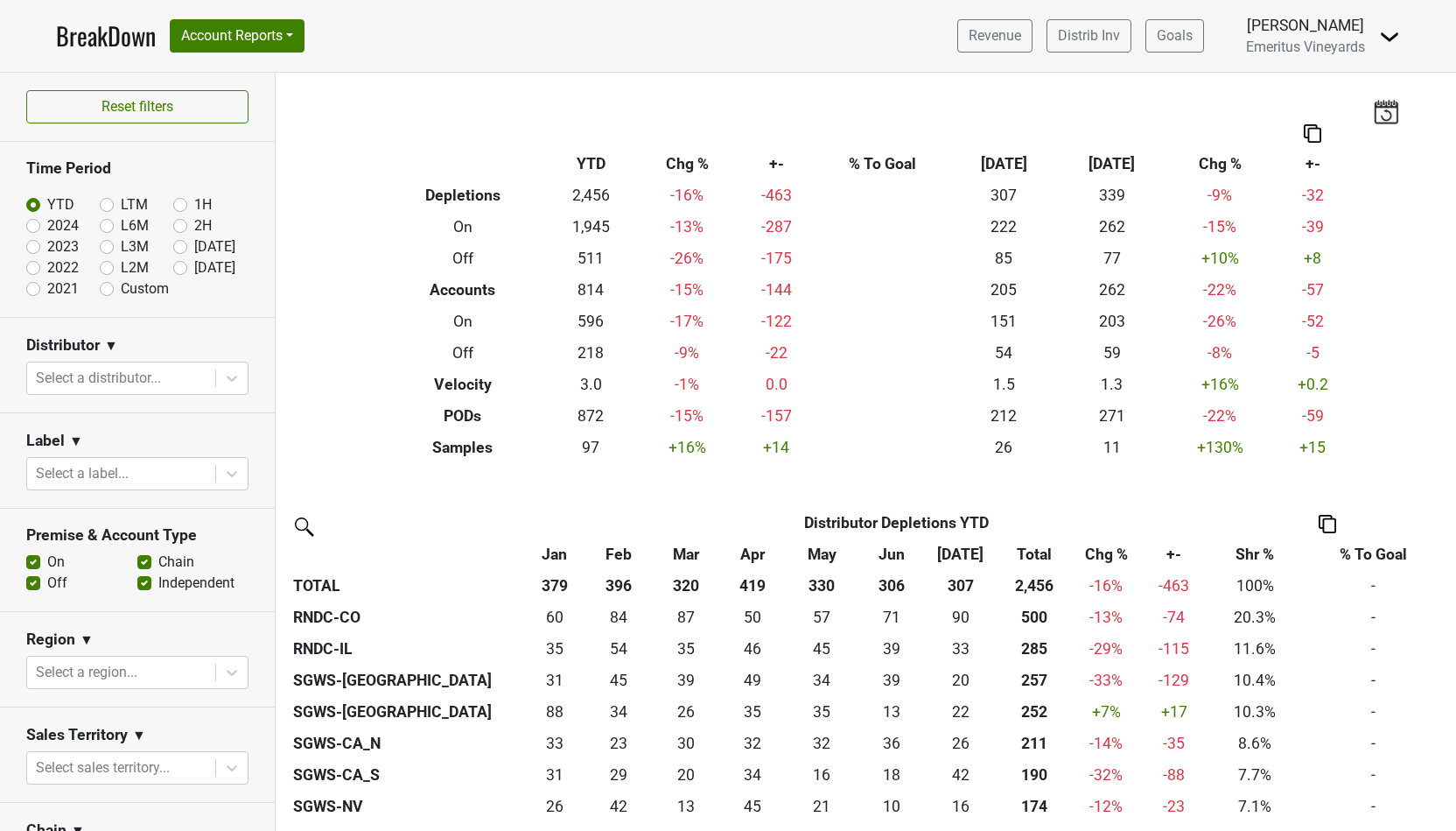
click at [122, 377] on div at bounding box center [121, 378] width 170 height 24
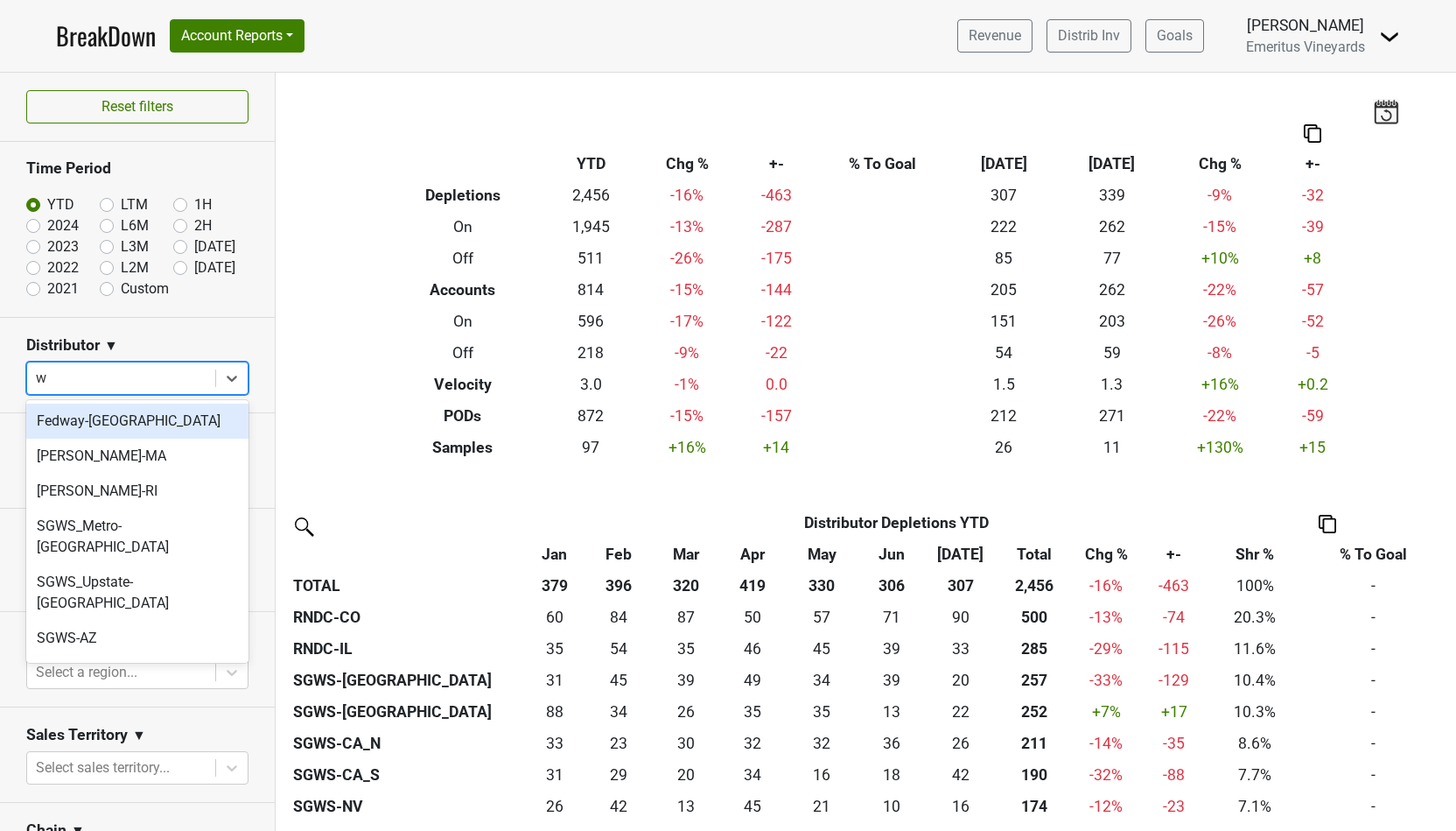
type input "wa"
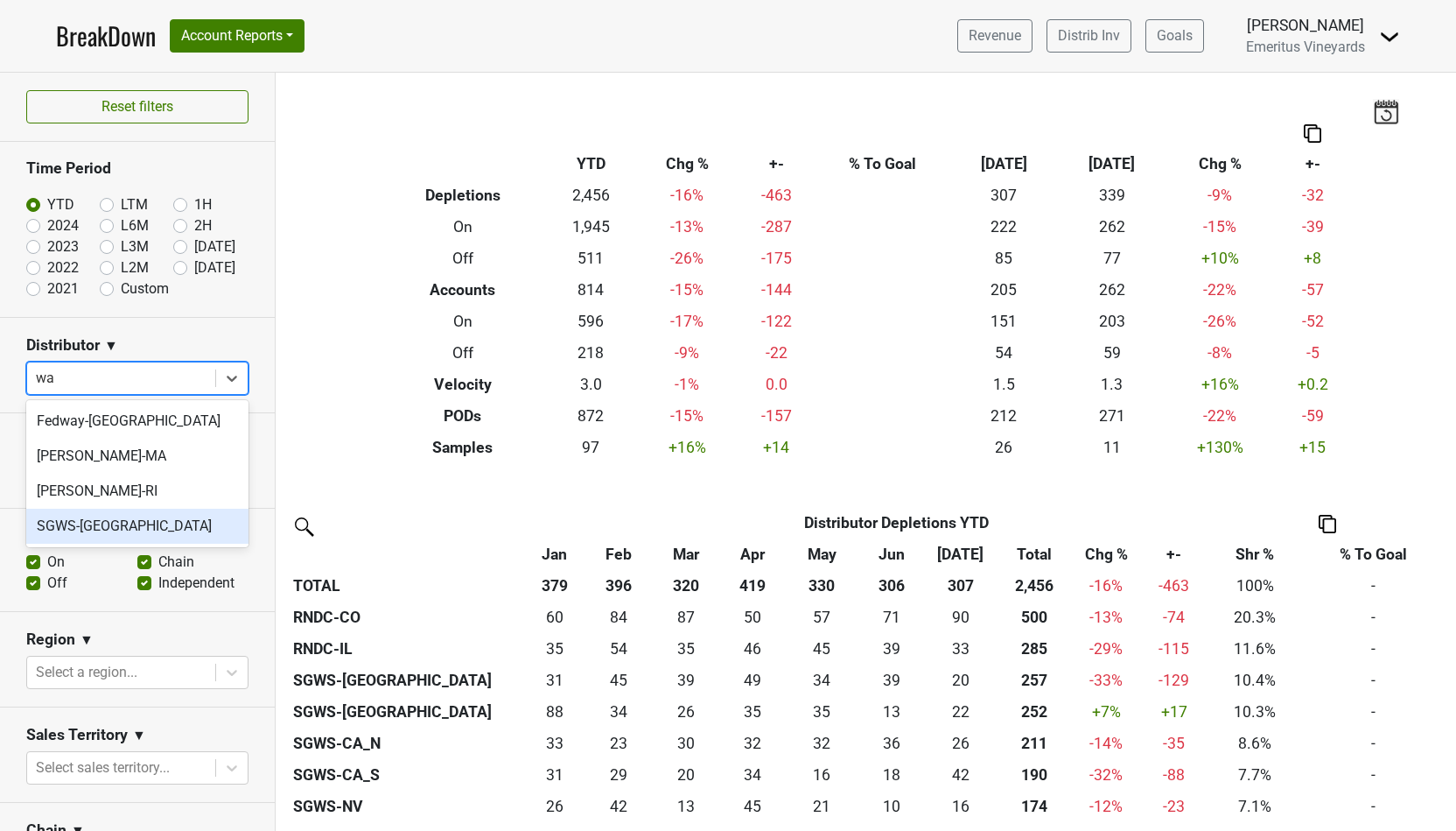
click at [126, 520] on div "SGWS-[GEOGRAPHIC_DATA]" at bounding box center [137, 527] width 222 height 35
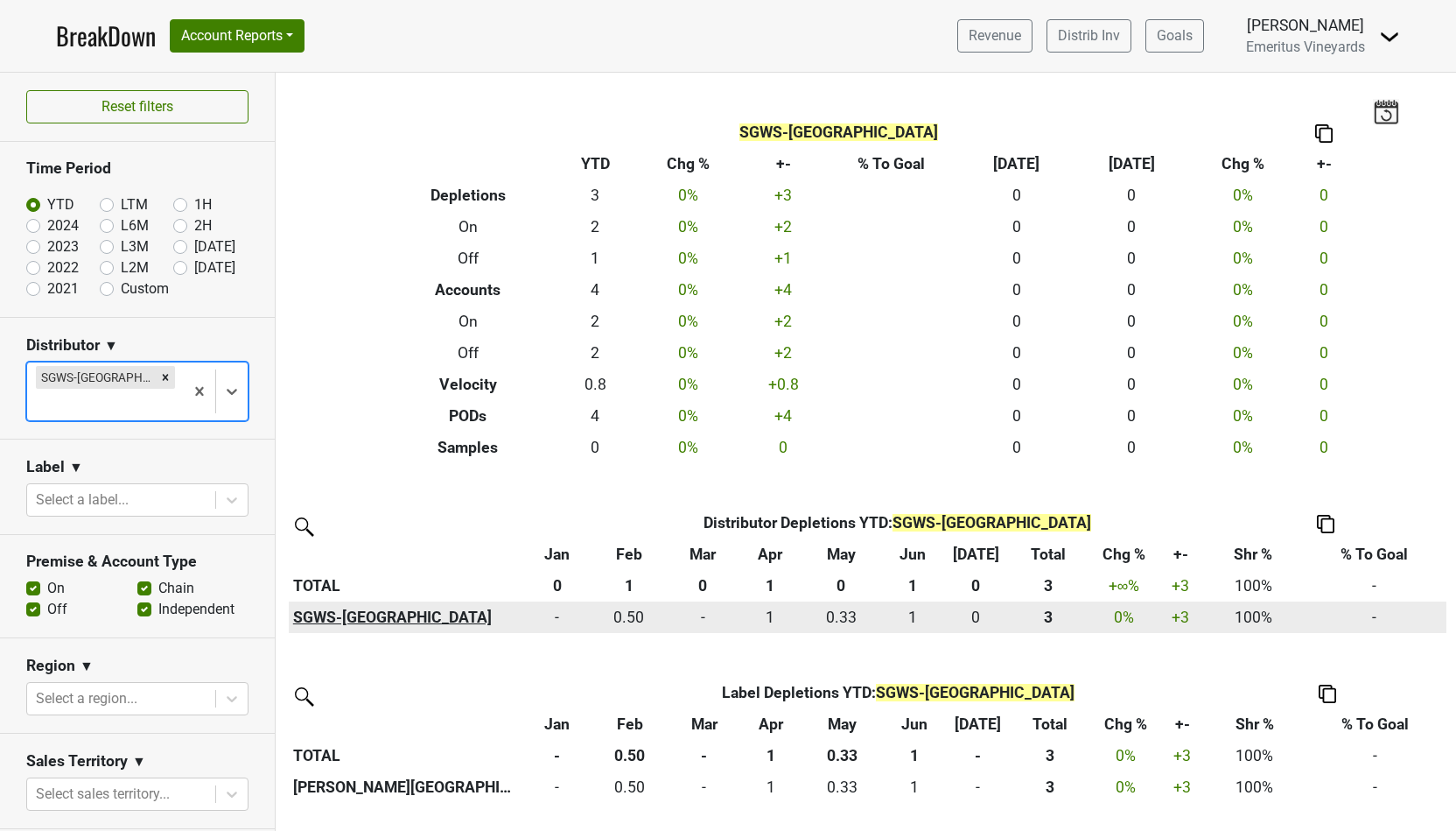
click at [353, 621] on th "SGWS-[GEOGRAPHIC_DATA]" at bounding box center [406, 617] width 235 height 32
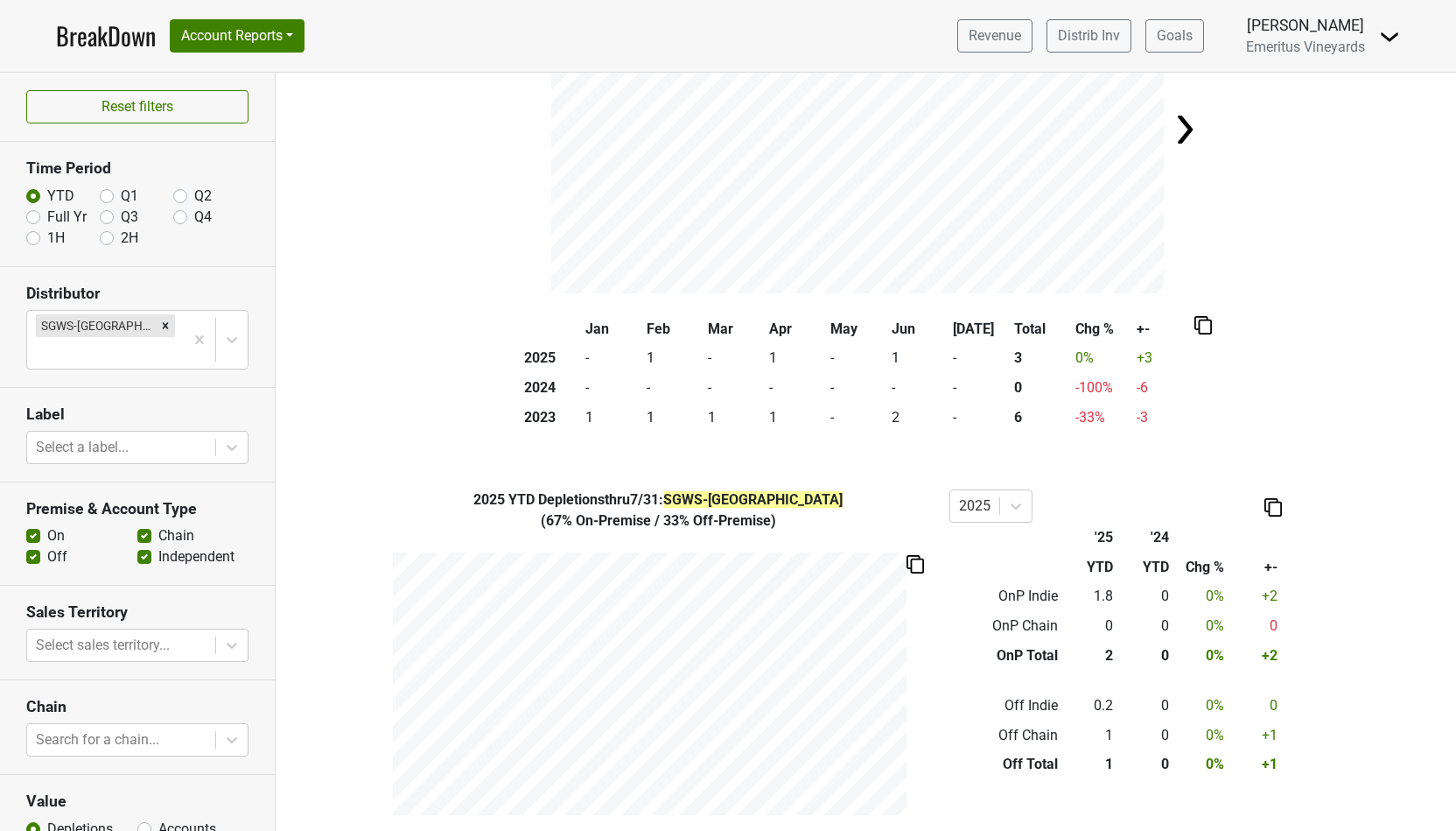
scroll to position [203, 0]
